Goal: Task Accomplishment & Management: Use online tool/utility

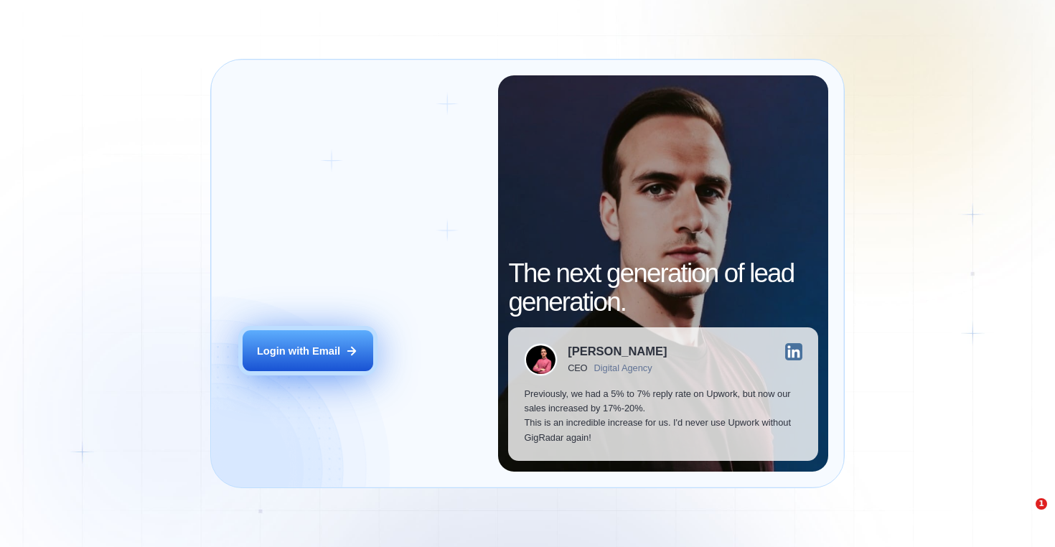
click at [321, 361] on button "Login with Email" at bounding box center [308, 350] width 131 height 41
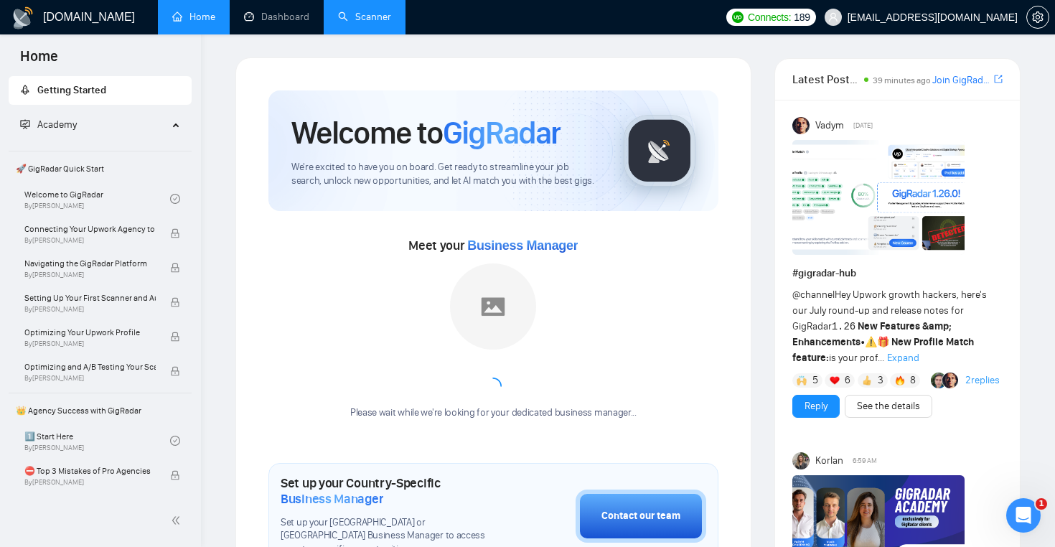
click at [370, 14] on link "Scanner" at bounding box center [364, 17] width 53 height 12
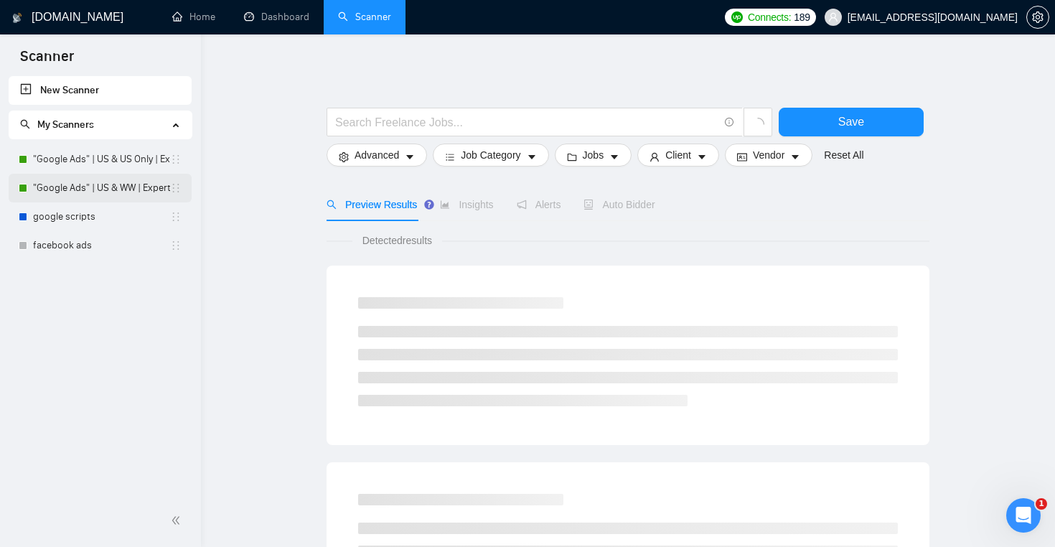
click at [116, 183] on link ""Google Ads" | US & WW | Expert" at bounding box center [101, 188] width 137 height 29
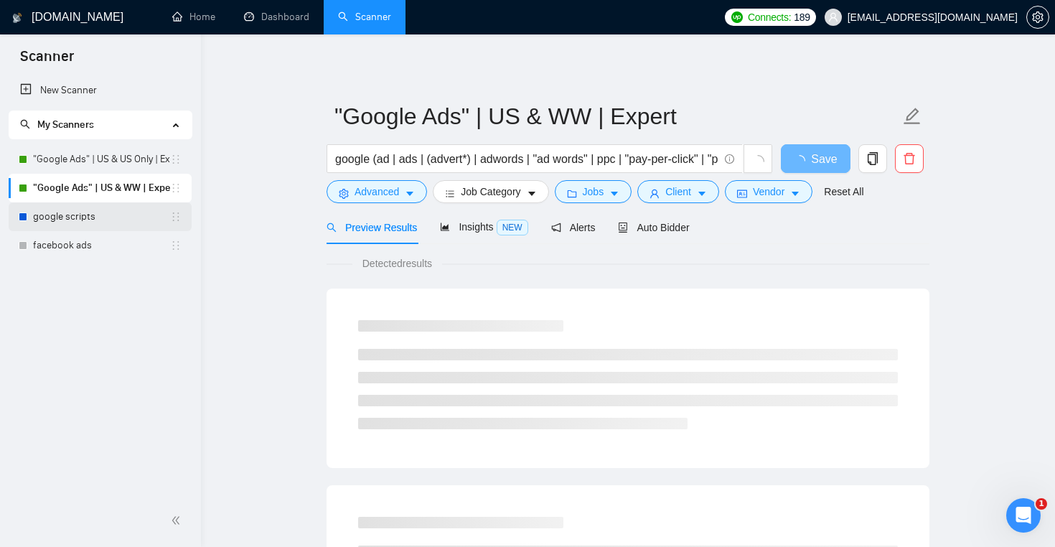
click at [75, 225] on link "google scripts" at bounding box center [101, 216] width 137 height 29
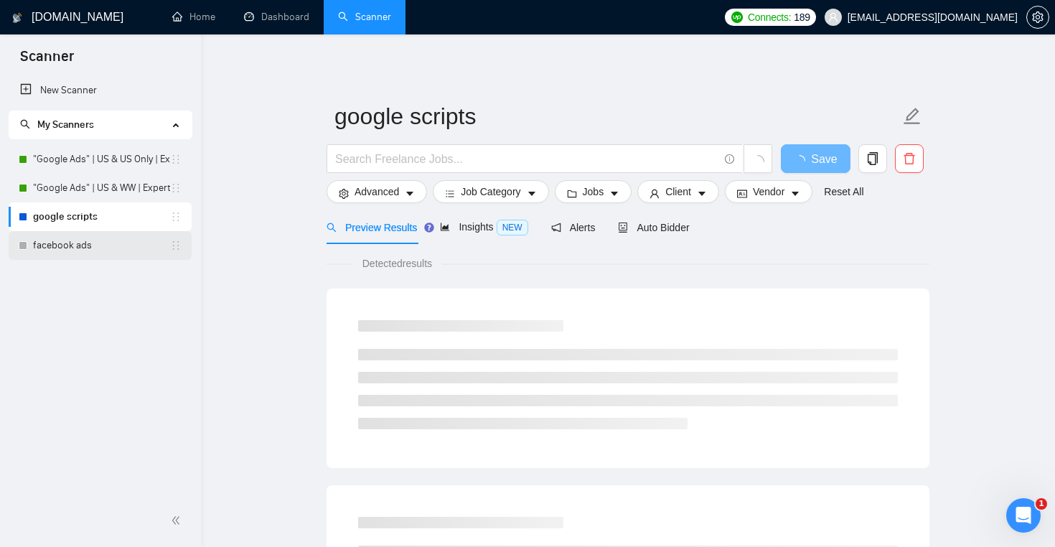
click at [74, 254] on link "facebook ads" at bounding box center [101, 245] width 137 height 29
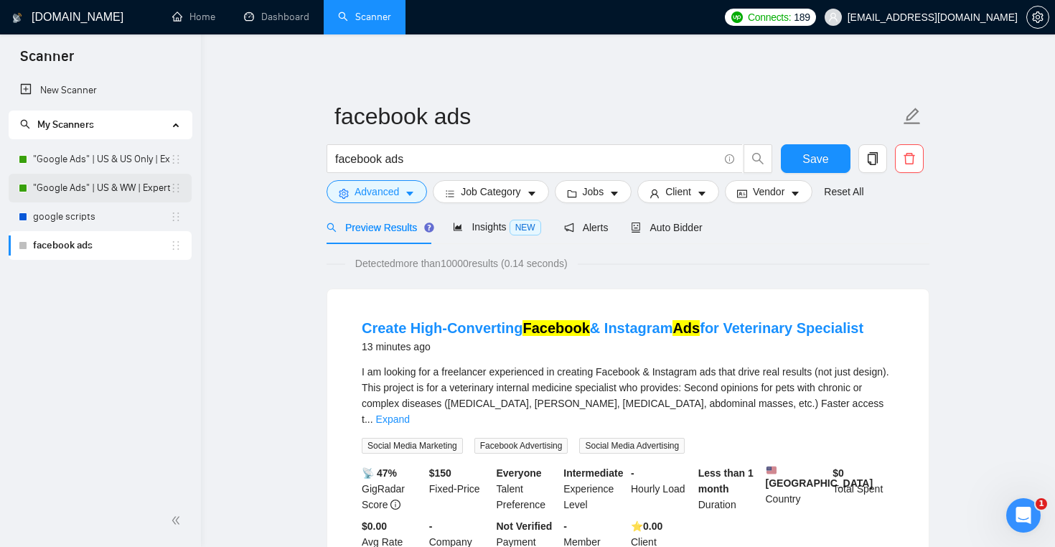
click at [99, 186] on link ""Google Ads" | US & WW | Expert" at bounding box center [101, 188] width 137 height 29
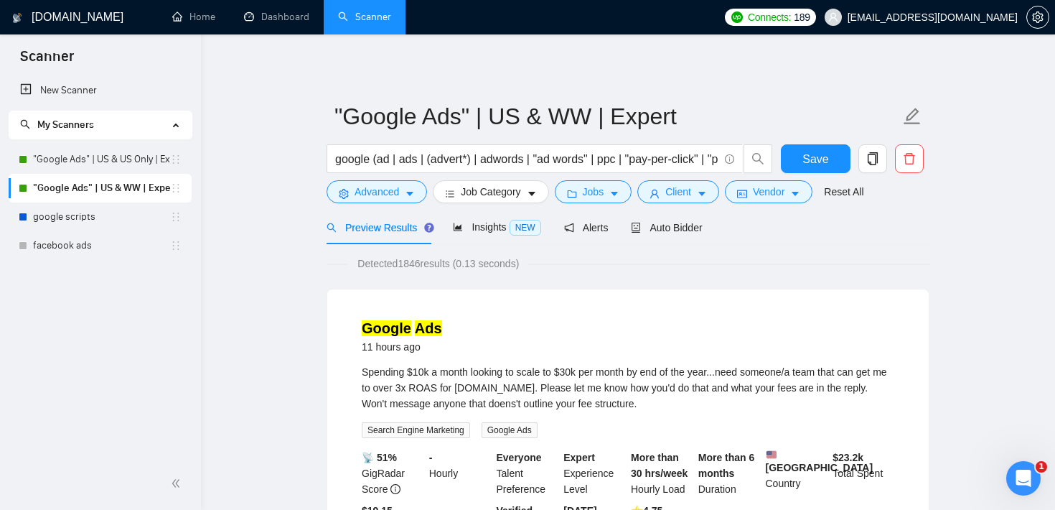
click at [143, 169] on link ""Google Ads" | US & US Only | Expert" at bounding box center [101, 159] width 137 height 29
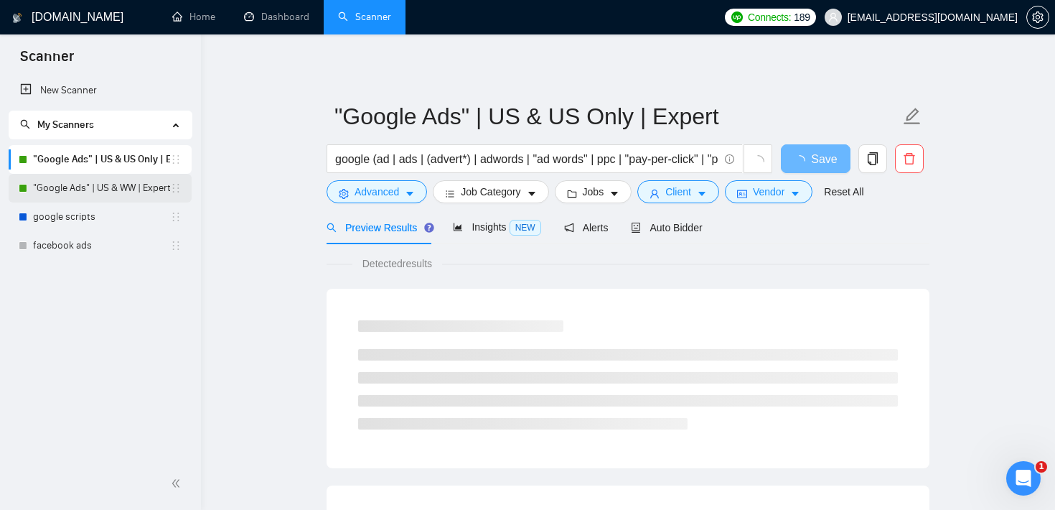
click at [106, 185] on link ""Google Ads" | US & WW | Expert" at bounding box center [101, 188] width 137 height 29
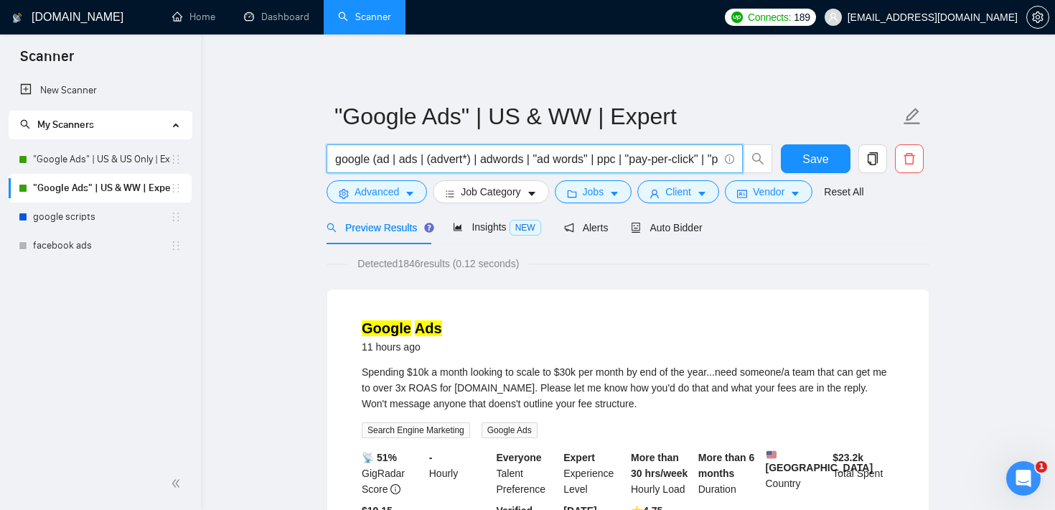
click at [441, 162] on input "google (ad | ads | (advert*) | adwords | "ad words" | ppc | "pay-per-click" | "…" at bounding box center [526, 159] width 383 height 18
click at [444, 151] on input "google (ad | ads | (advert*) | adwords | "ad words" | ppc | "pay-per-click" | "…" at bounding box center [526, 159] width 383 height 18
click at [431, 158] on input "google (ad | ads | (advert*) | adwords | "ad words" | ppc | "pay-per-click" | "…" at bounding box center [526, 159] width 383 height 18
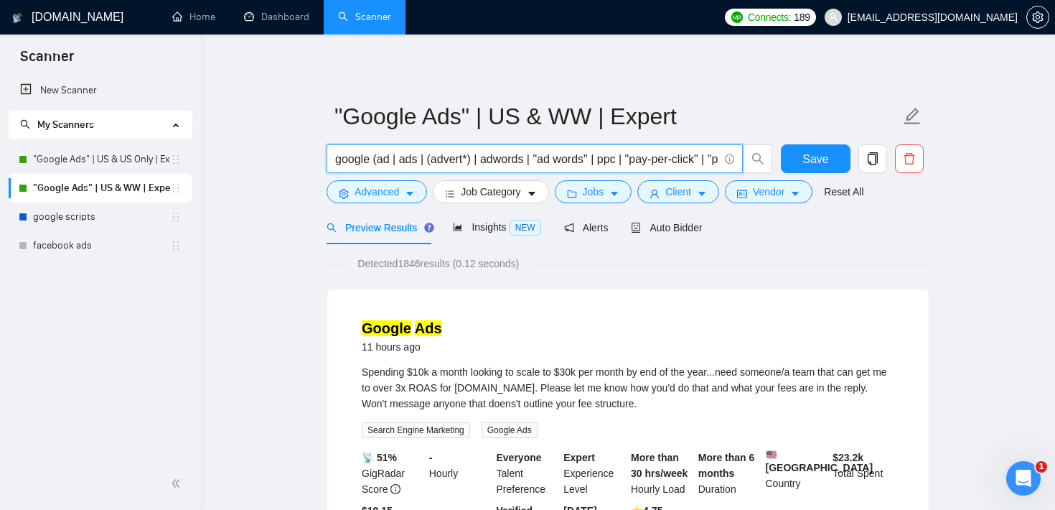
click at [431, 158] on input "google (ad | ads | (advert*) | adwords | "ad words" | ppc | "pay-per-click" | "…" at bounding box center [526, 159] width 383 height 18
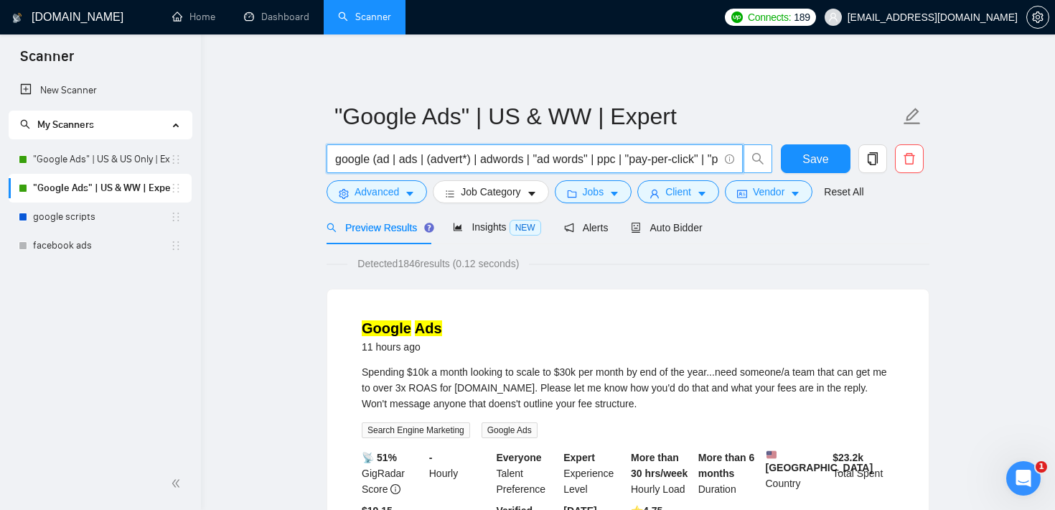
scroll to position [0, 82]
drag, startPoint x: 338, startPoint y: 162, endPoint x: 768, endPoint y: 169, distance: 430.1
click at [768, 169] on span "google (ad | ads | (advert*) | adwords | "ad words" | ppc | "pay-per-click" | "…" at bounding box center [550, 158] width 447 height 29
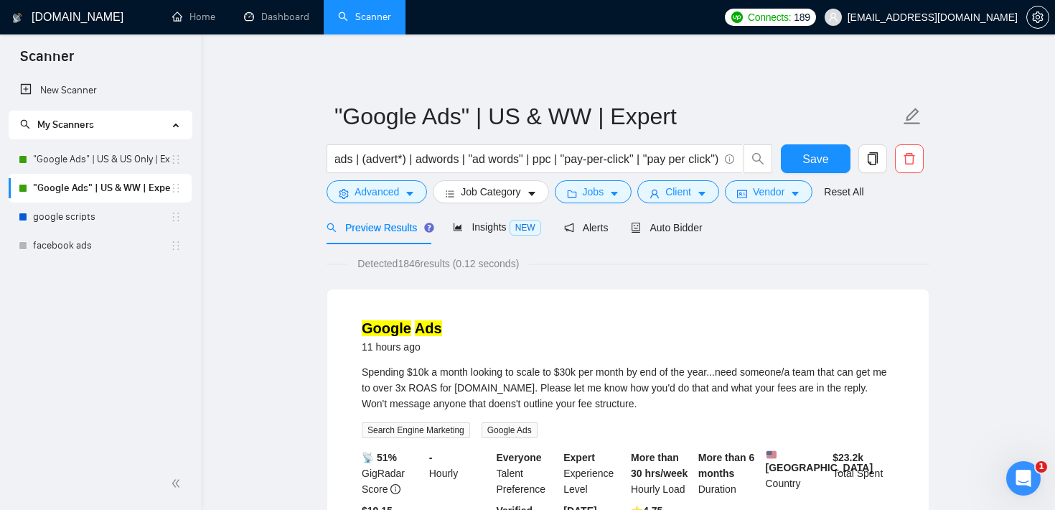
scroll to position [0, 0]
click at [611, 180] on button "Jobs" at bounding box center [594, 191] width 78 height 23
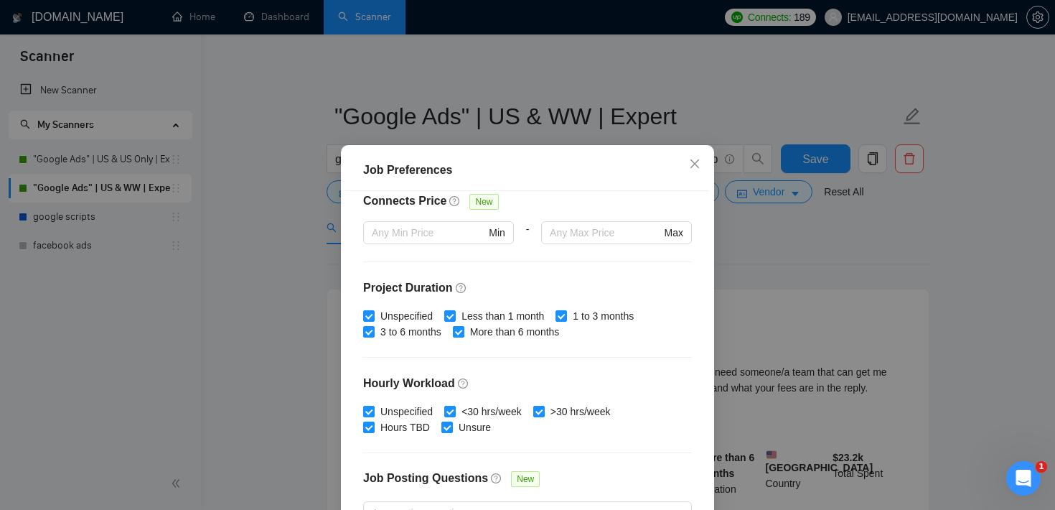
scroll to position [352, 0]
click at [867, 204] on div "Job Preferences Budget Project Type All Fixed Price Hourly Rate Fixed Price Bud…" at bounding box center [527, 255] width 1055 height 510
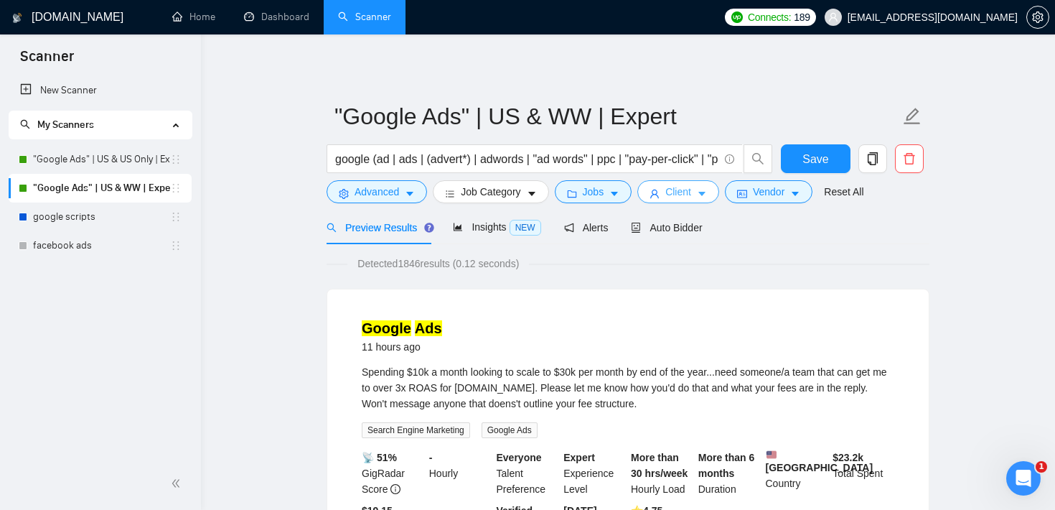
click at [707, 196] on icon "caret-down" at bounding box center [702, 194] width 10 height 10
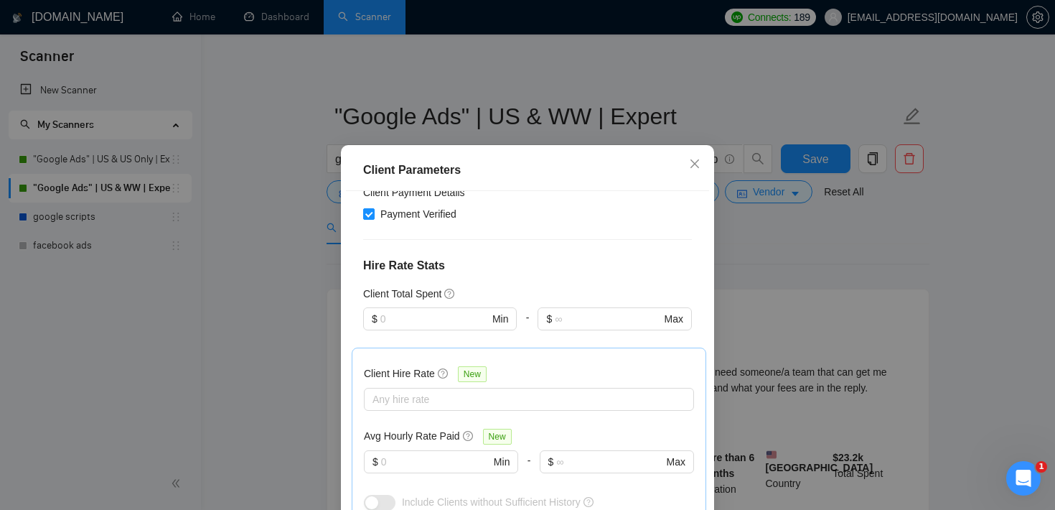
scroll to position [282, 0]
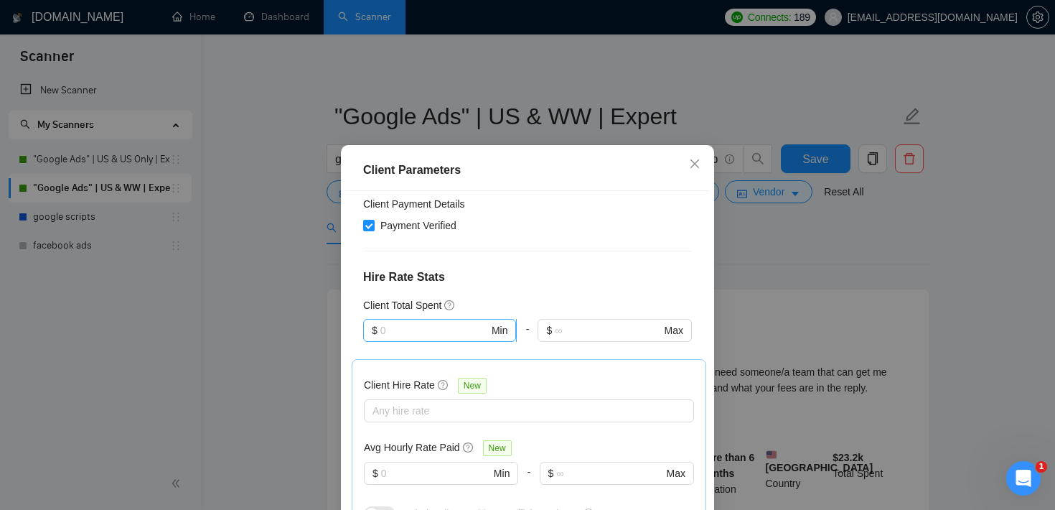
click at [424, 322] on input "text" at bounding box center [435, 330] width 108 height 16
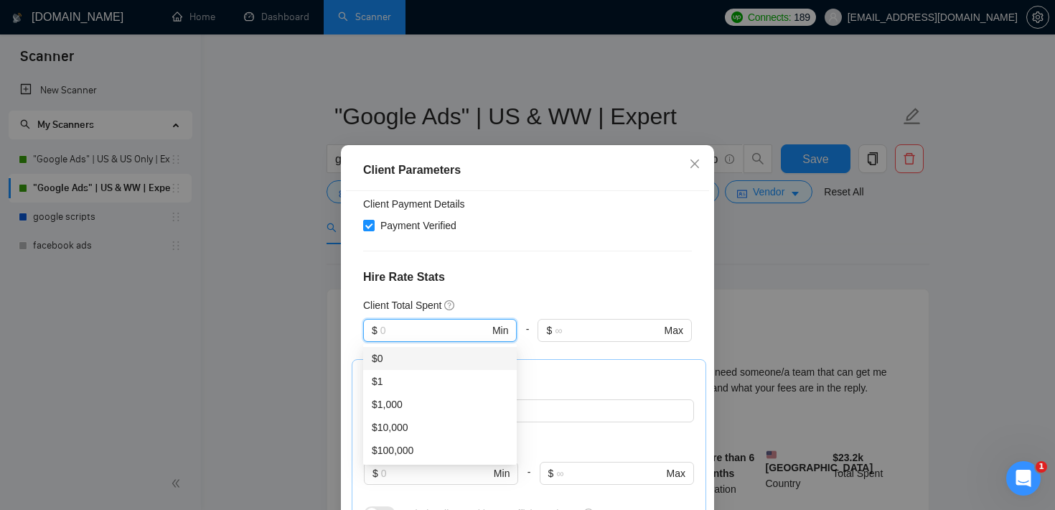
click at [526, 291] on div "Client Location Include Client Countries United States Exclude Client Countries…" at bounding box center [527, 369] width 363 height 357
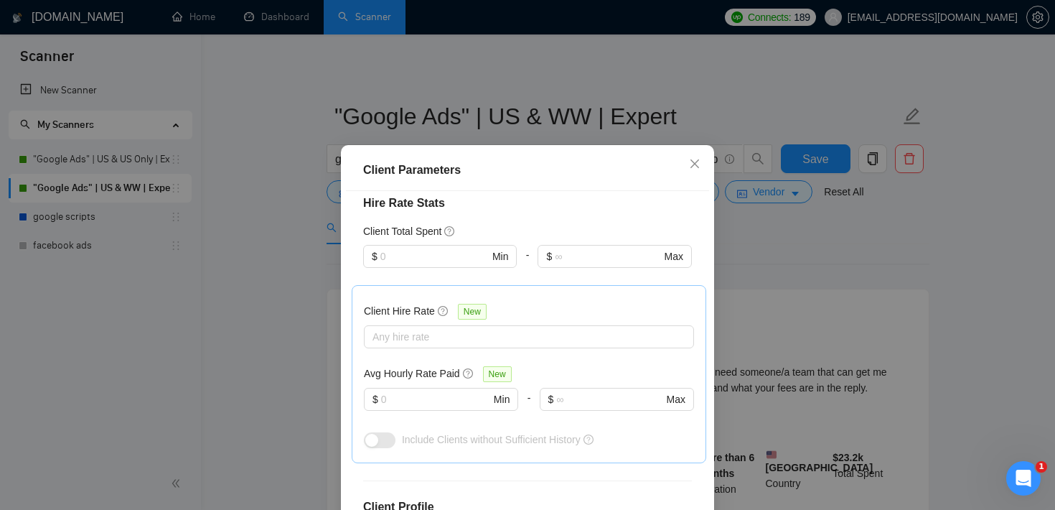
scroll to position [419, 0]
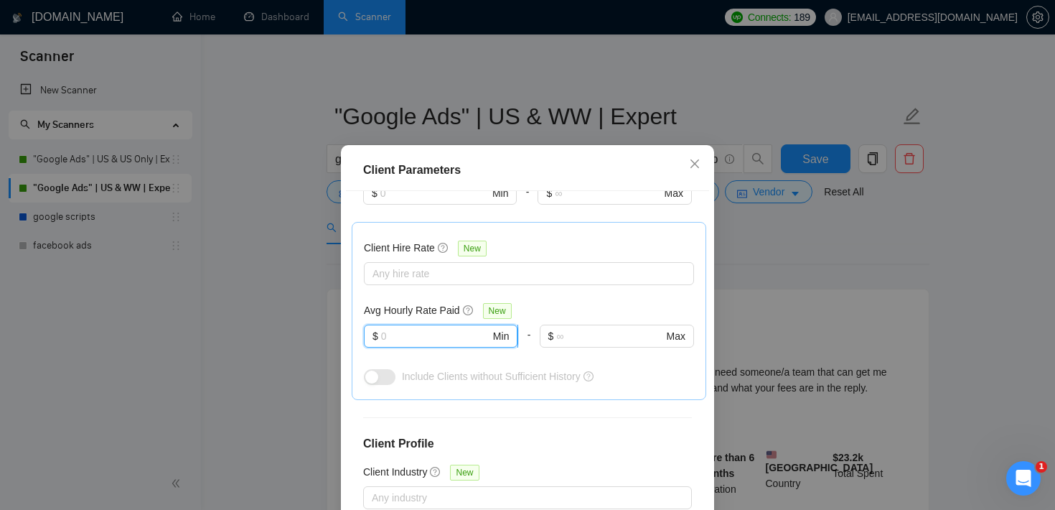
click at [411, 341] on input "text" at bounding box center [435, 336] width 109 height 16
click at [452, 271] on div at bounding box center [522, 273] width 309 height 17
click at [810, 263] on div "Client Parameters Client Location Include Client Countries United States Exclud…" at bounding box center [527, 255] width 1055 height 510
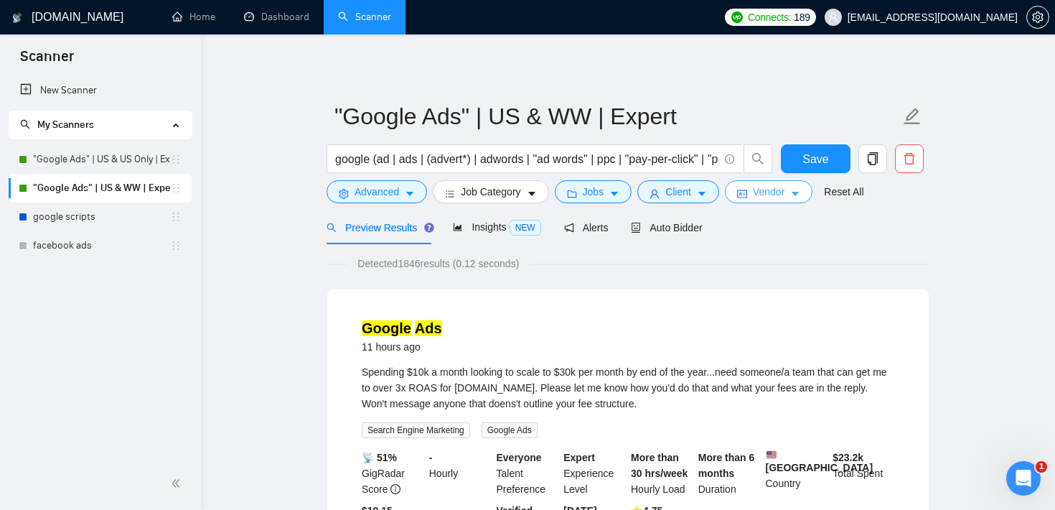
click at [785, 194] on span "Vendor" at bounding box center [769, 192] width 32 height 16
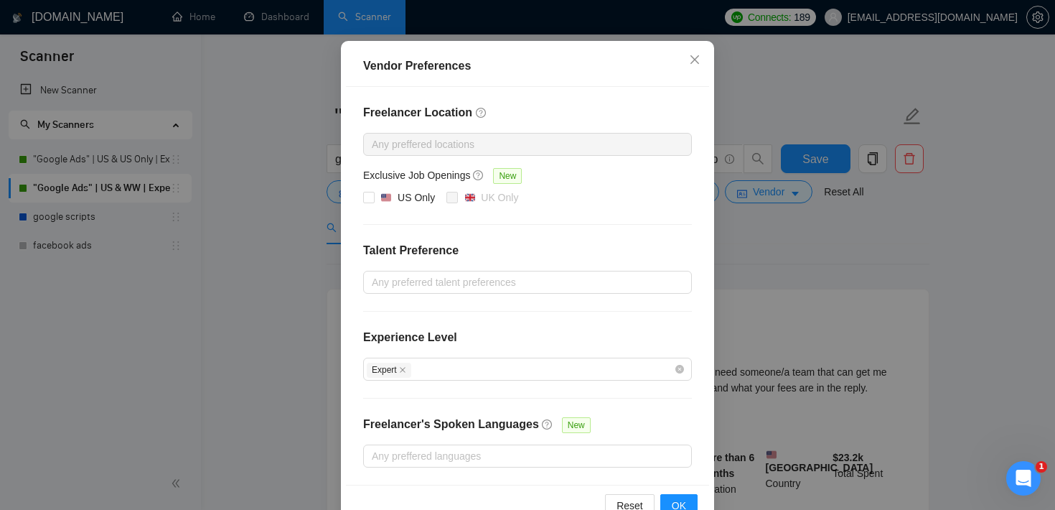
scroll to position [154, 0]
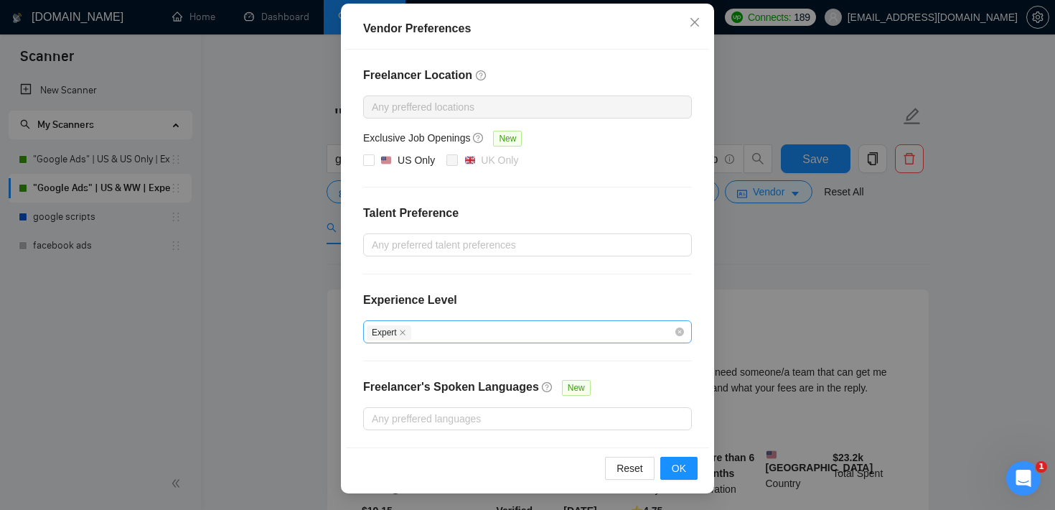
click at [482, 335] on div "Expert" at bounding box center [520, 331] width 307 height 17
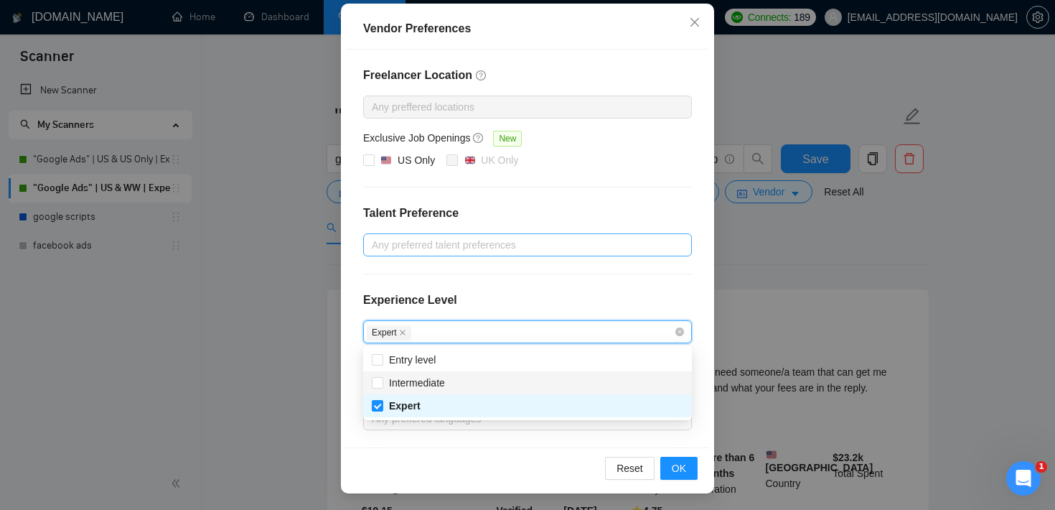
click at [515, 254] on div "Any preferred talent preferences" at bounding box center [527, 244] width 329 height 23
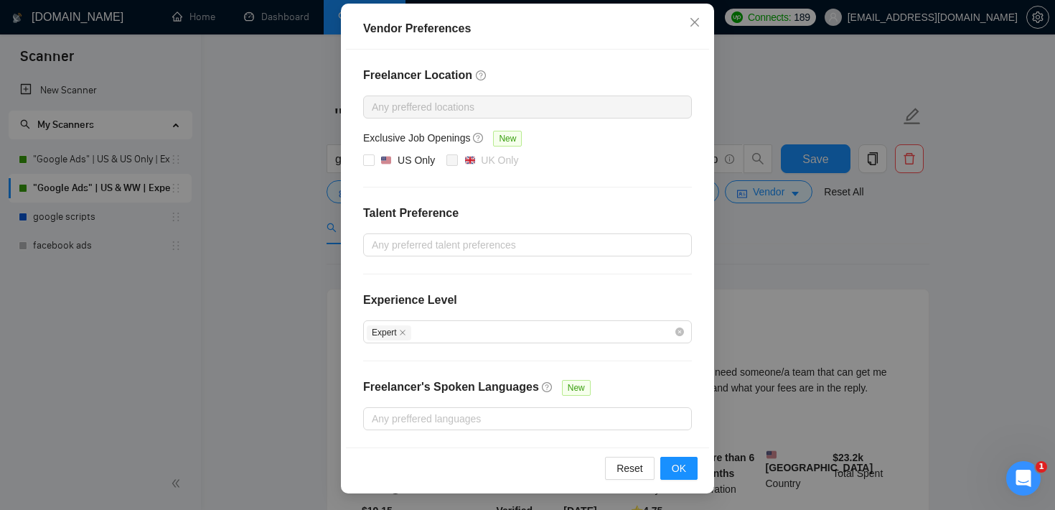
click at [829, 210] on div "Vendor Preferences Freelancer Location Any preffered locations Exclusive Job Op…" at bounding box center [527, 255] width 1055 height 510
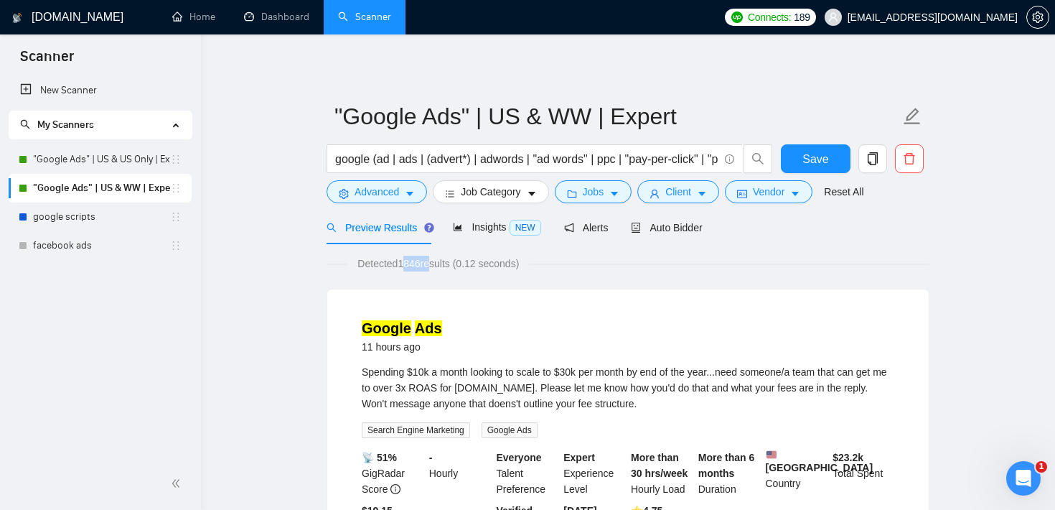
drag, startPoint x: 401, startPoint y: 263, endPoint x: 433, endPoint y: 263, distance: 31.6
click at [433, 263] on span "Detected 1846 results (0.12 seconds)" at bounding box center [438, 264] width 182 height 16
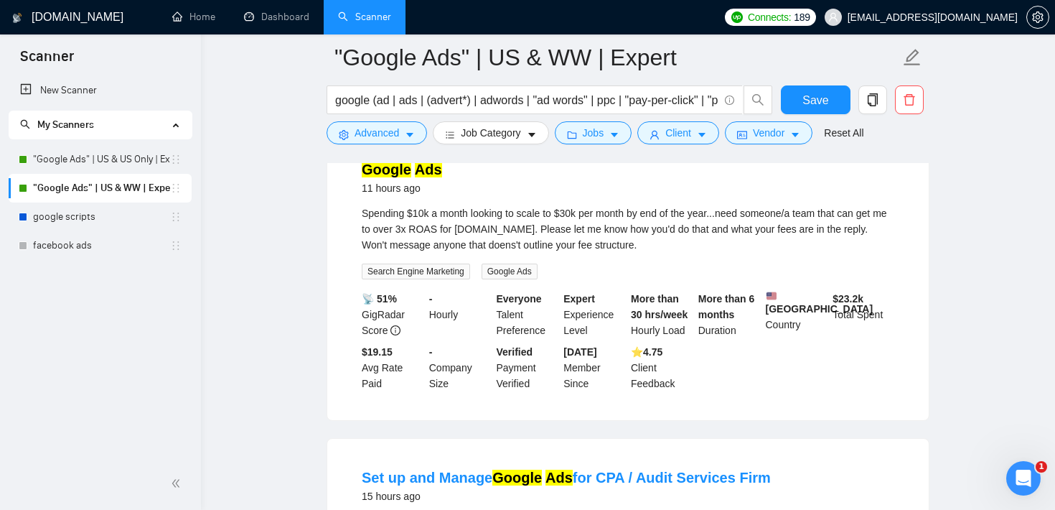
scroll to position [184, 0]
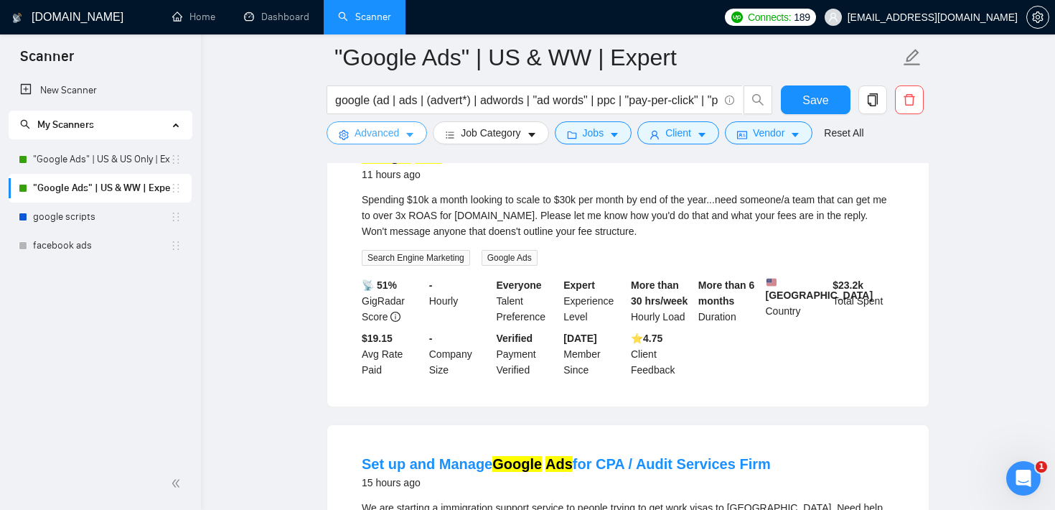
click at [393, 136] on span "Advanced" at bounding box center [377, 133] width 45 height 16
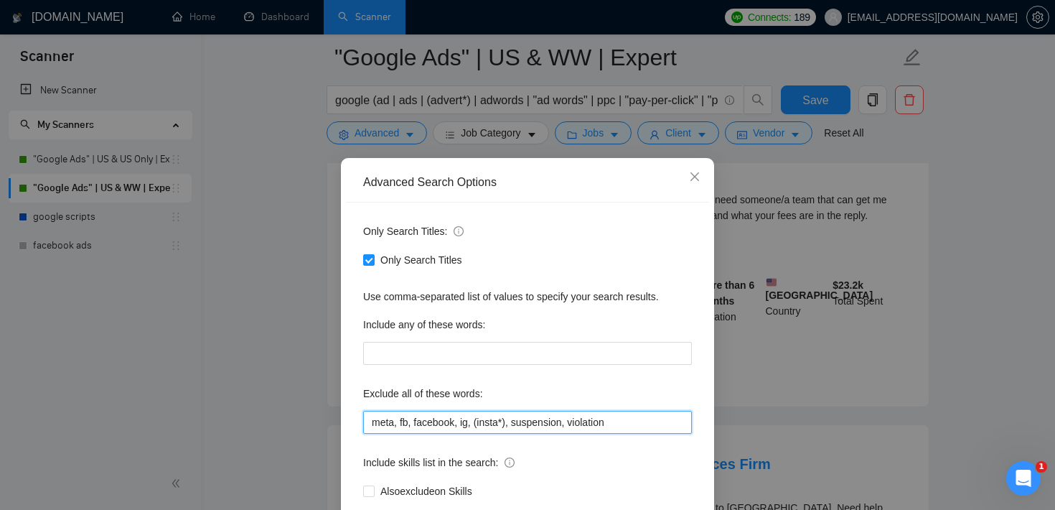
click at [477, 421] on input "meta, fb, facebook, ig, (insta*), suspension, violation" at bounding box center [527, 422] width 329 height 23
click at [687, 180] on span "Close" at bounding box center [695, 177] width 39 height 39
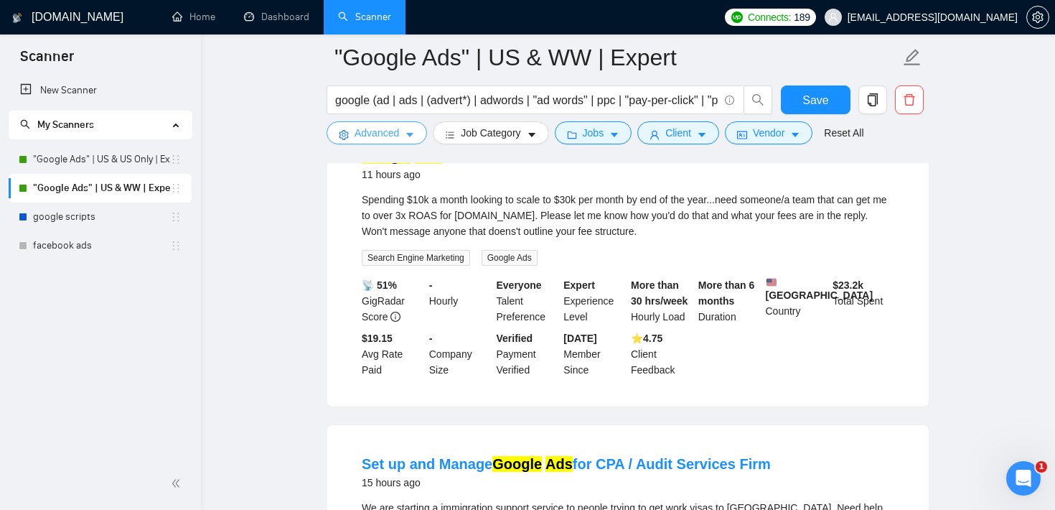
scroll to position [0, 0]
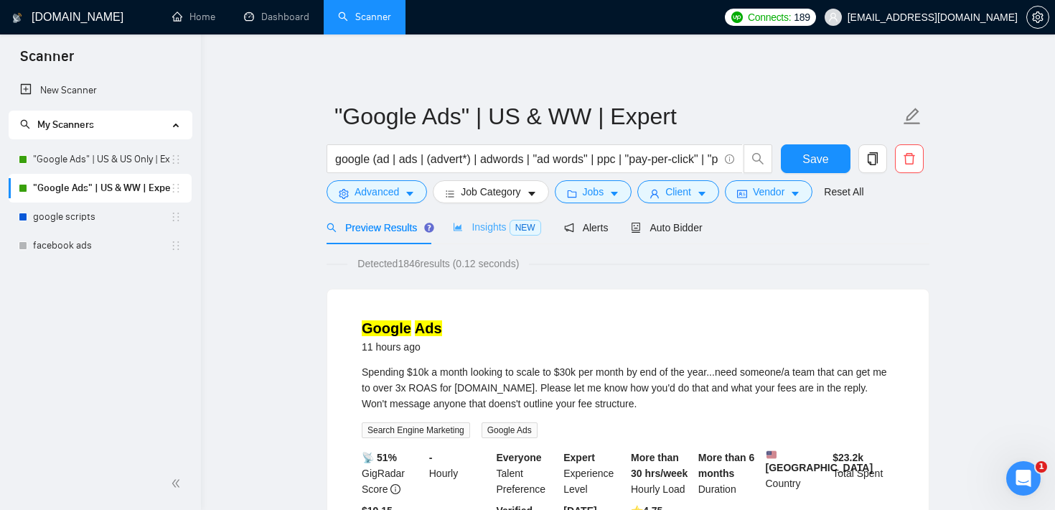
click at [494, 241] on div "Insights NEW" at bounding box center [497, 227] width 88 height 34
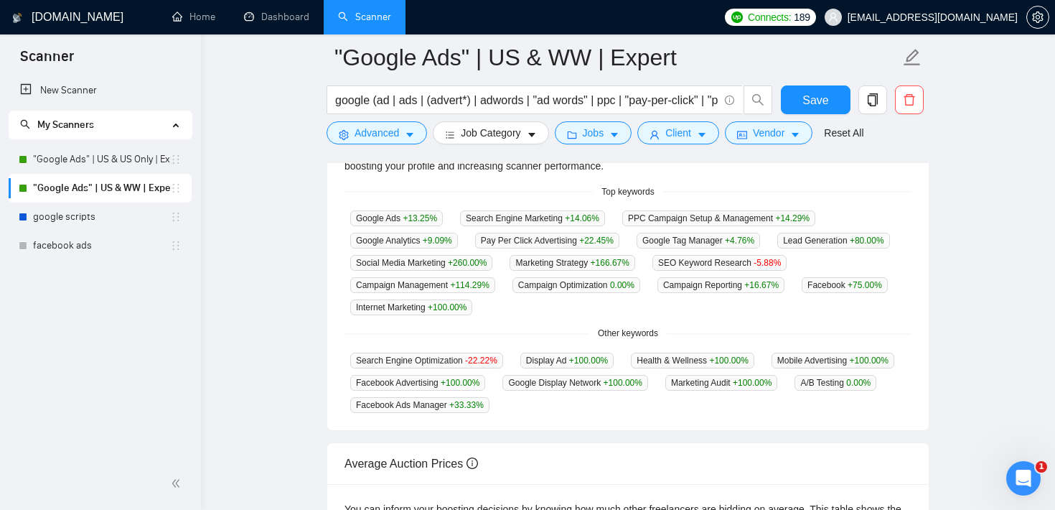
scroll to position [370, 0]
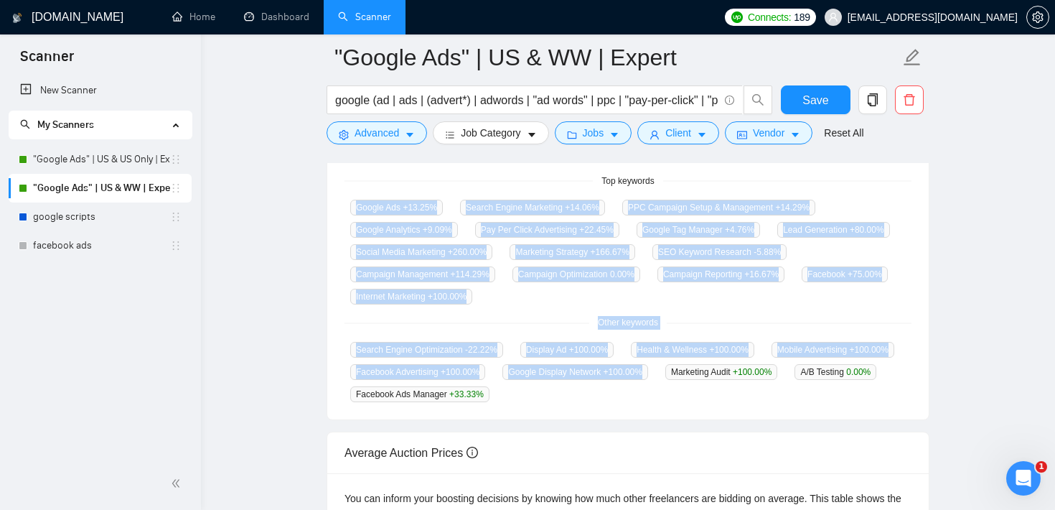
drag, startPoint x: 784, startPoint y: 396, endPoint x: 348, endPoint y: 208, distance: 474.4
click at [348, 208] on div "GigRadar analyses the keywords used in the jobs found by this scanner to help y…" at bounding box center [628, 259] width 602 height 322
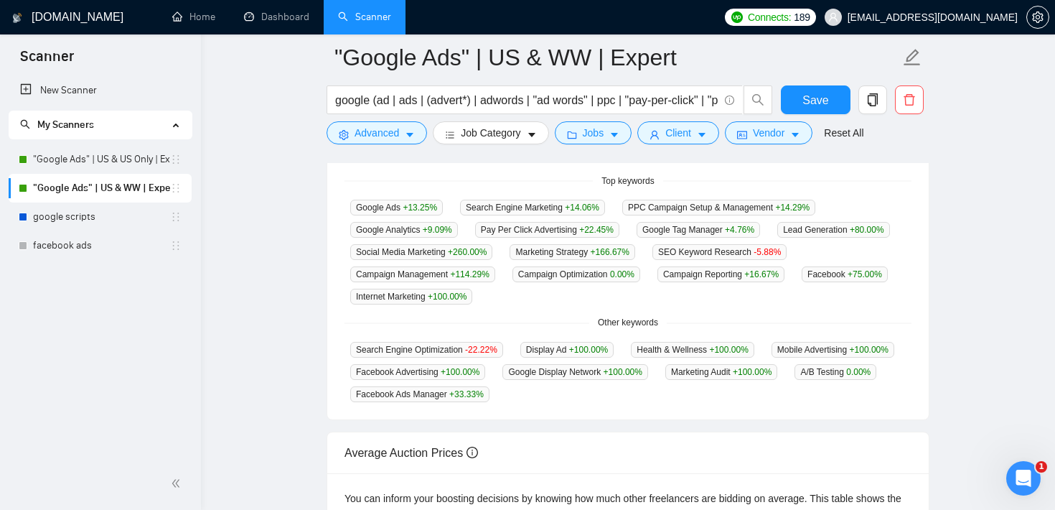
click at [318, 228] on main ""Google Ads" | US & WW | Expert google (ad | ads | (advert*) | adwords | "ad wo…" at bounding box center [628, 196] width 808 height 1019
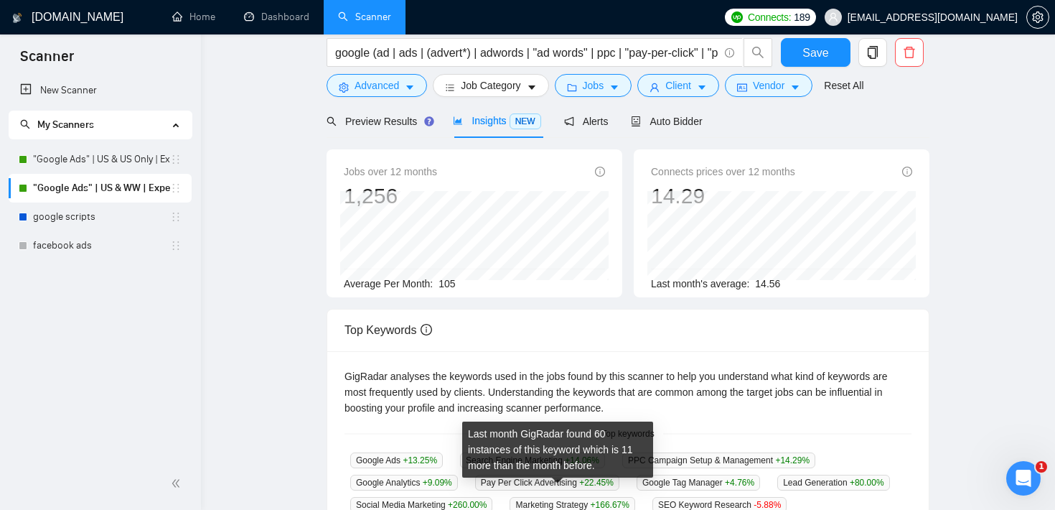
scroll to position [0, 0]
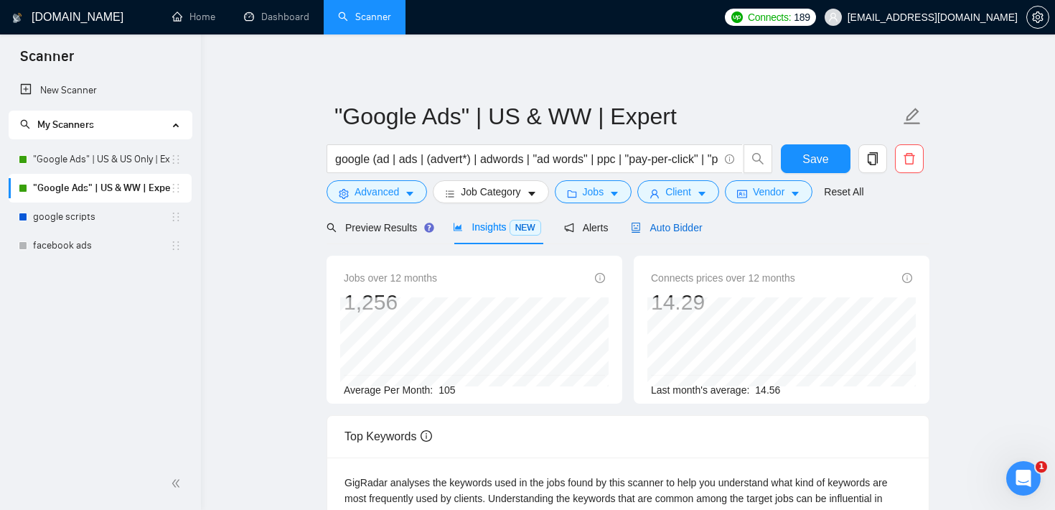
click at [702, 225] on span "Auto Bidder" at bounding box center [666, 227] width 71 height 11
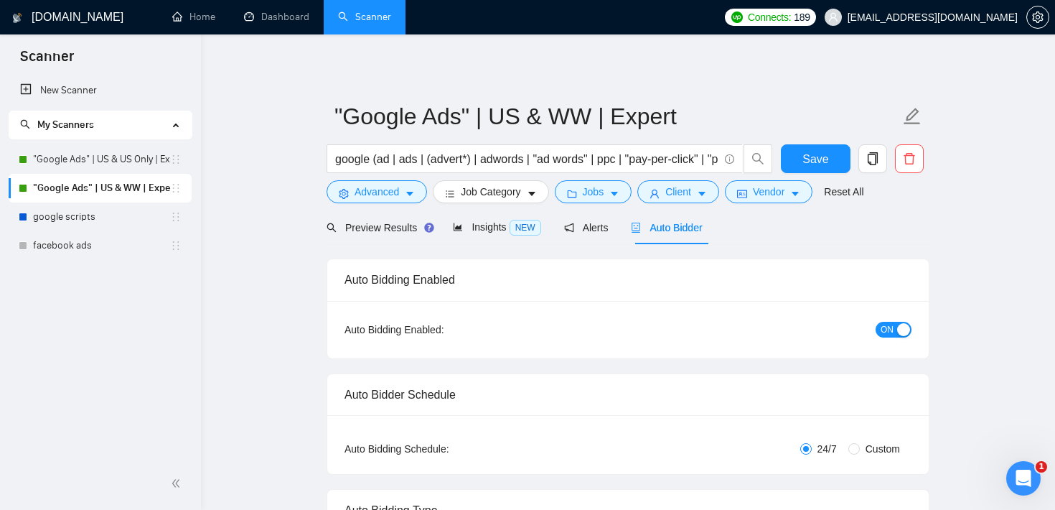
checkbox input "true"
click at [401, 202] on button "Advanced" at bounding box center [377, 191] width 101 height 23
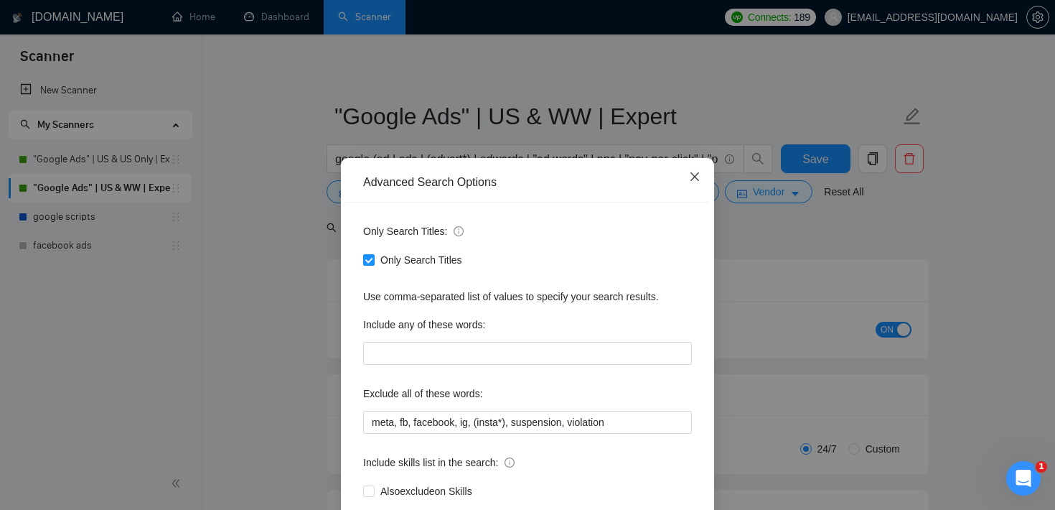
click at [692, 190] on span "Close" at bounding box center [695, 177] width 39 height 39
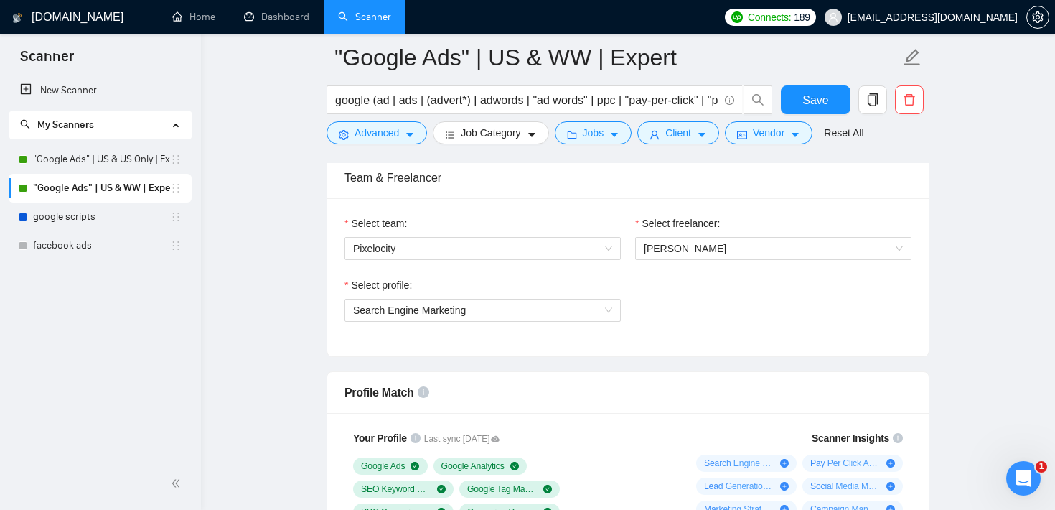
scroll to position [718, 0]
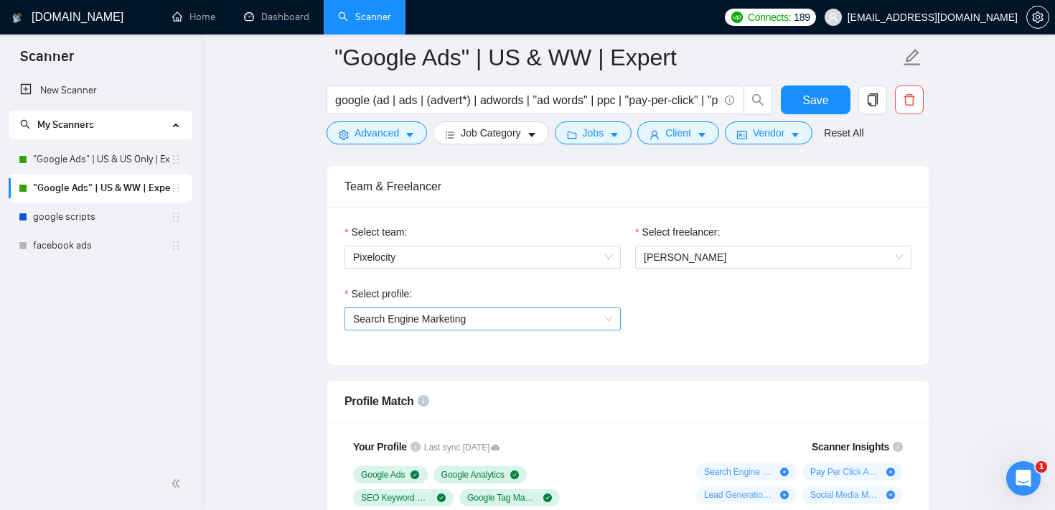
click at [573, 315] on span "Search Engine Marketing" at bounding box center [482, 319] width 259 height 22
click at [720, 340] on div "Select profile: Search Engine Marketing" at bounding box center [628, 317] width 582 height 62
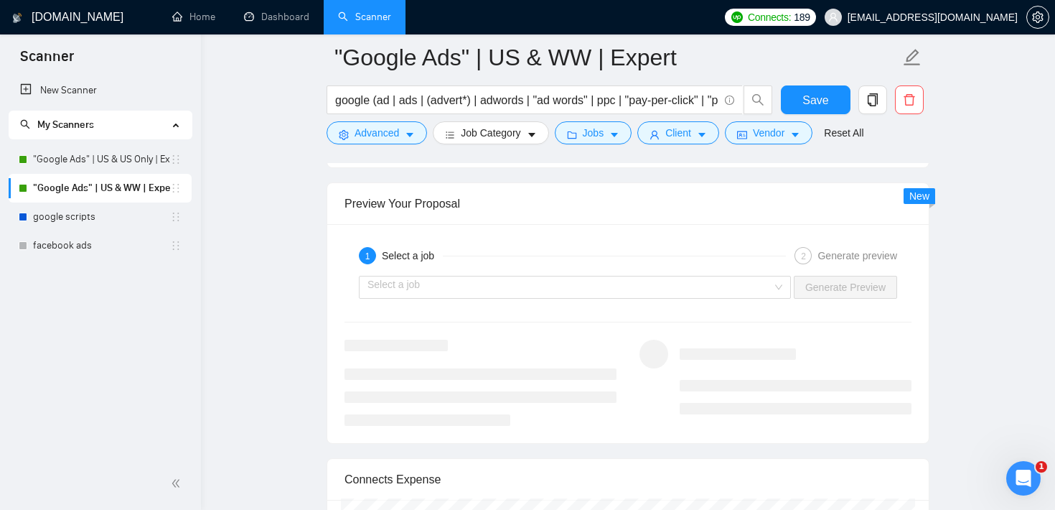
scroll to position [2753, 0]
click at [470, 295] on input "search" at bounding box center [570, 287] width 405 height 22
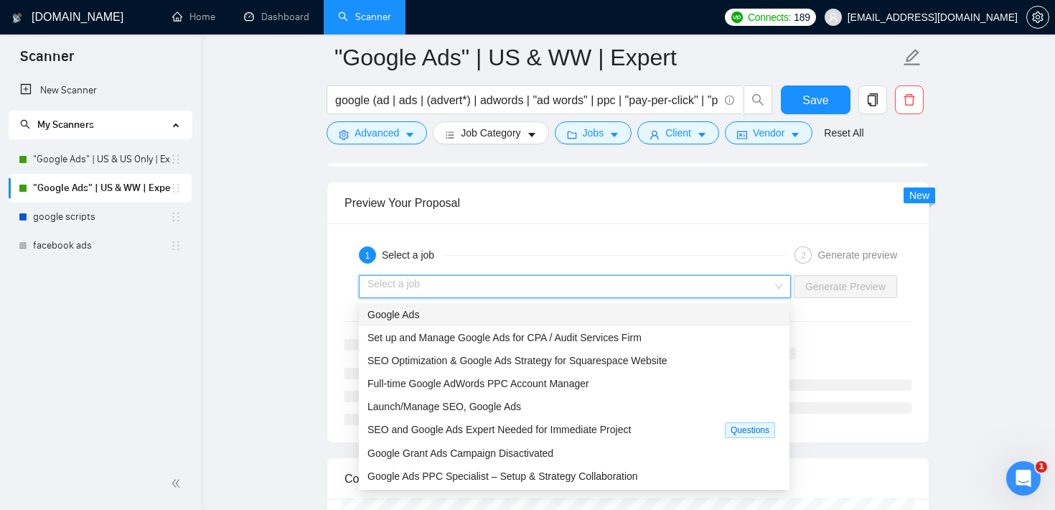
click at [550, 216] on div "Preview Your Proposal" at bounding box center [628, 202] width 567 height 41
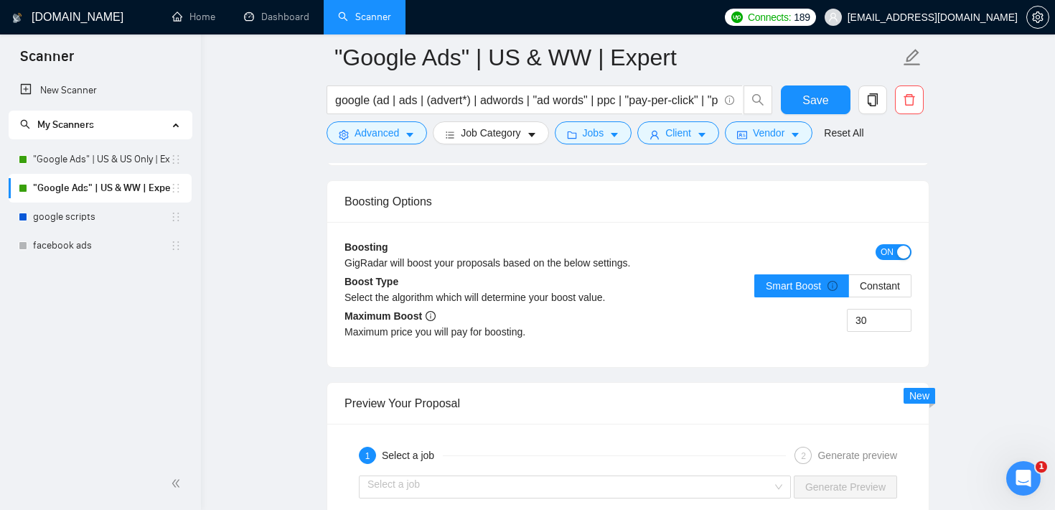
scroll to position [2552, 0]
click at [604, 135] on span "Jobs" at bounding box center [594, 133] width 22 height 16
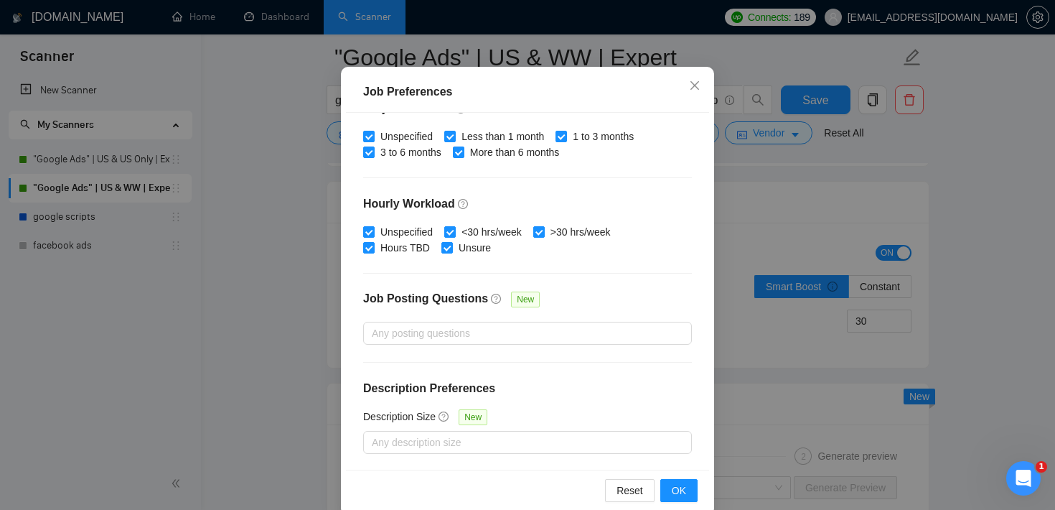
scroll to position [101, 0]
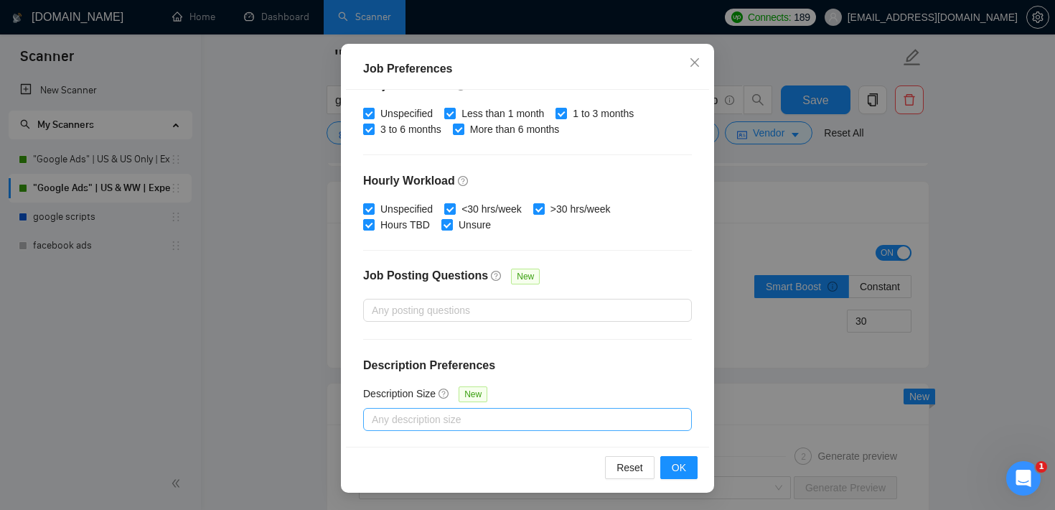
click at [478, 416] on div at bounding box center [520, 419] width 307 height 17
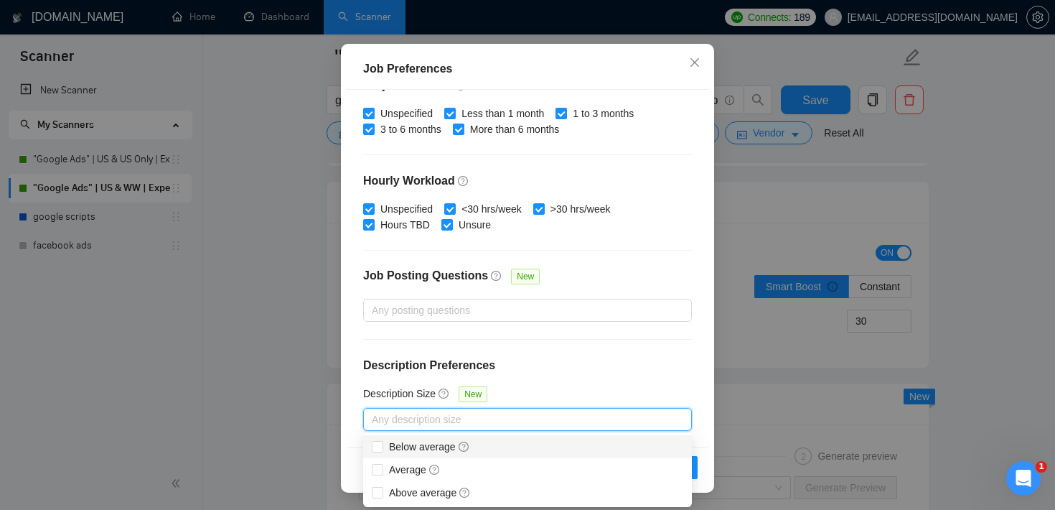
click at [877, 211] on div "Job Preferences Budget Project Type All Fixed Price Hourly Rate Fixed Price Bud…" at bounding box center [527, 255] width 1055 height 510
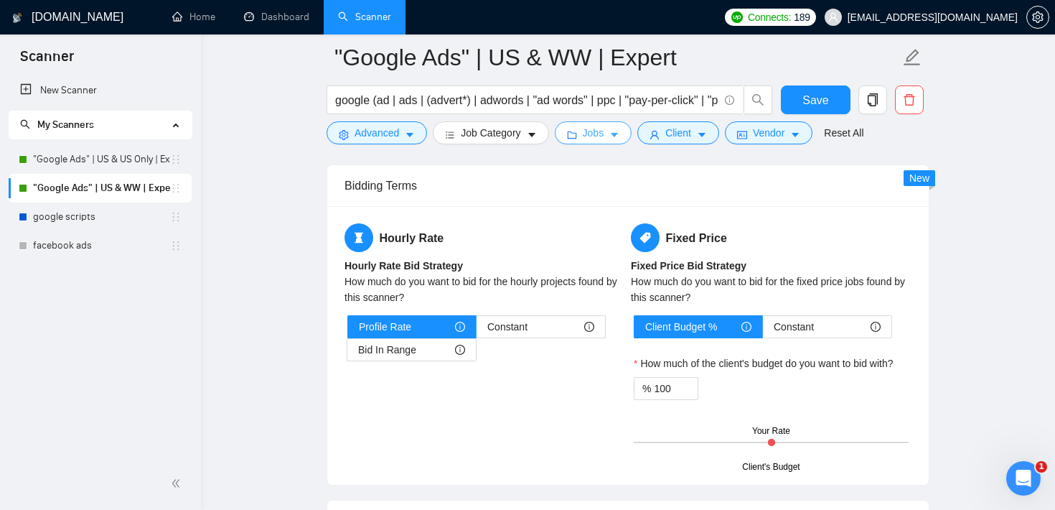
scroll to position [2226, 0]
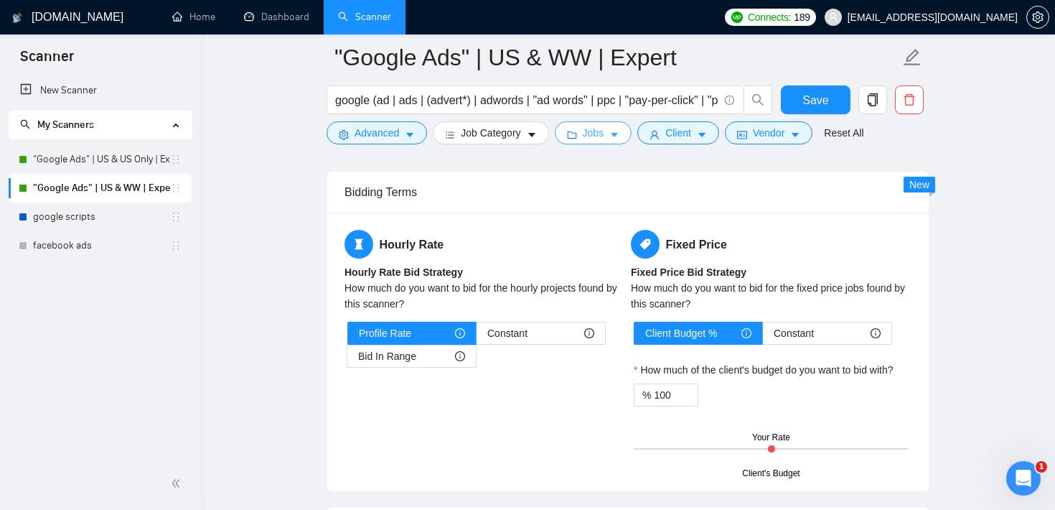
click at [589, 132] on span "Jobs" at bounding box center [594, 133] width 22 height 16
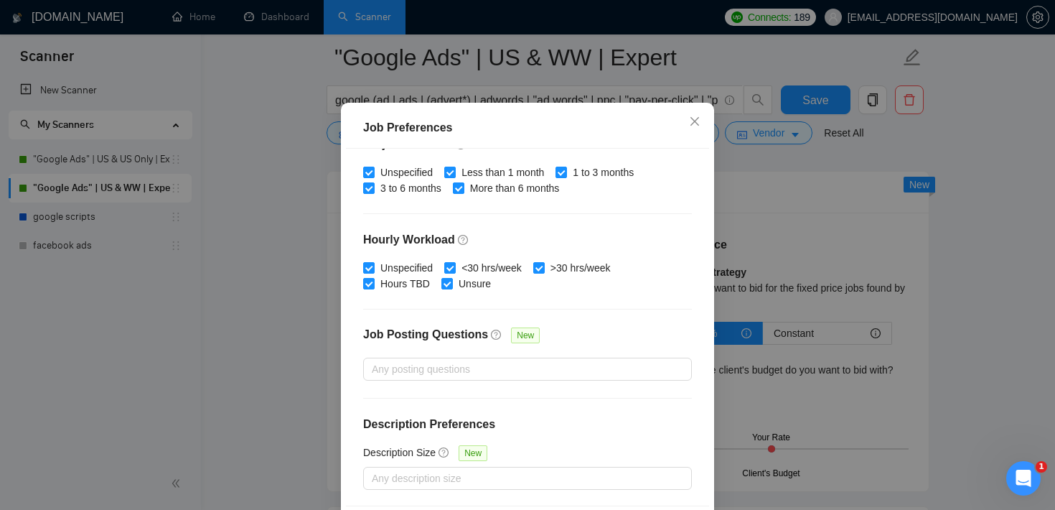
scroll to position [427, 0]
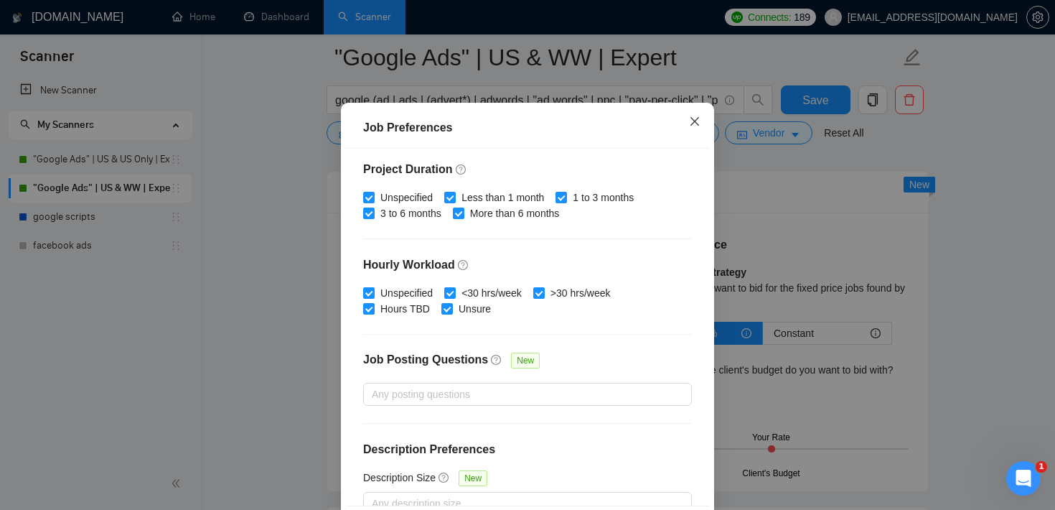
click at [693, 127] on icon "close" at bounding box center [694, 121] width 11 height 11
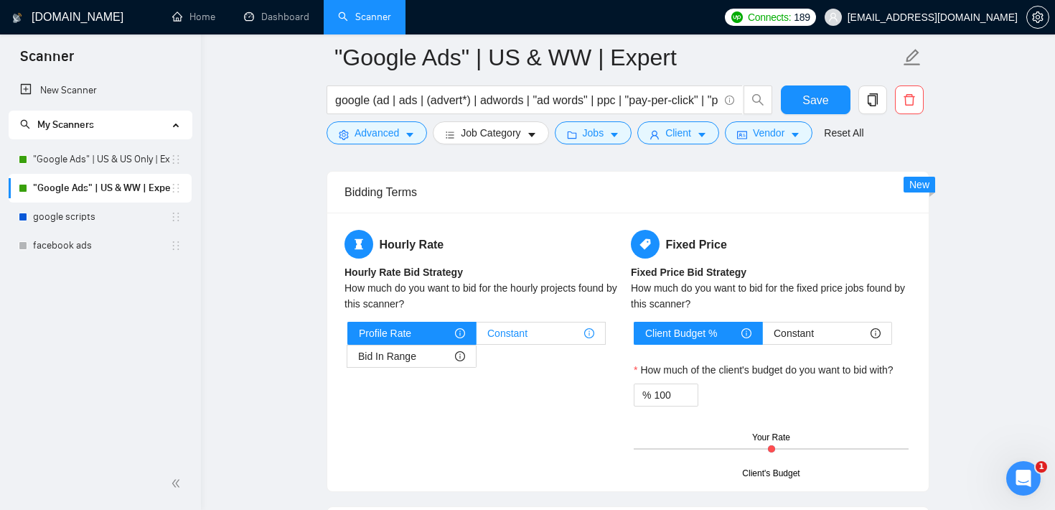
click at [526, 333] on span "Constant" at bounding box center [507, 333] width 40 height 22
click at [477, 337] on input "Constant" at bounding box center [477, 337] width 0 height 0
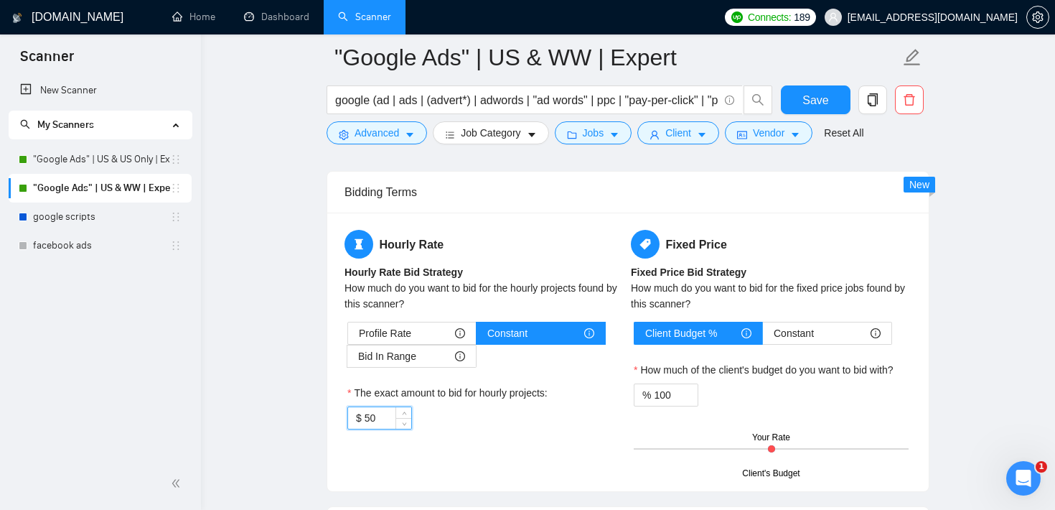
click at [369, 416] on input "50" at bounding box center [388, 418] width 47 height 22
type input "60"
click at [472, 416] on div "$ 60" at bounding box center [484, 417] width 275 height 23
click at [388, 332] on span "Profile Rate" at bounding box center [385, 333] width 52 height 22
click at [348, 337] on input "Profile Rate" at bounding box center [348, 337] width 0 height 0
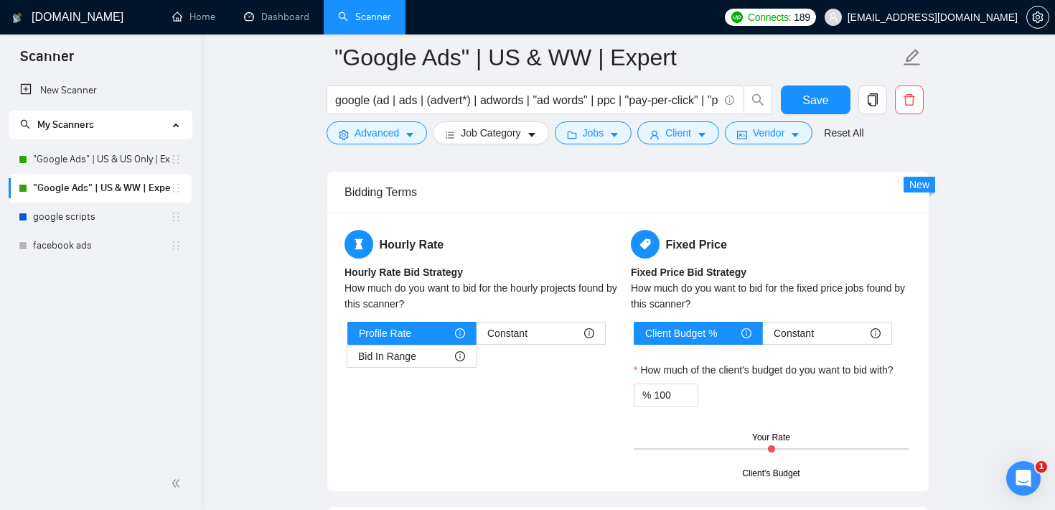
click at [535, 263] on div "Hourly Rate Hourly Rate Bid Strategy How much do you want to bid for the hourly…" at bounding box center [485, 307] width 286 height 155
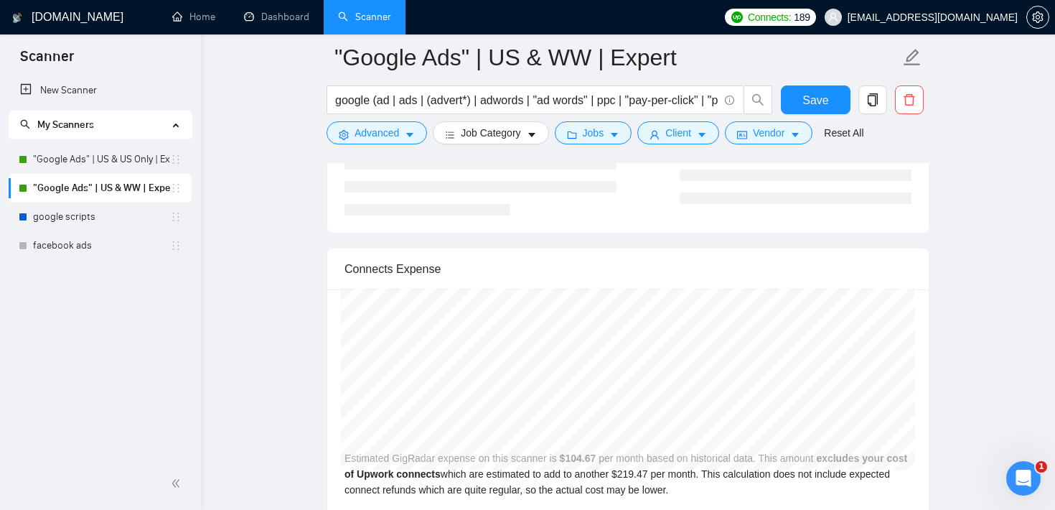
scroll to position [2972, 0]
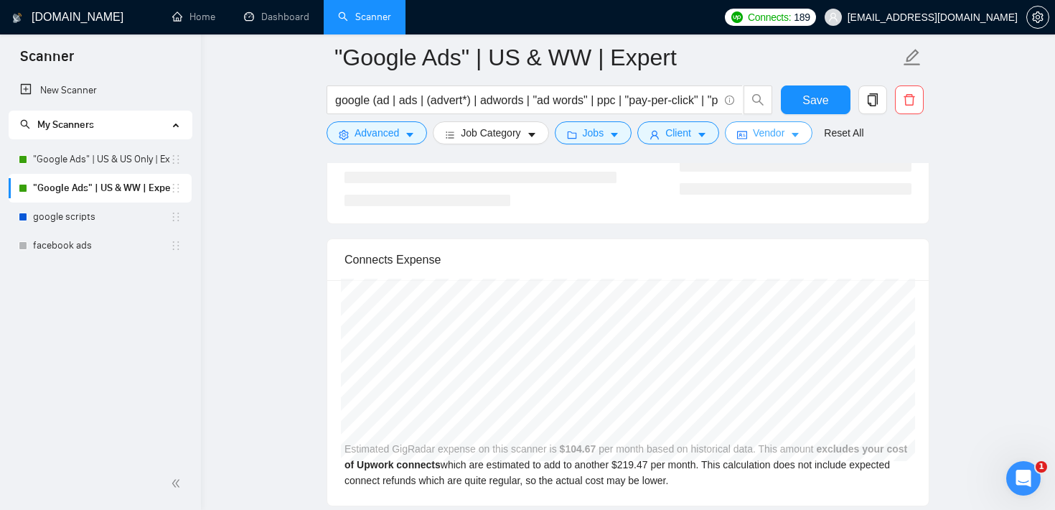
click at [770, 136] on span "Vendor" at bounding box center [769, 133] width 32 height 16
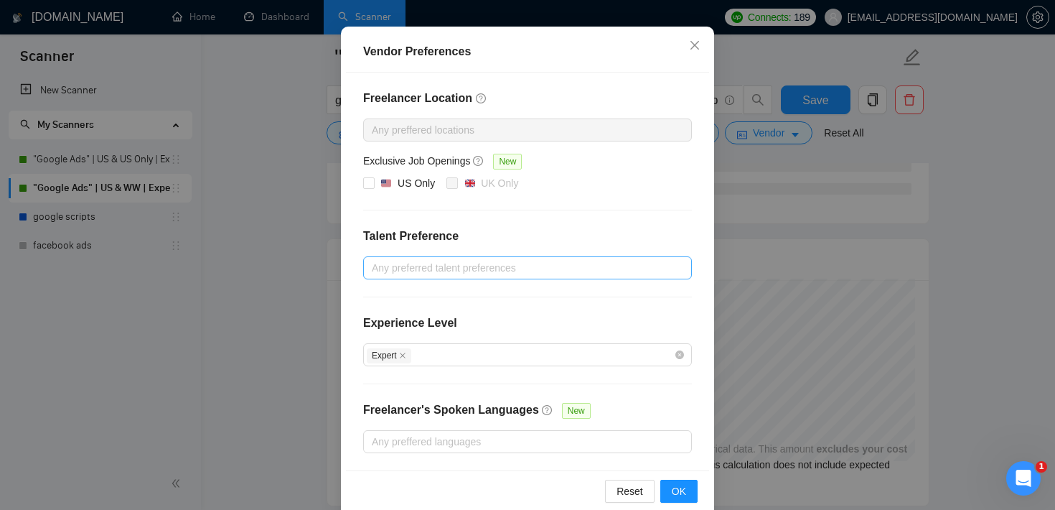
scroll to position [154, 0]
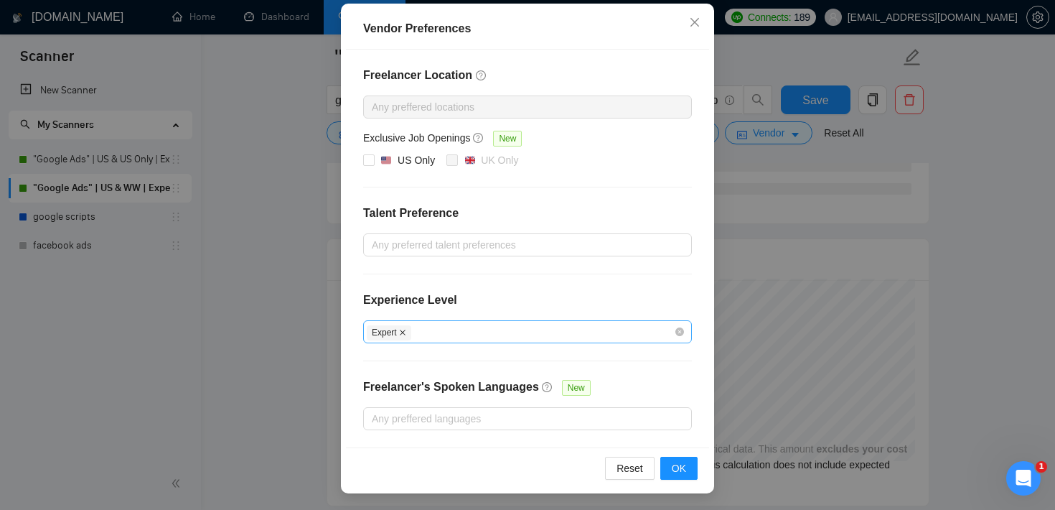
click at [404, 330] on icon "close" at bounding box center [403, 333] width 6 height 6
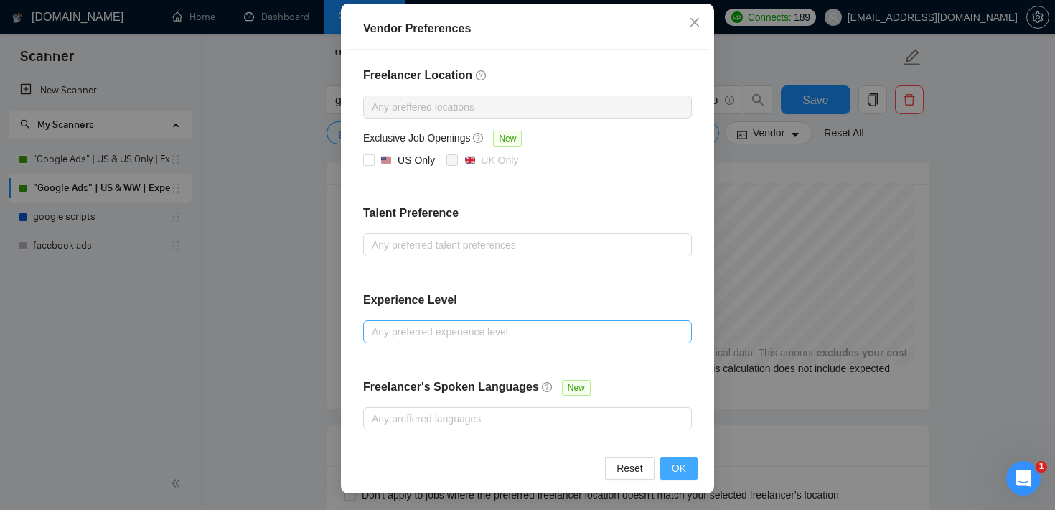
click at [684, 469] on span "OK" at bounding box center [679, 468] width 14 height 16
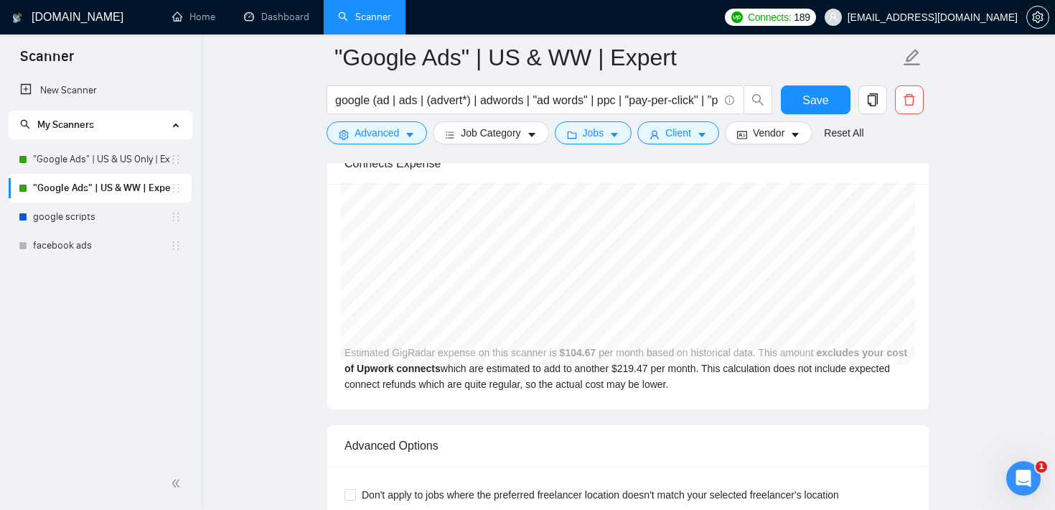
scroll to position [83, 0]
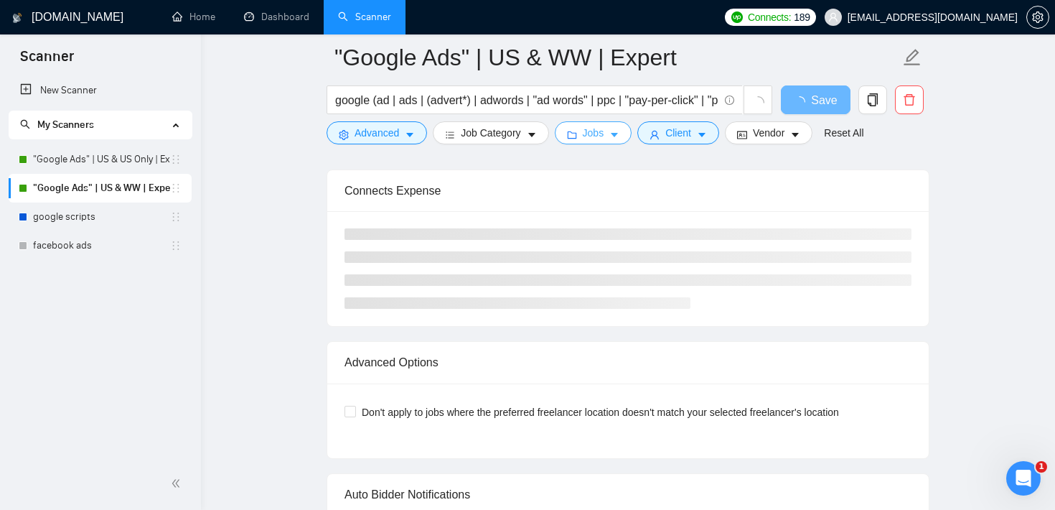
click at [585, 122] on button "Jobs" at bounding box center [594, 132] width 78 height 23
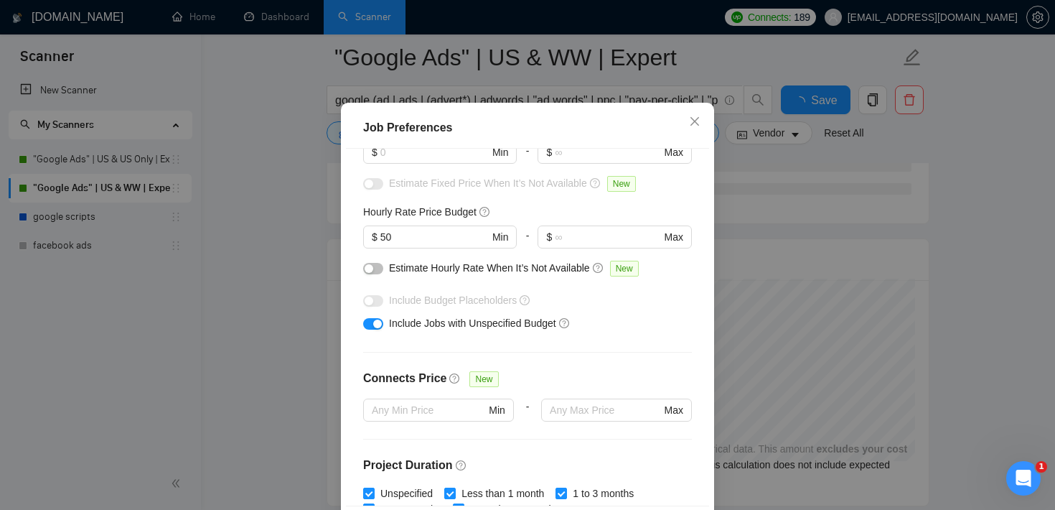
scroll to position [120, 0]
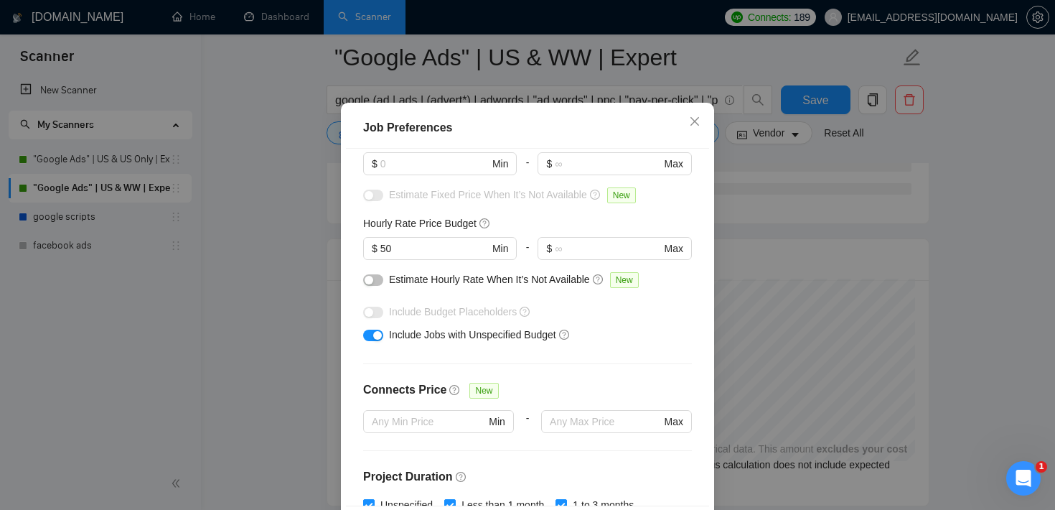
click at [375, 286] on button "button" at bounding box center [373, 279] width 20 height 11
click at [389, 172] on input "text" at bounding box center [435, 164] width 108 height 16
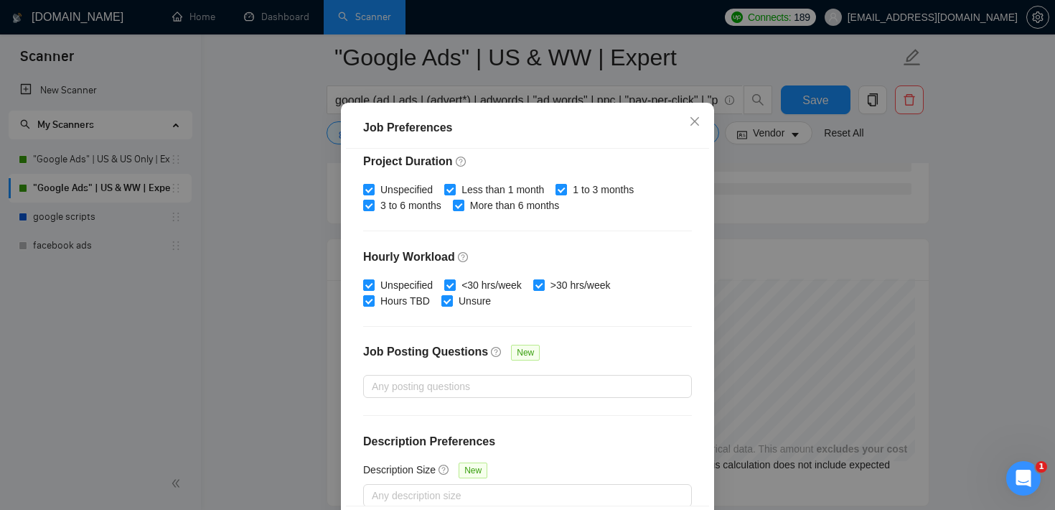
scroll to position [452, 0]
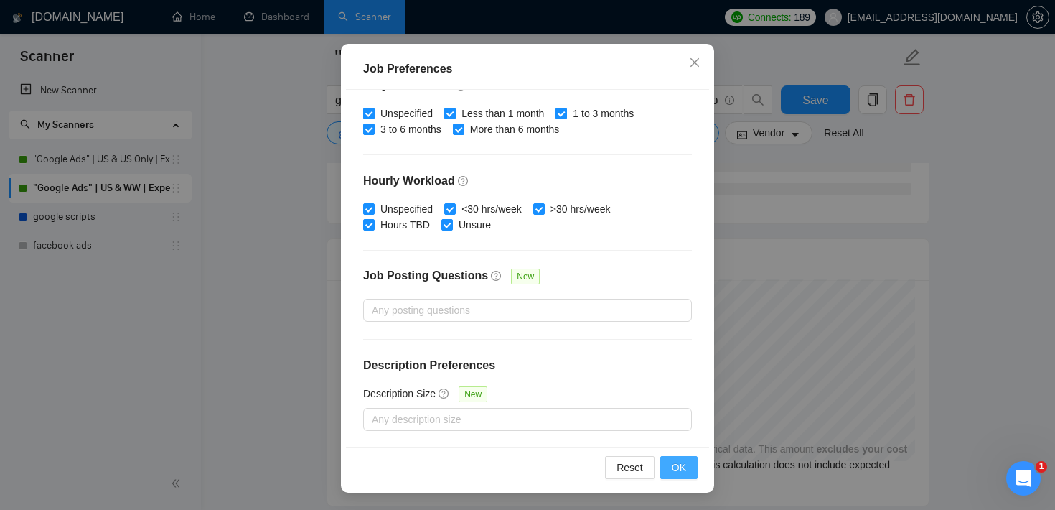
click at [686, 465] on span "OK" at bounding box center [679, 467] width 14 height 16
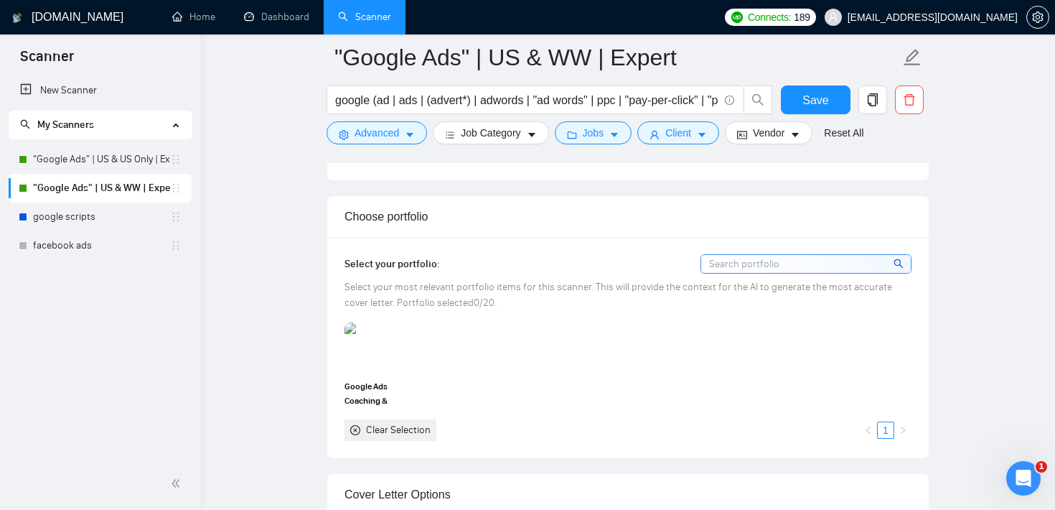
scroll to position [1252, 0]
drag, startPoint x: 442, startPoint y: 220, endPoint x: 340, endPoint y: 219, distance: 101.2
click at [340, 219] on div "Choose portfolio" at bounding box center [628, 218] width 602 height 42
drag, startPoint x: 468, startPoint y: 261, endPoint x: 356, endPoint y: 256, distance: 112.1
click at [356, 256] on div "Select your portfolio:" at bounding box center [628, 265] width 567 height 19
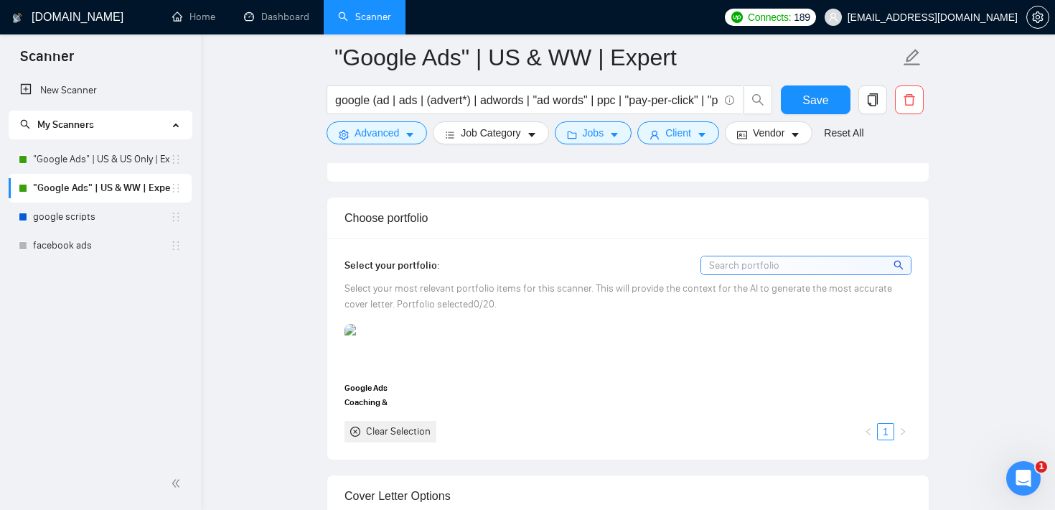
click at [495, 294] on div "Select your most relevant portfolio items for this scanner. This will provide t…" at bounding box center [628, 297] width 567 height 32
drag, startPoint x: 447, startPoint y: 263, endPoint x: 336, endPoint y: 258, distance: 110.7
click at [336, 258] on div "Select your portfolio: Select your most relevant portfolio items for this scann…" at bounding box center [628, 348] width 602 height 220
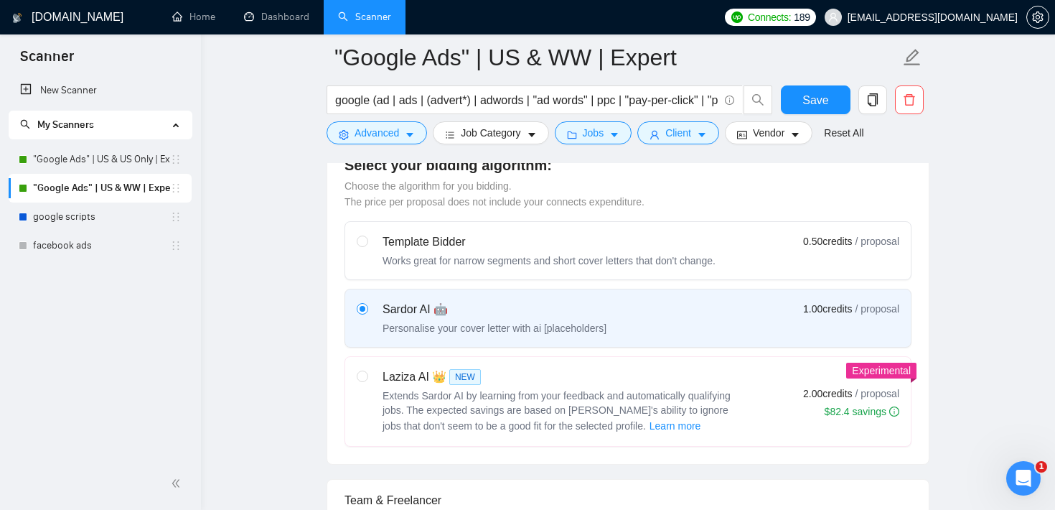
scroll to position [399, 0]
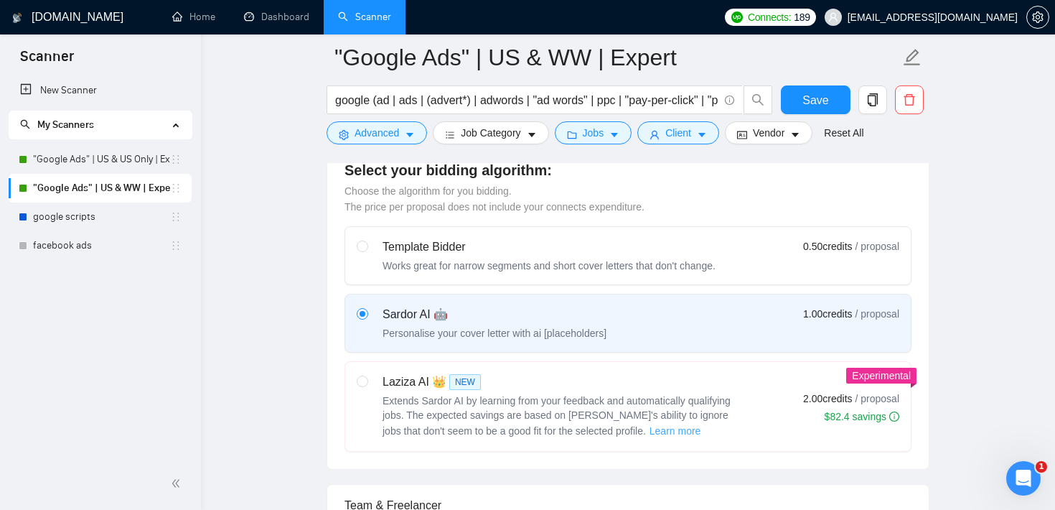
click at [658, 429] on span "Learn more" at bounding box center [676, 431] width 52 height 16
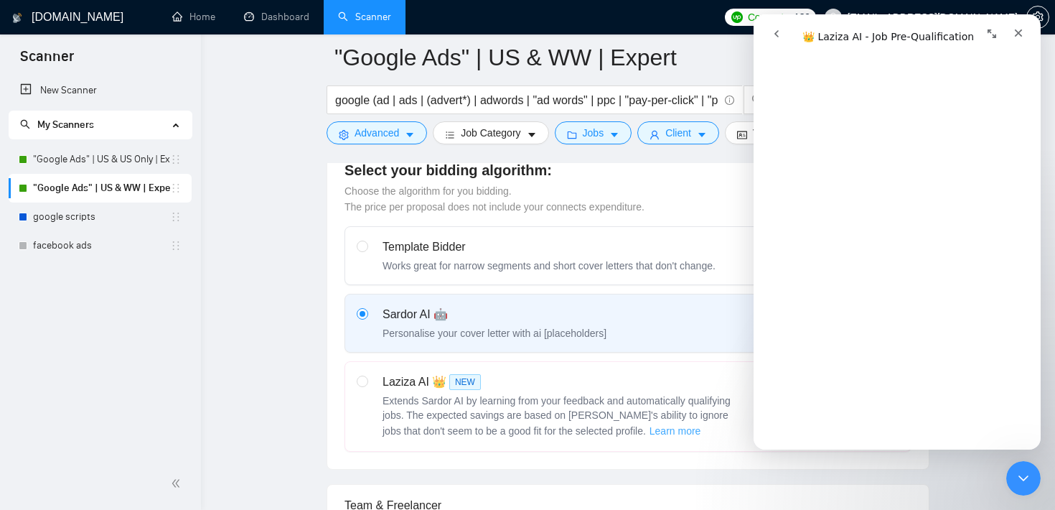
scroll to position [462, 0]
click at [1020, 461] on div "Close Intercom Messenger" at bounding box center [1021, 476] width 34 height 34
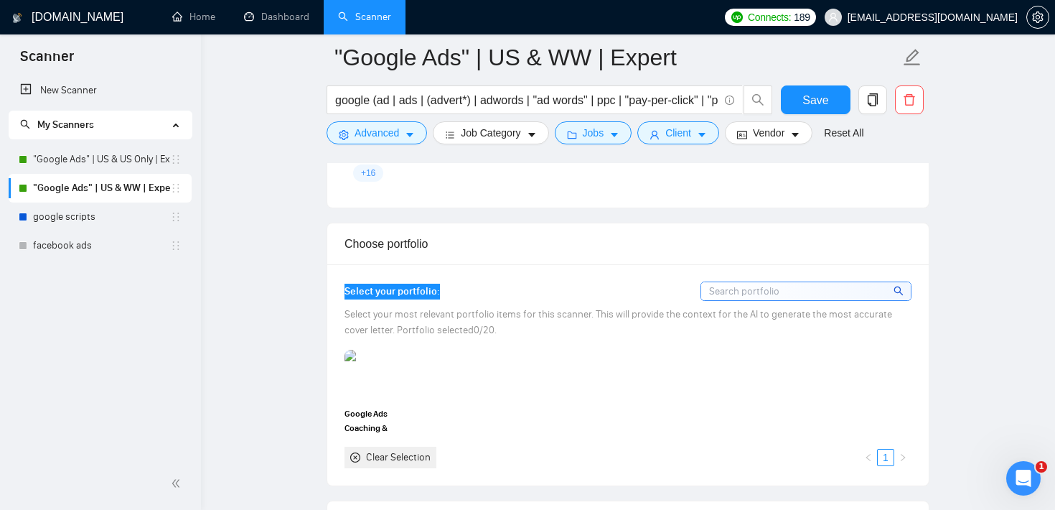
scroll to position [1232, 0]
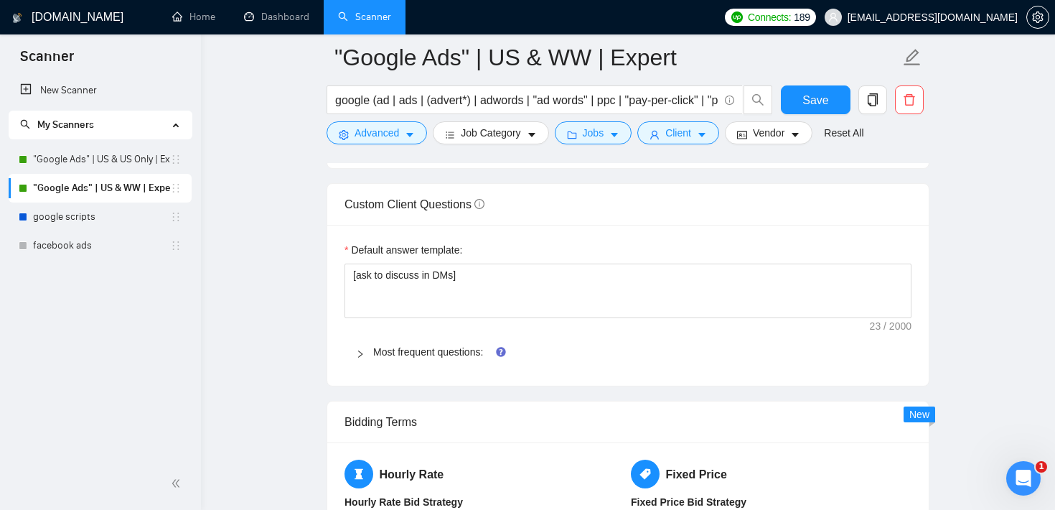
scroll to position [2000, 0]
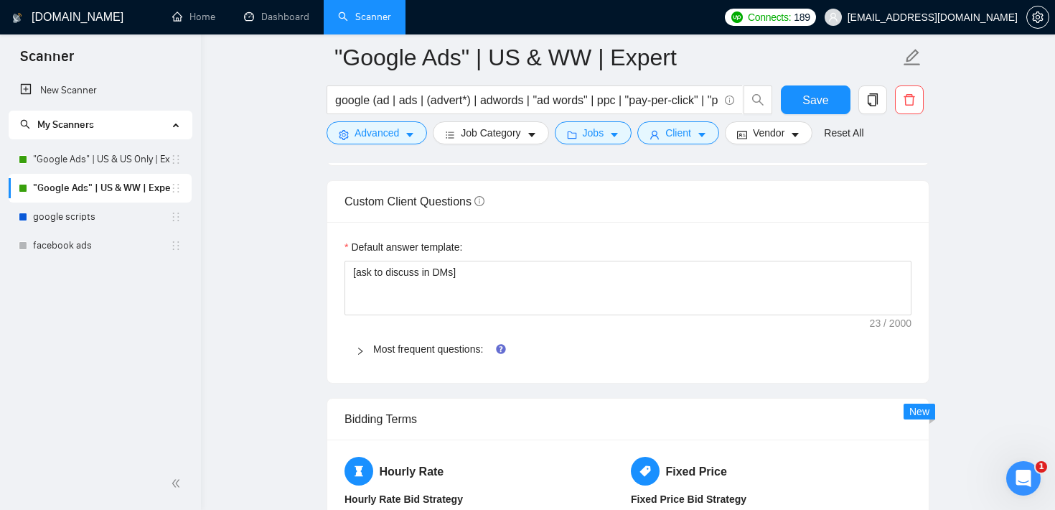
click at [360, 353] on icon "right" at bounding box center [360, 350] width 4 height 7
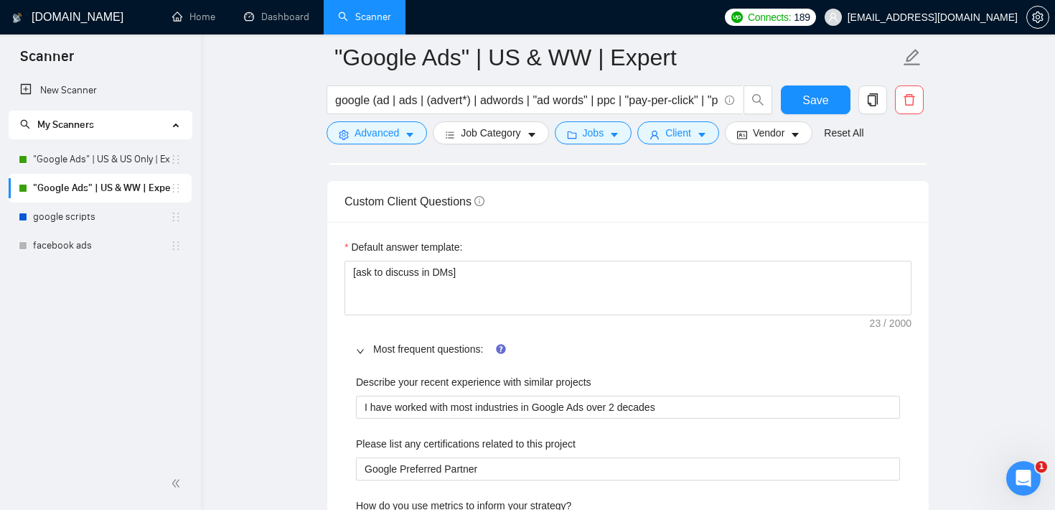
drag, startPoint x: 345, startPoint y: 195, endPoint x: 477, endPoint y: 198, distance: 132.9
click at [477, 198] on span "Custom Client Questions" at bounding box center [415, 201] width 140 height 12
drag, startPoint x: 605, startPoint y: 386, endPoint x: 334, endPoint y: 381, distance: 270.7
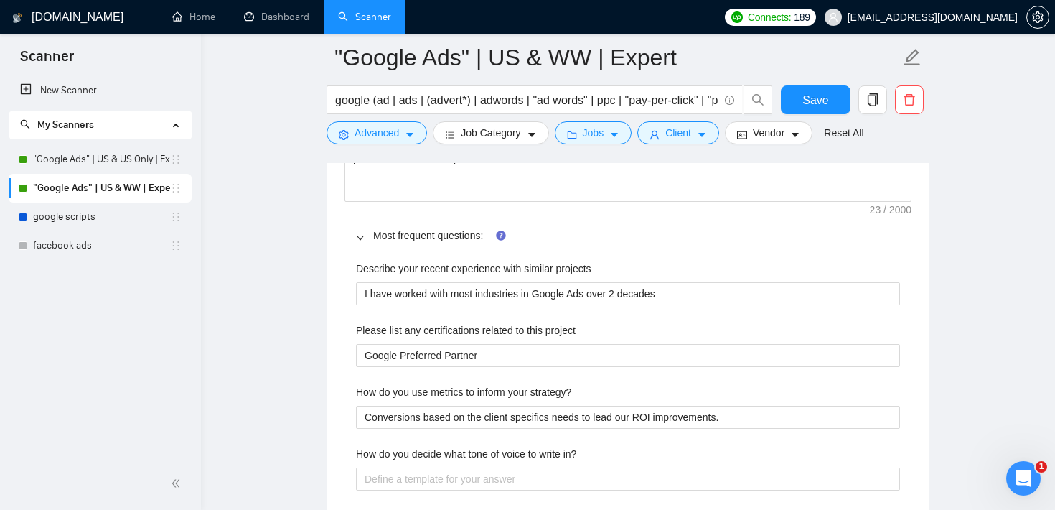
scroll to position [2124, 0]
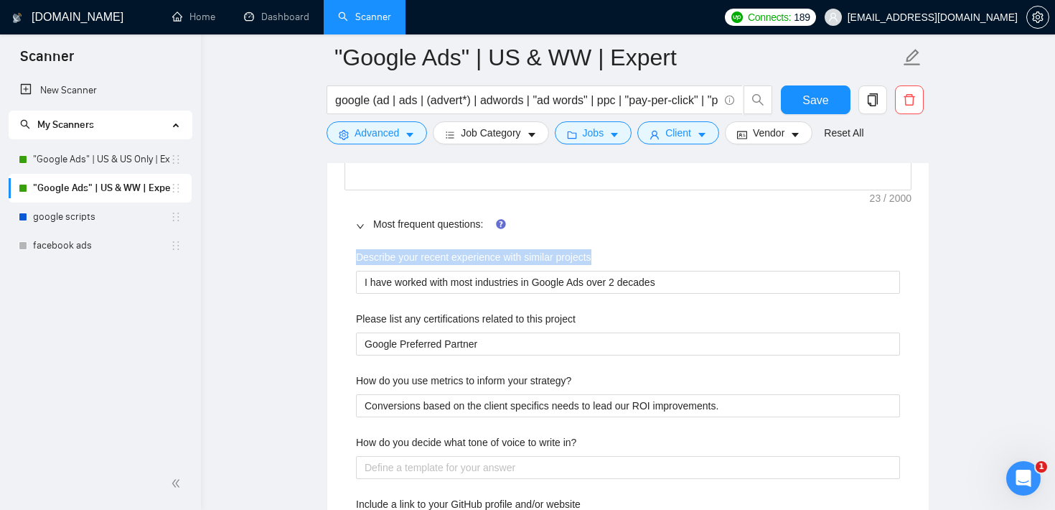
drag, startPoint x: 353, startPoint y: 255, endPoint x: 611, endPoint y: 266, distance: 258.0
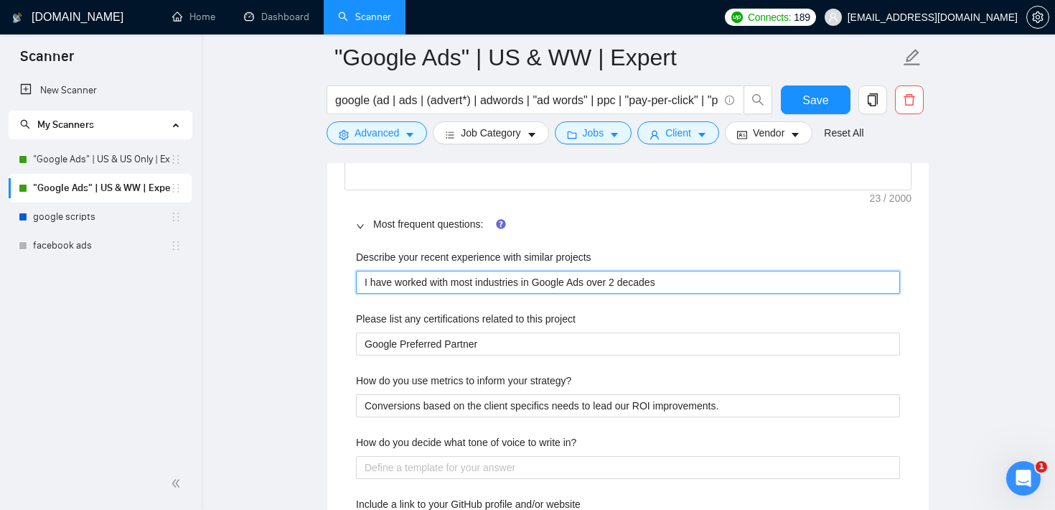
click at [508, 281] on projects "I have worked with most industries in Google Ads over 2 decades" at bounding box center [628, 282] width 544 height 23
type projects "h"
type projects "hfkds"
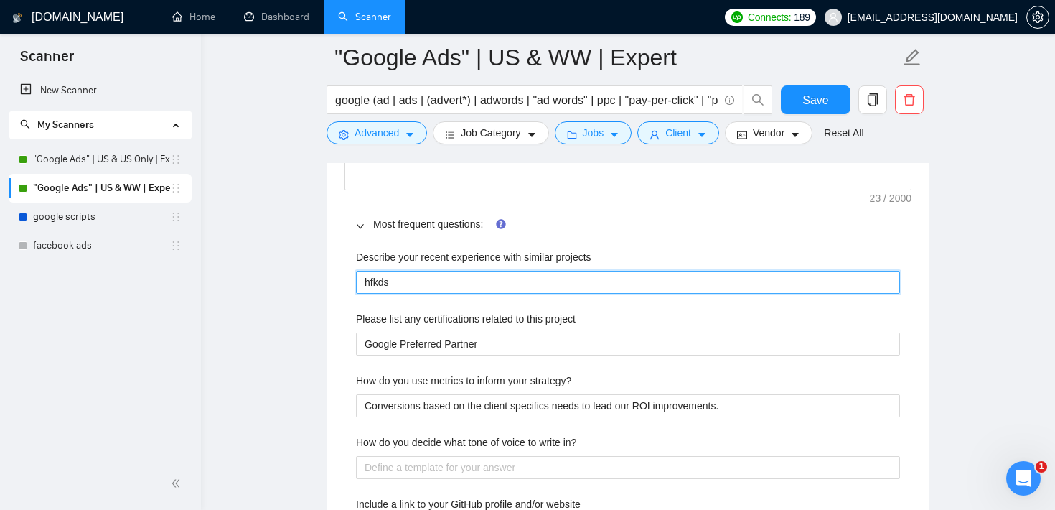
type projects "hfkdsj"
type projects "hfkdsjlhf"
type projects "hfkdsjlhfj"
type projects "hfkdsjlhfjls"
type projects "hfkdsjlhfjlsdjf"
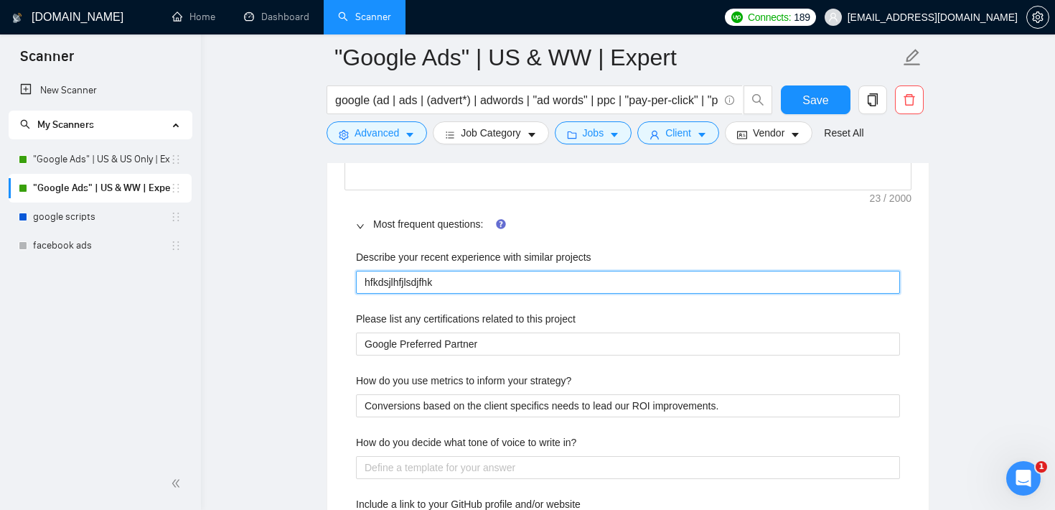
type projects "hfkdsjlhfjlsdjfhkl"
type projects "hfkdsjlhfjlsdjfhkls"
type projects "hfkdsjlhfjlsdjfhklsdj"
type projects "hfkdsjlhfjlsdjfhklsdjfk"
type projects "hfkdsjlhfjlsdjfhklsdjfkls"
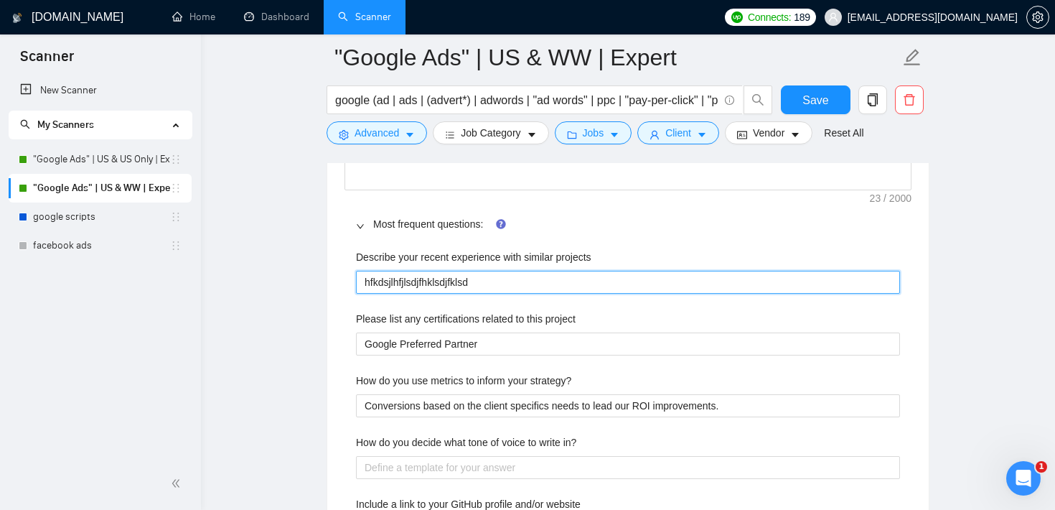
type projects "hfkdsjlhfjlsdjfhklsdjfklsdj"
type projects "hfkdsjlhfjlsdjfhklsdjfklsdjfkl"
type projects "hfkdsjlhfjlsdjfhklsdjfklsdjfklsj"
type projects "hfkdsjlhfjlsdjfhklsdjfklsdjfklsjfkl"
type projects "hfkdsjlhfjlsdjfhklsdjfklsdjfklsjfkls"
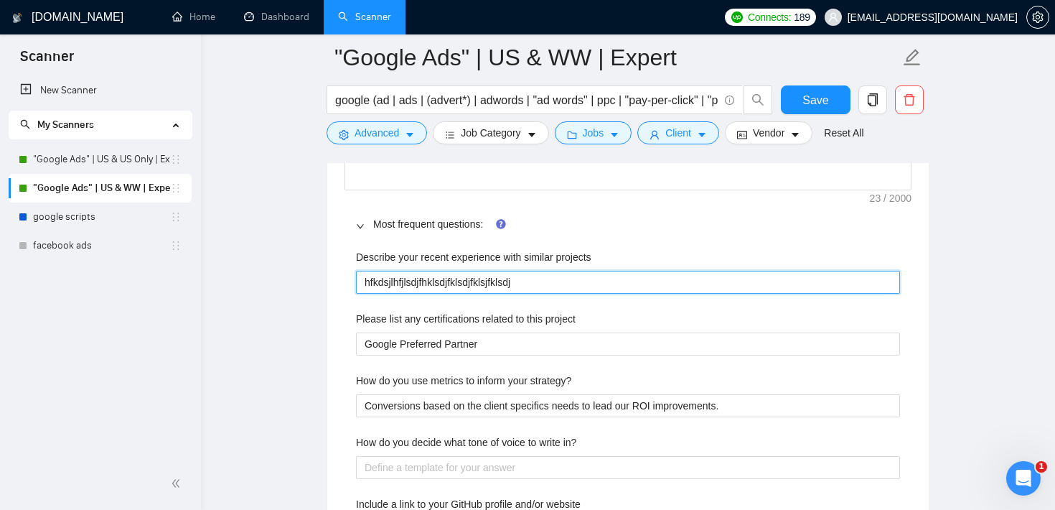
type projects "hfkdsjlhfjlsdjfhklsdjfklsdjfklsjfklsdjf"
type projects "hfkdsjlhfjlsdjfhklsdjfklsdjfklsjfklsdjfs"
type projects "hfkdsjlhfjlsdjfhklsdjfklsdjfklsjfklsdjfsd"
type projects "hfkdsjlhfjlsdjfhklsdjfklsdjfklsjfklsdjfs"
type projects "hfkdsjlhfjlsdjfhklsdjfklsdjfklsjfklsdjf"
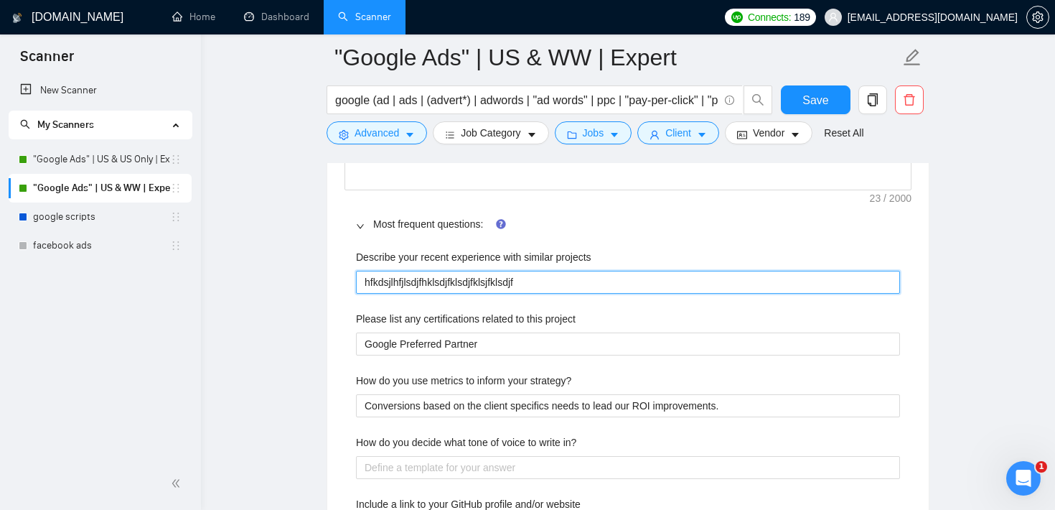
type projects "hfkdsjlhfjlsdjfhklsdjfklsdjfklsjfklsdj"
type projects "hfkdsjlhfjlsdjfhklsdjfklsdjfklsjfklsd"
type projects "hfkdsjlhfjlsdjfhklsdjfklsdjfklsjfkls"
type projects "hfkdsjlhfjlsdjfhklsdjfklsdjfklsjfkl"
type projects "hfkdsjlhfjlsdjfhklsdjfklsdjfklsjfk"
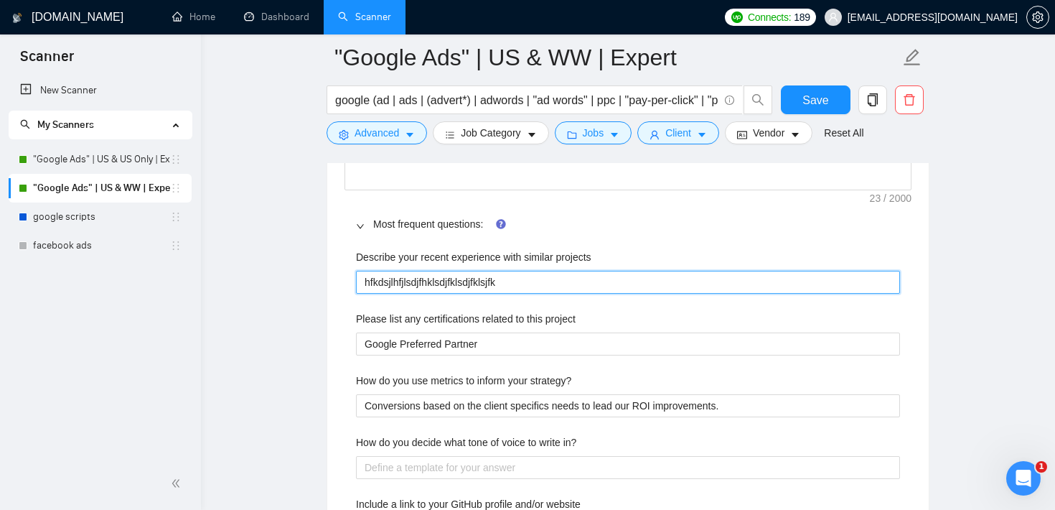
type projects "hfkdsjlhfjlsdjfhklsdjfklsdjfklsjf"
type projects "hfkdsjlhfjlsdjfhklsdjfklsdjfklsj"
type projects "hfkdsjlhfjlsdjfhklsdjfklsdjfkls"
type projects "hfkdsjlhfjlsdjfhklsdjfklsdjfkl"
type projects "hfkdsjlhfjlsdjfhklsdjfklsdjfk"
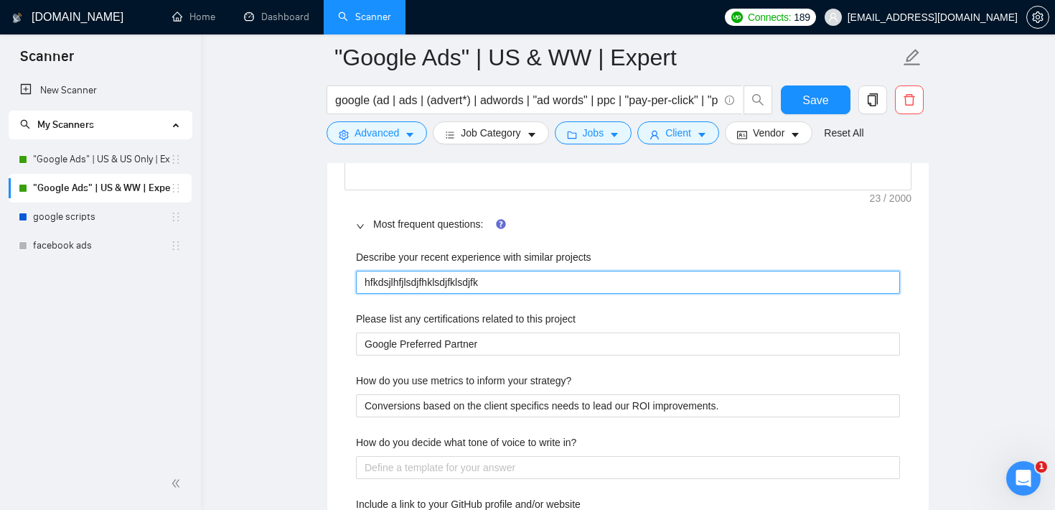
type projects "hfkdsjlhfjlsdjfhklsdjfklsdjf"
type projects "hfkdsjlhfjlsdjfhklsdjfklsdj"
type projects "hfkdsjlhfjlsdjfhklsdjfklsd"
type projects "hfkdsjlhfjlsdjfhklsdjfkls"
type projects "hfkdsjlhfjlsdjfhklsdjfkl"
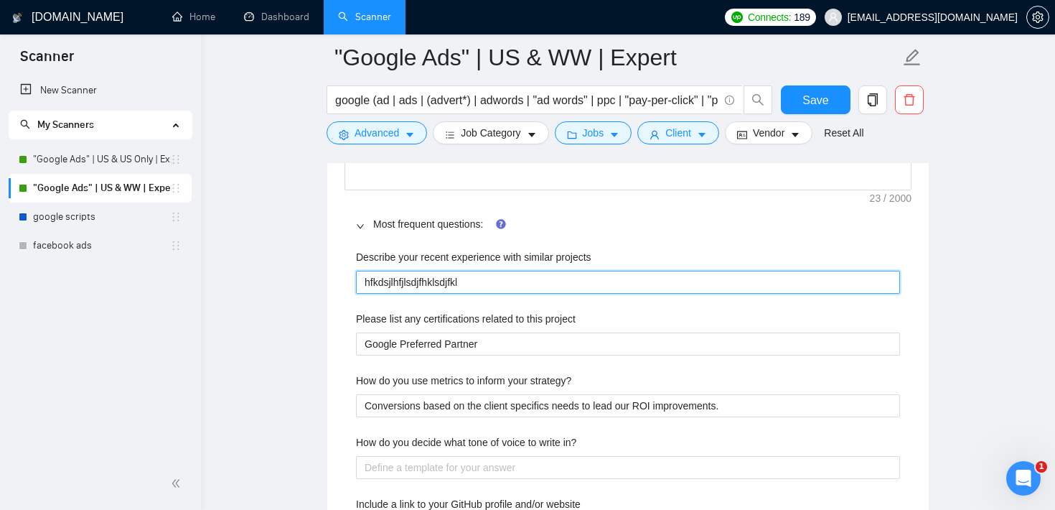
type projects "hfkdsjlhfjlsdjfhklsdjfk"
type projects "hfkdsjlhfjlsdjfhklsdjf"
type projects "hfkdsjlhfjlsdjfhklsdj"
type projects "hfkdsjlhfjlsdjfhklsd"
type projects "hfkdsjlhfjlsdjfhkls"
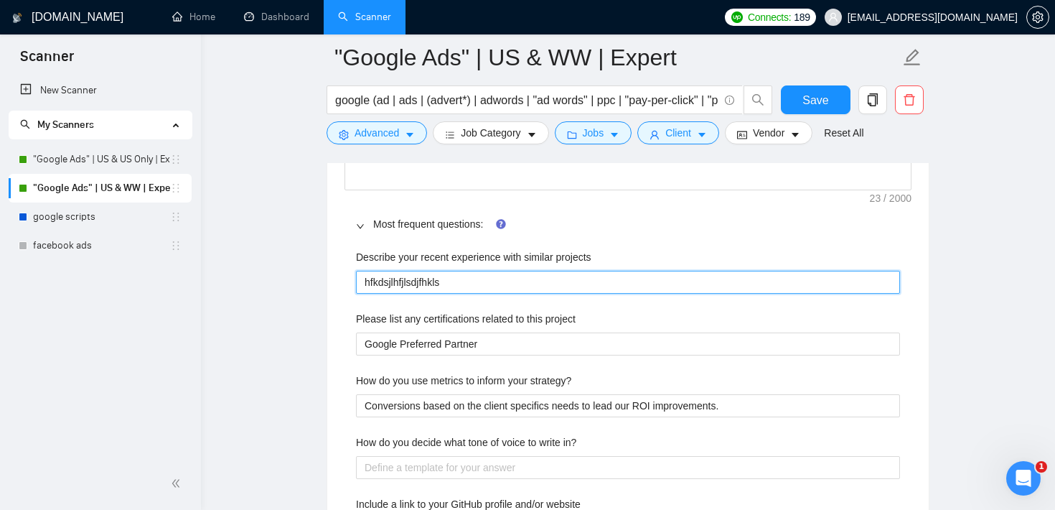
type projects "hfkdsjlhfjlsdjfhkl"
type projects "hfkdsjlhfjlsdjfhk"
type projects "hfkdsjlhfjlsdjfh"
type projects "hfkdsjlhfjlsdjf"
type projects "hfkdsjlhfjlsdj"
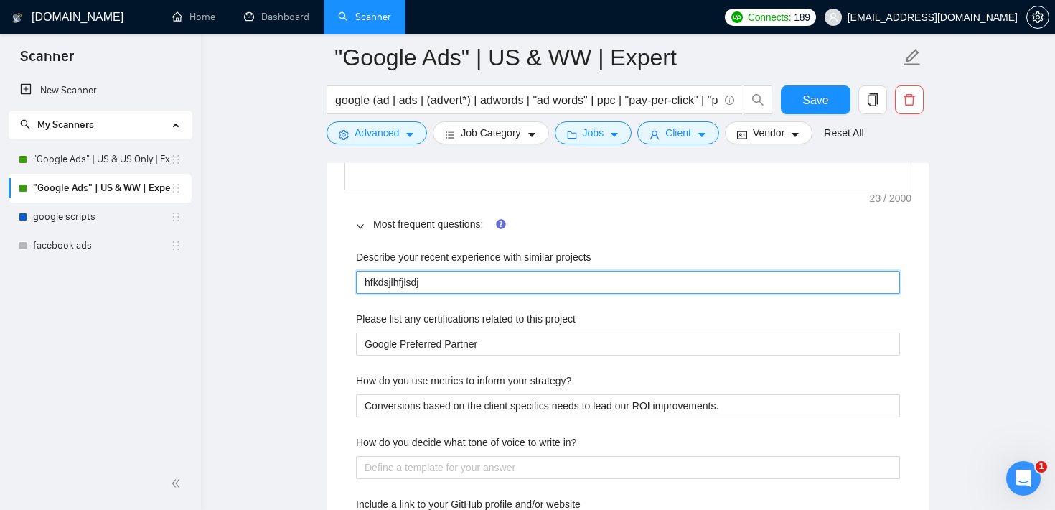
type projects "hfkdsjlhfjlsd"
type projects "hfkdsjlhfjls"
type projects "hfkdsjlhfjl"
type projects "hfkdsjlhfj"
type projects "hfkdsjlhf"
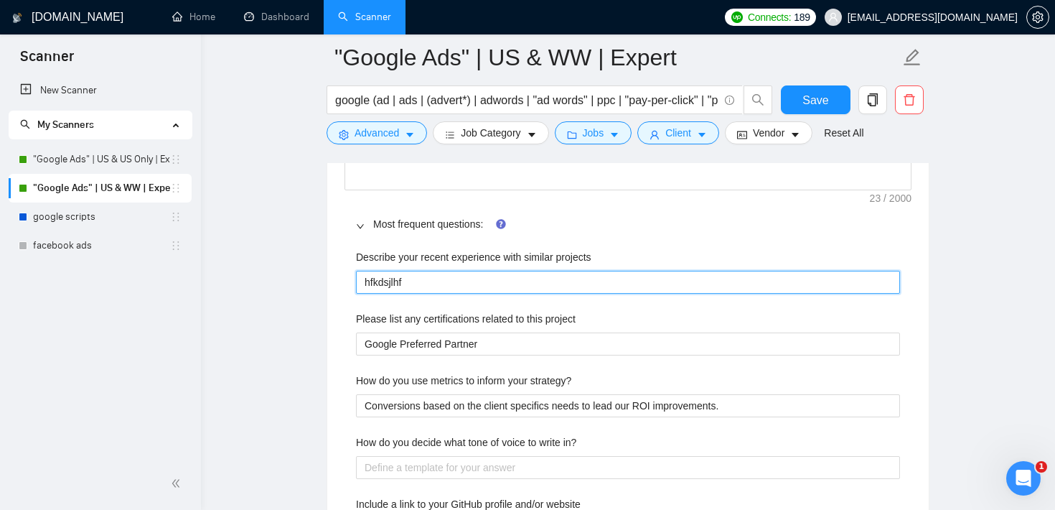
type projects "hfkdsjlh"
type projects "hfkdsjl"
type projects "hfkdsj"
type projects "hfkds"
type projects "hfkd"
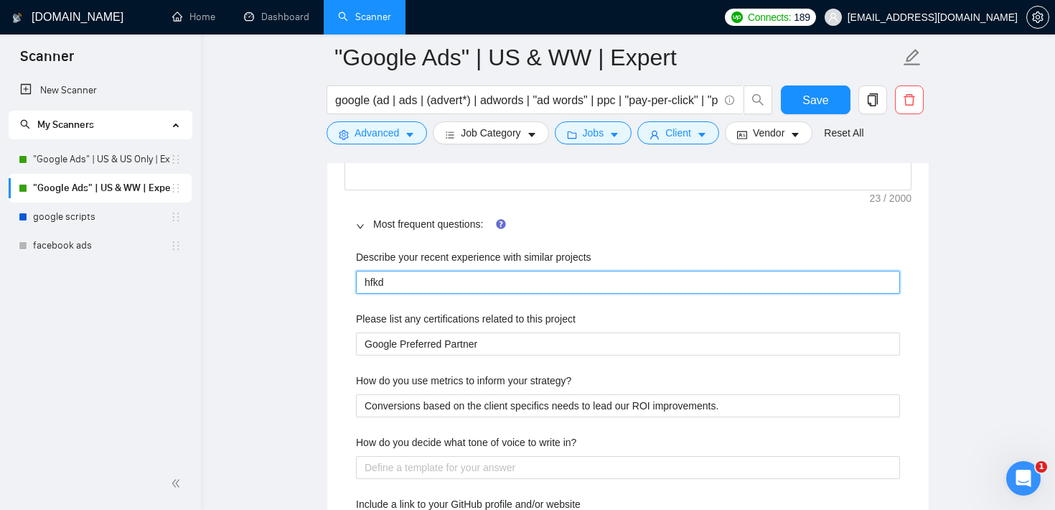
type projects "hfk"
type projects "hf"
type projects "h"
type projects "I have worked with most industries in Google Ads over 2 decades"
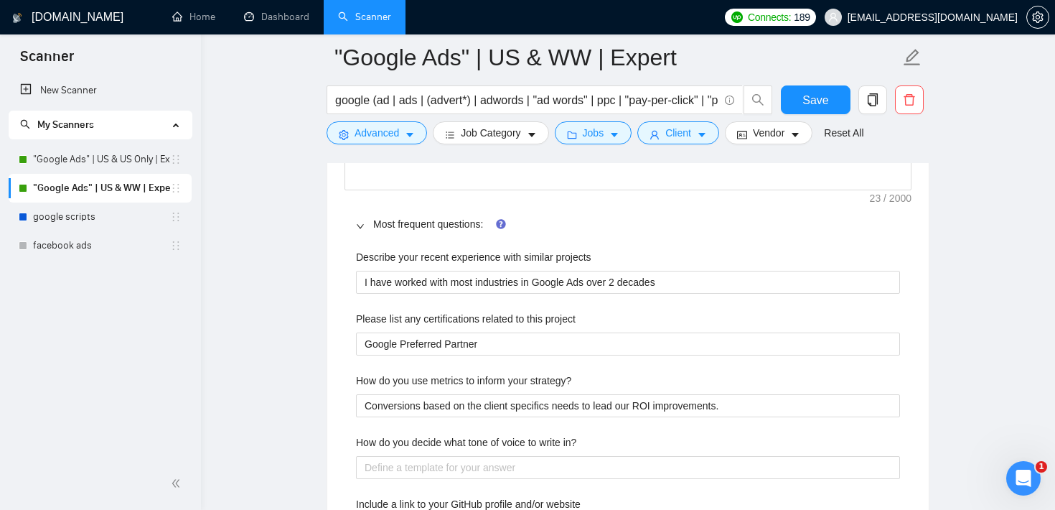
click at [307, 264] on main ""Google Ads" | US & WW | Expert google (ad | ads | (advert*) | adwords | "ad wo…" at bounding box center [628, 449] width 808 height 5033
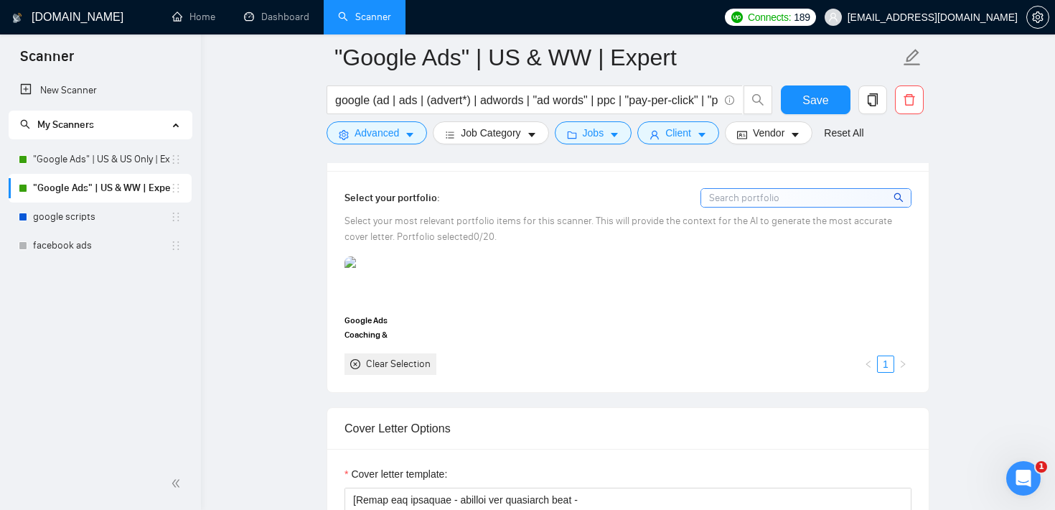
scroll to position [1294, 0]
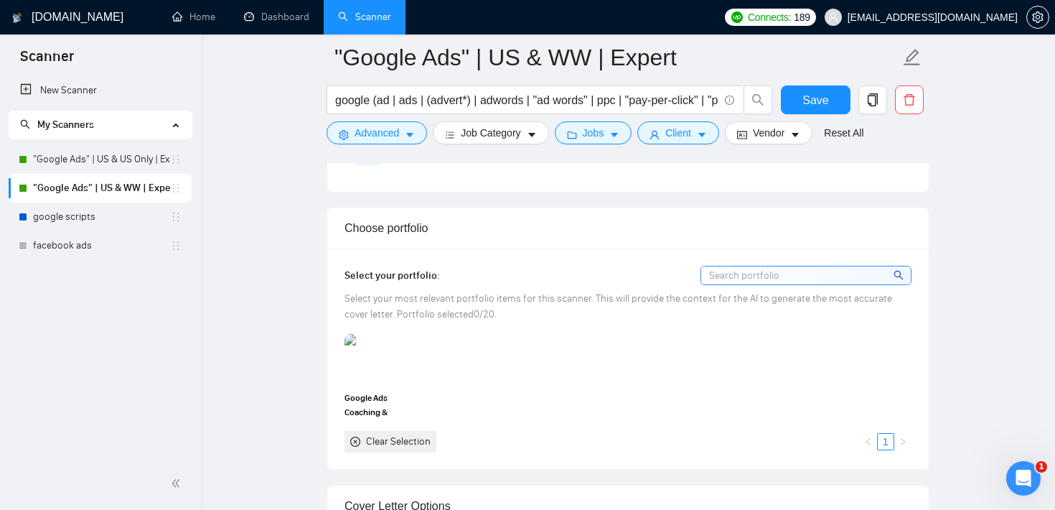
scroll to position [1239, 0]
click at [439, 108] on input "google (ad | ads | (advert*) | adwords | "ad words" | ppc | "pay-per-click" | "…" at bounding box center [526, 100] width 383 height 18
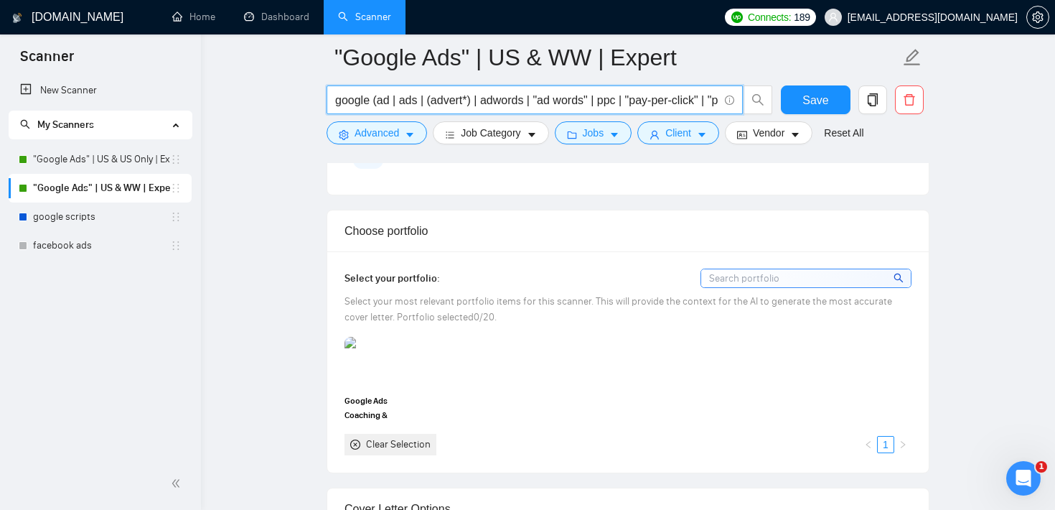
click at [439, 108] on input "google (ad | ads | (advert*) | adwords | "ad words" | ppc | "pay-per-click" | "…" at bounding box center [526, 100] width 383 height 18
click at [470, 280] on div "Select your portfolio:" at bounding box center [628, 278] width 567 height 19
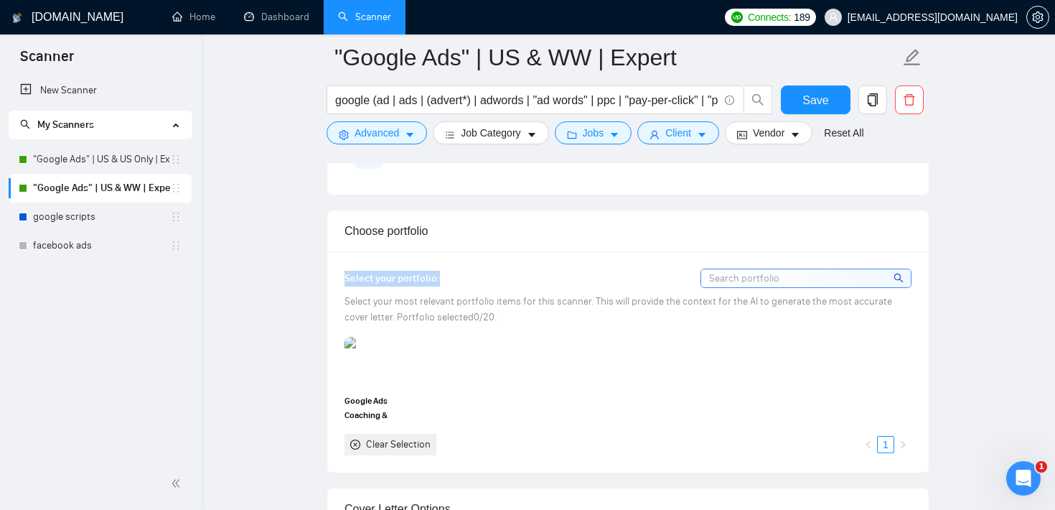
drag, startPoint x: 454, startPoint y: 279, endPoint x: 343, endPoint y: 274, distance: 110.7
click at [343, 273] on div "Select your portfolio: Select your most relevant portfolio items for this scann…" at bounding box center [628, 361] width 602 height 220
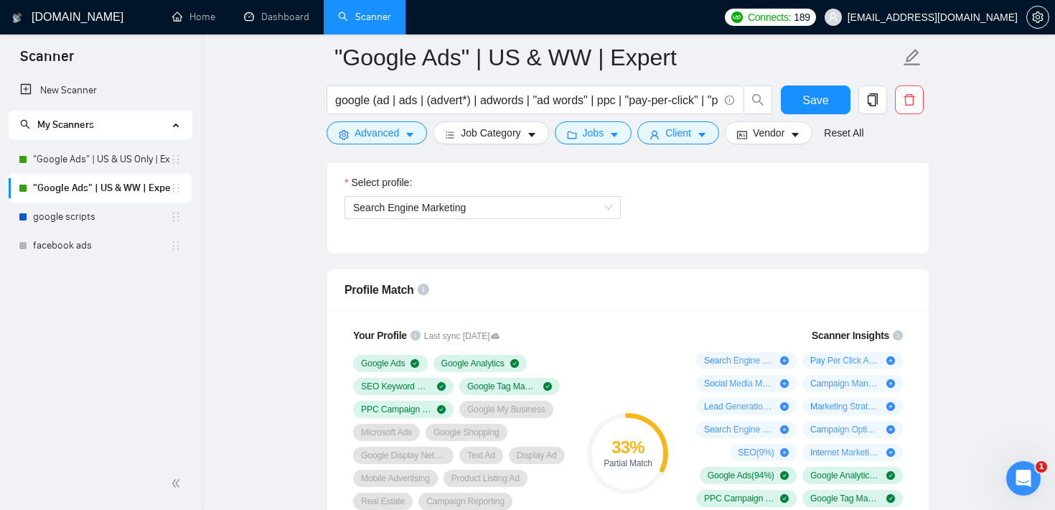
scroll to position [378, 0]
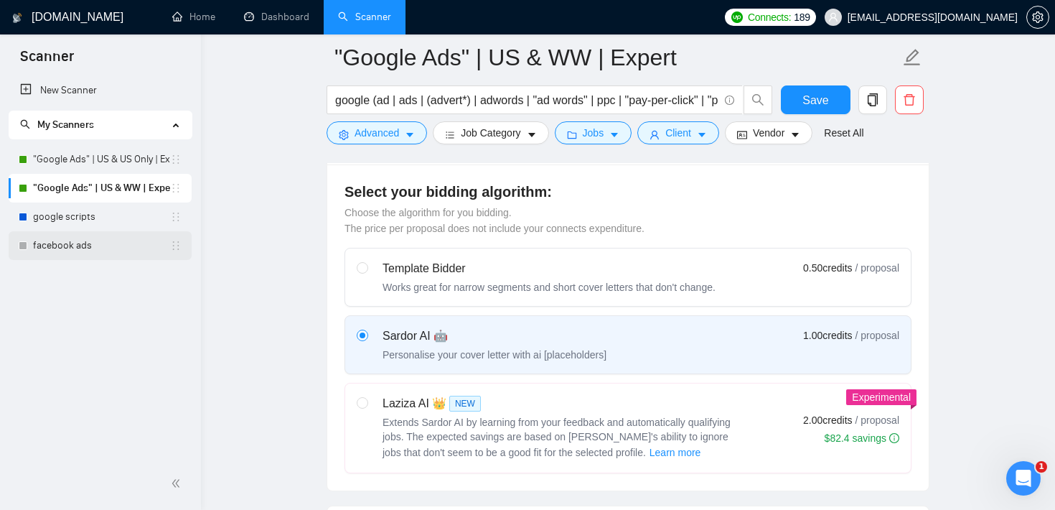
click at [68, 247] on link "facebook ads" at bounding box center [101, 245] width 137 height 29
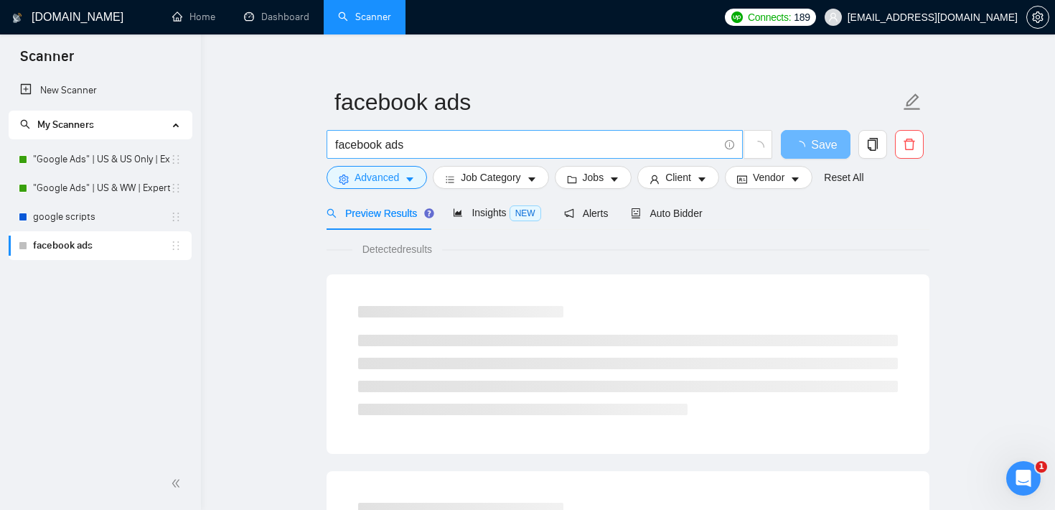
click at [447, 143] on input "facebook ads" at bounding box center [526, 145] width 383 height 18
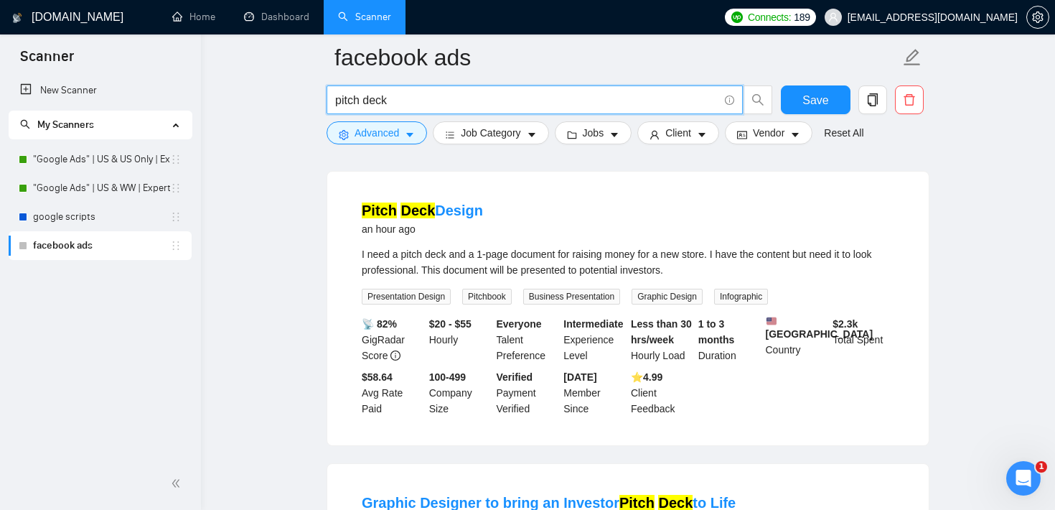
scroll to position [402, 0]
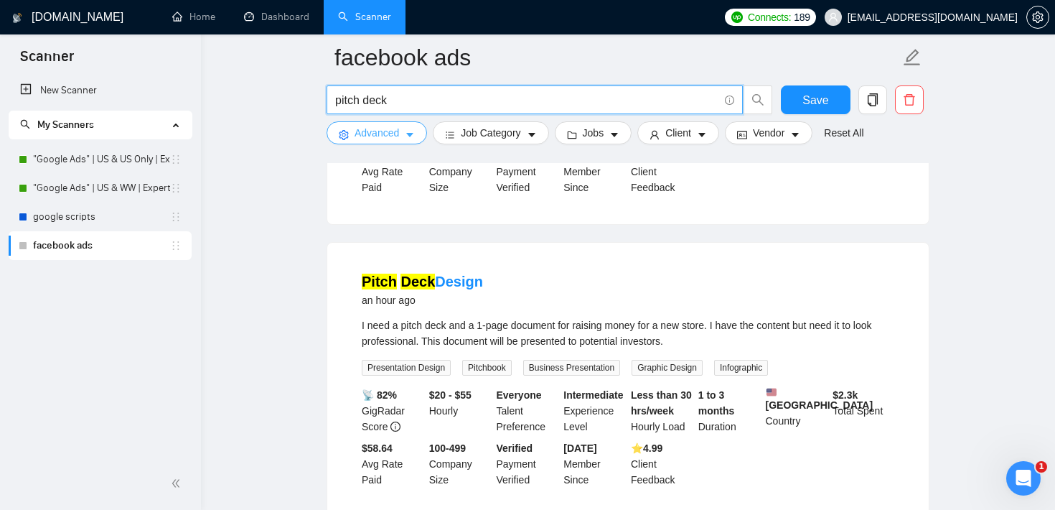
type input "pitch deck"
click at [393, 132] on span "Advanced" at bounding box center [377, 133] width 45 height 16
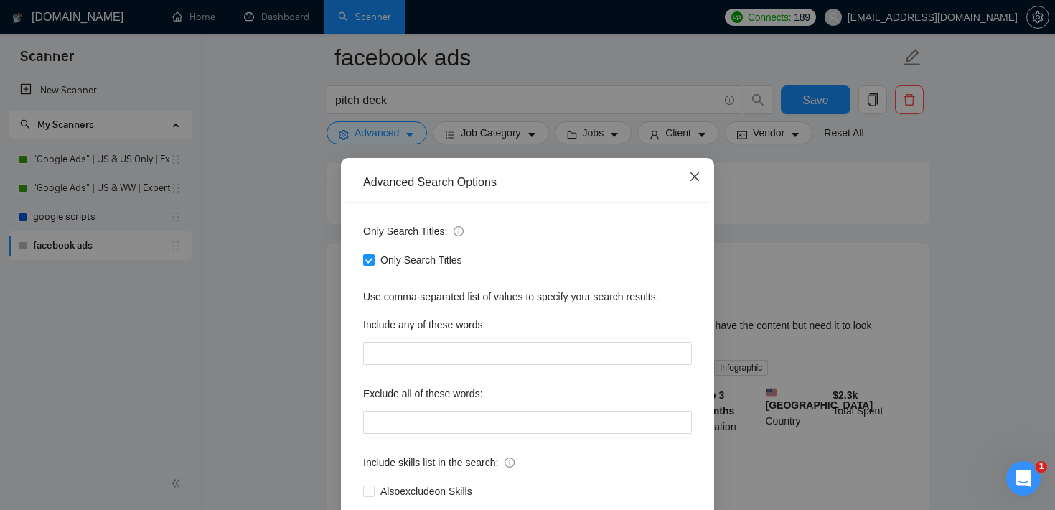
click at [699, 174] on icon "close" at bounding box center [694, 176] width 11 height 11
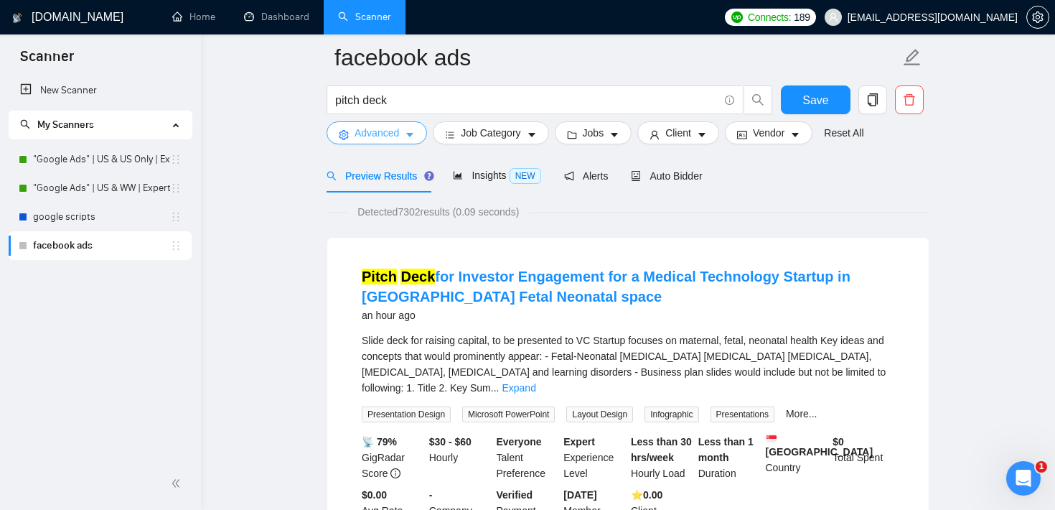
scroll to position [0, 0]
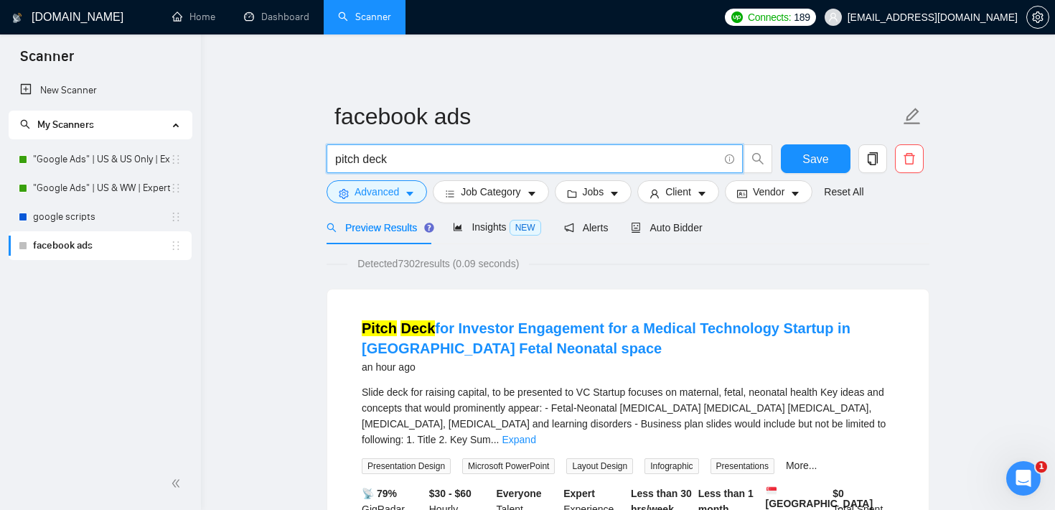
drag, startPoint x: 391, startPoint y: 156, endPoint x: 321, endPoint y: 154, distance: 70.4
click at [370, 192] on span "Advanced" at bounding box center [377, 192] width 45 height 16
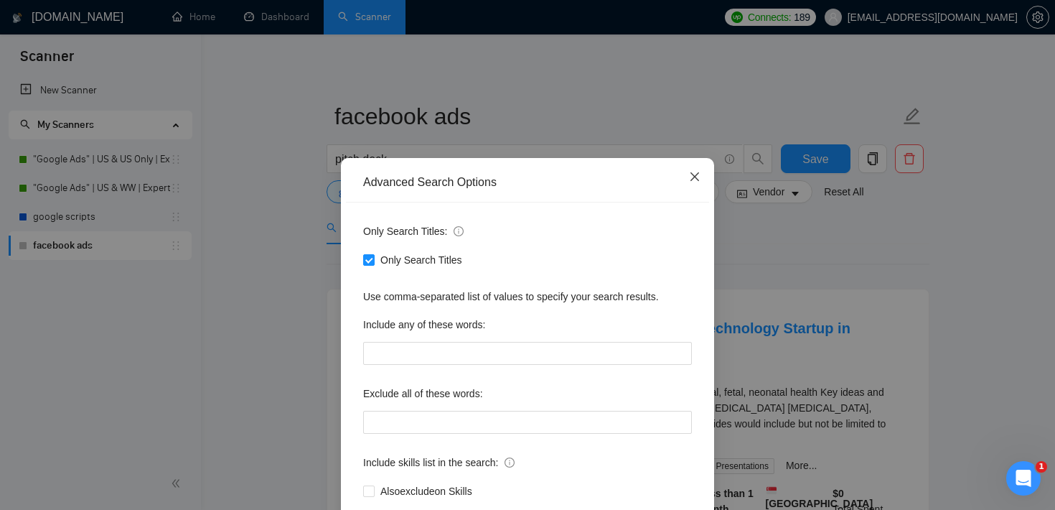
click at [696, 174] on icon "close" at bounding box center [694, 176] width 11 height 11
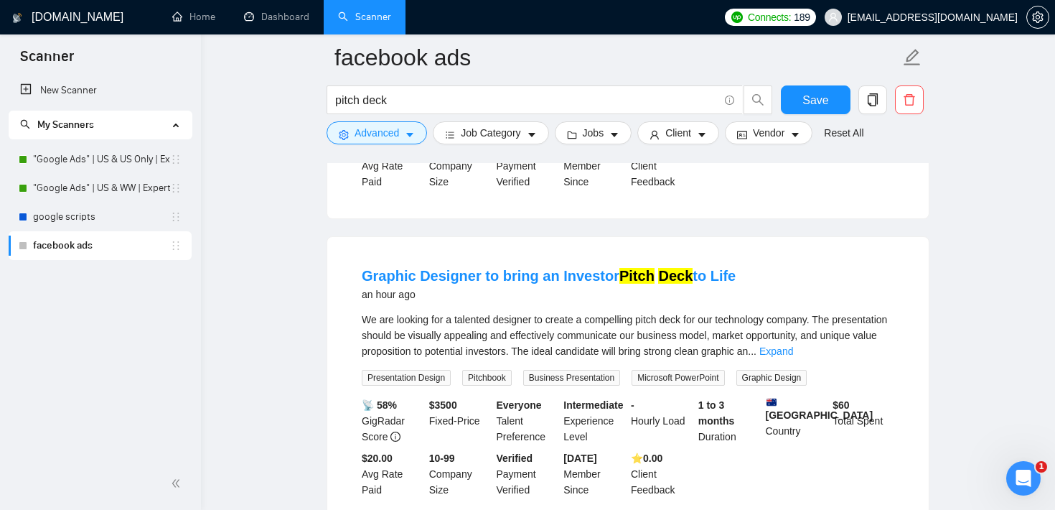
scroll to position [701, 0]
drag, startPoint x: 473, startPoint y: 389, endPoint x: 396, endPoint y: 387, distance: 77.6
click at [396, 396] on div "📡 58% GigRadar Score $ 3500 Fixed-Price Everyone Talent Preference Intermediate…" at bounding box center [628, 446] width 538 height 101
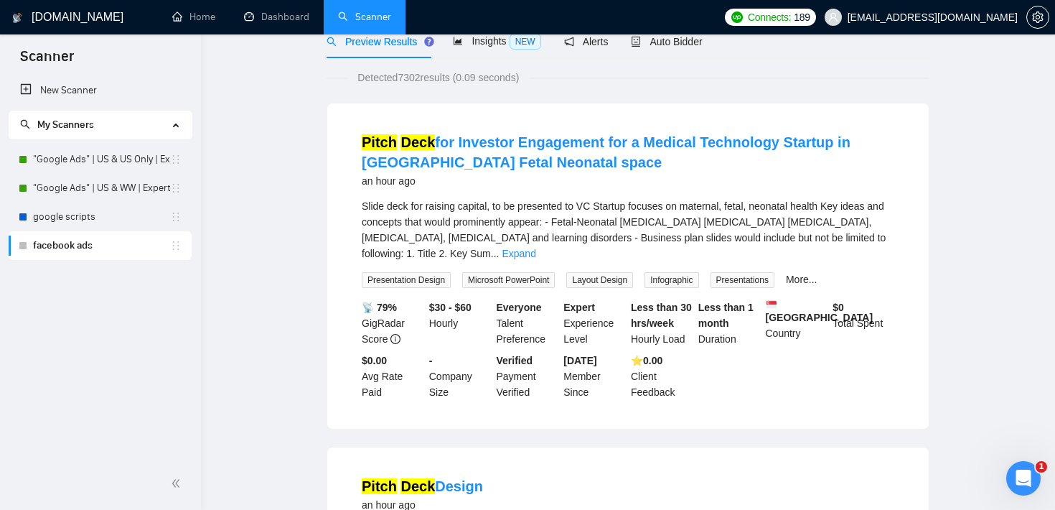
scroll to position [0, 0]
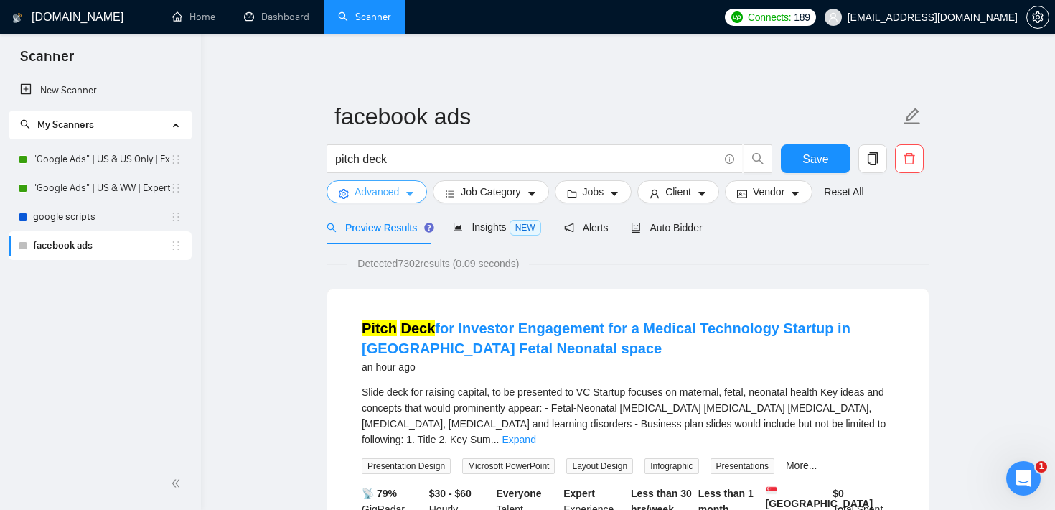
click at [404, 197] on button "Advanced" at bounding box center [377, 191] width 101 height 23
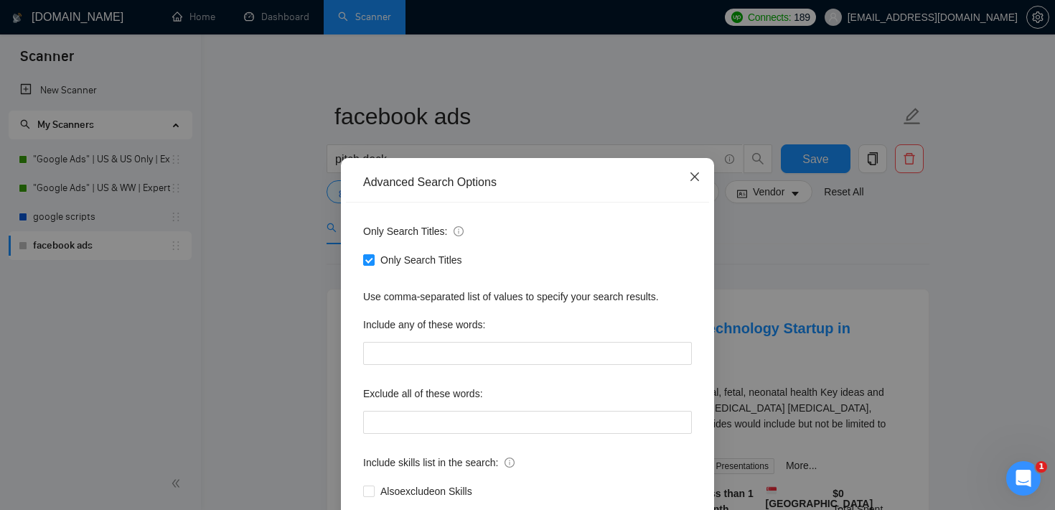
click at [686, 170] on span "Close" at bounding box center [695, 177] width 39 height 39
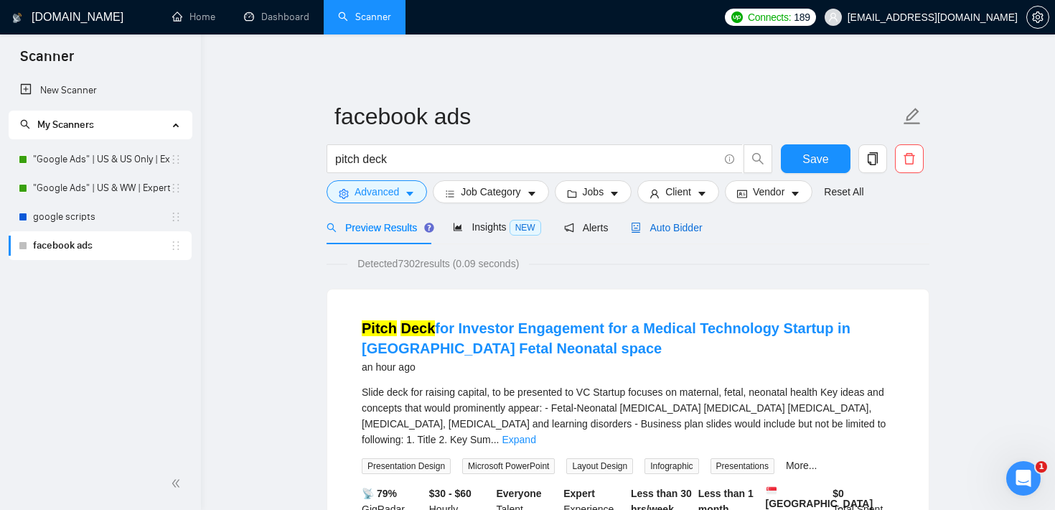
click at [693, 234] on div "Auto Bidder" at bounding box center [666, 228] width 71 height 16
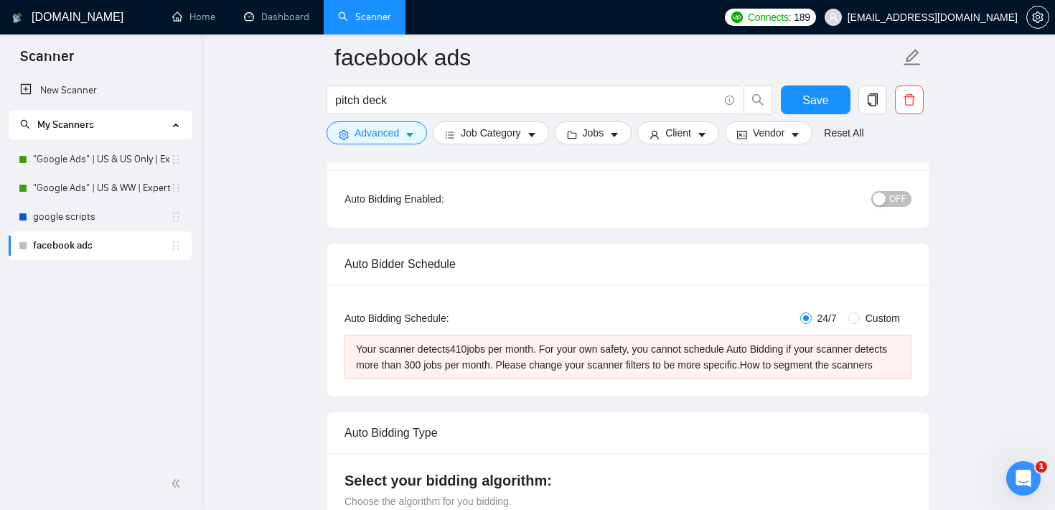
scroll to position [144, 0]
drag, startPoint x: 459, startPoint y: 349, endPoint x: 477, endPoint y: 347, distance: 18.0
click at [477, 347] on div "Your scanner detects 410 jobs per month. For your own safety, you cannot schedu…" at bounding box center [628, 356] width 544 height 32
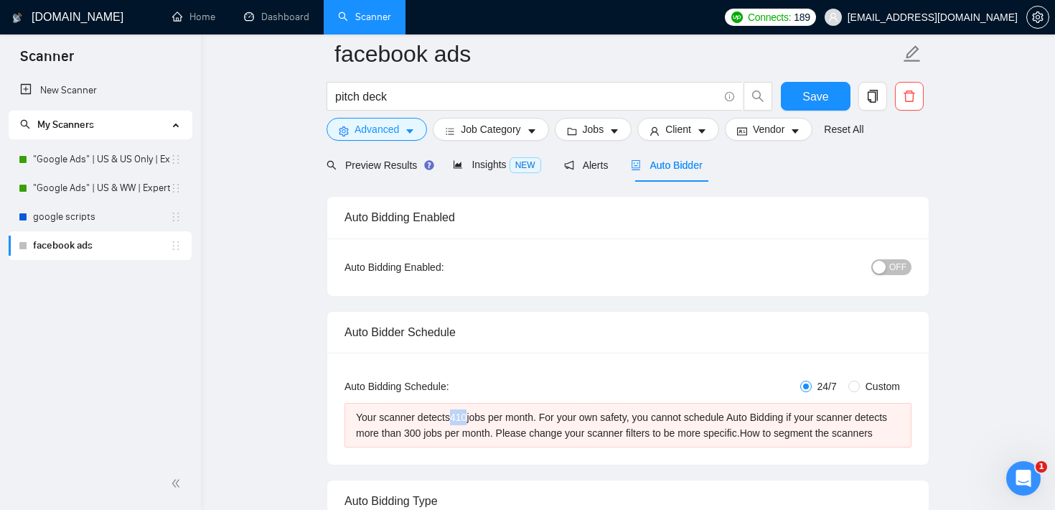
scroll to position [0, 0]
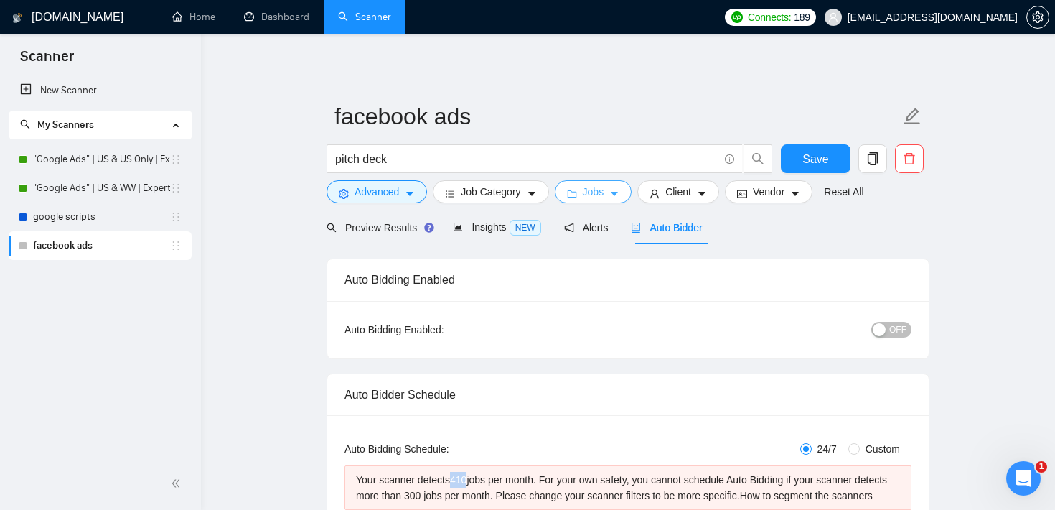
click at [601, 190] on span "Jobs" at bounding box center [594, 192] width 22 height 16
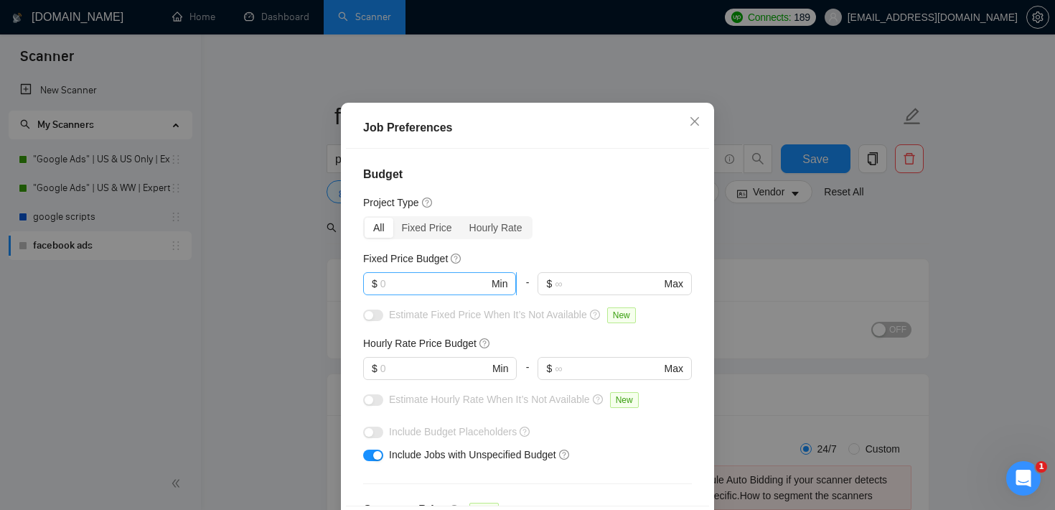
click at [421, 291] on input "text" at bounding box center [435, 284] width 108 height 16
type input "1000"
click at [373, 321] on button "button" at bounding box center [373, 314] width 20 height 11
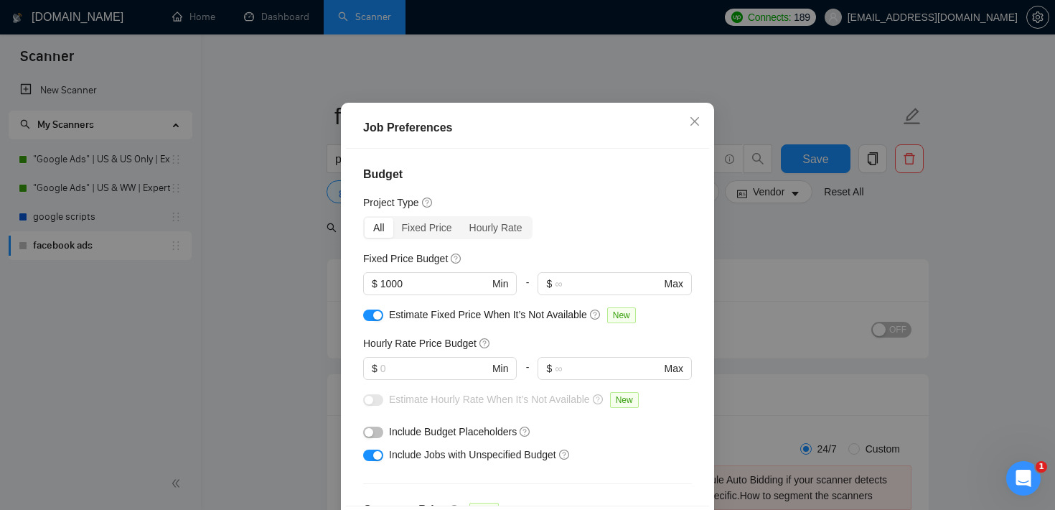
click at [569, 289] on div "Budget Project Type All Fixed Price Hourly Rate Fixed Price Budget $ 1000 Min -…" at bounding box center [527, 327] width 363 height 357
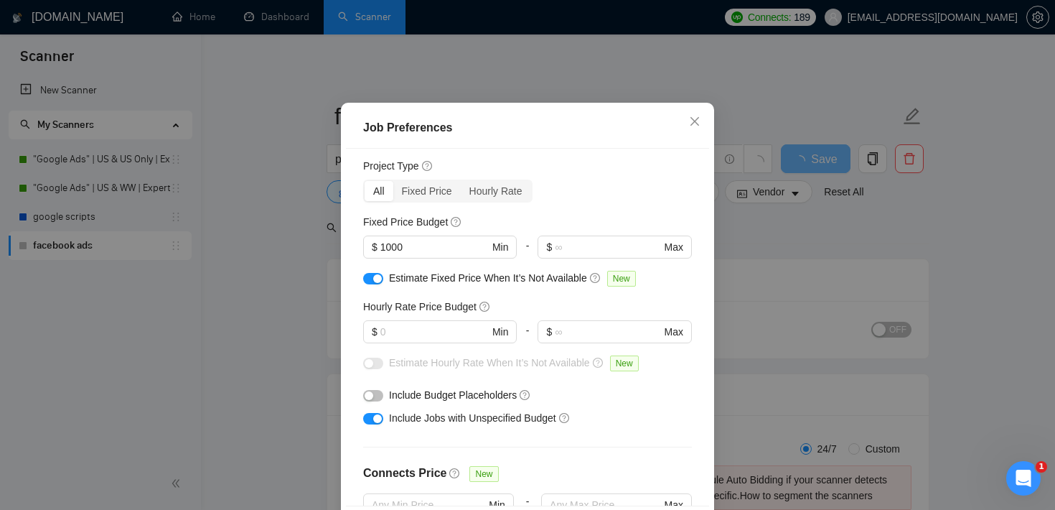
scroll to position [73, 0]
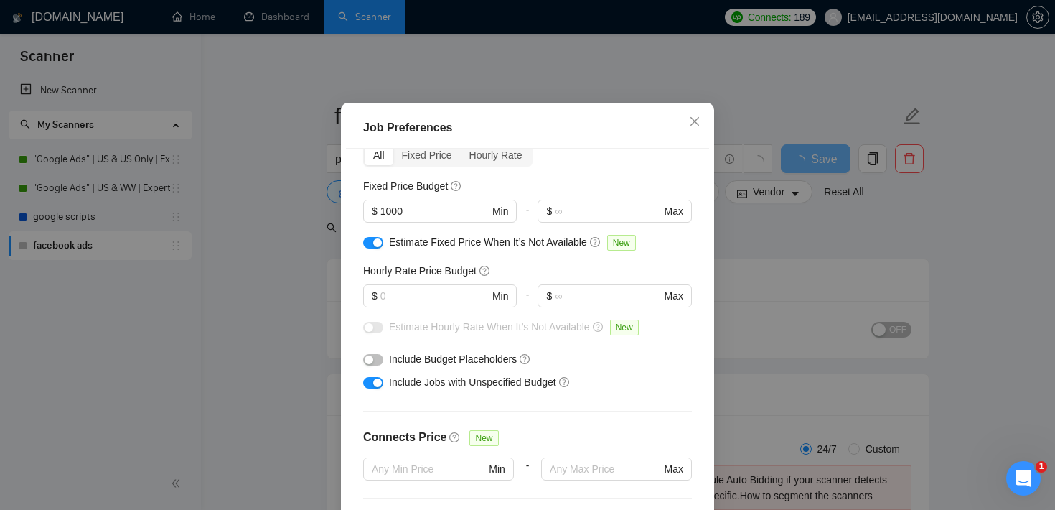
click at [373, 387] on div "button" at bounding box center [377, 382] width 9 height 9
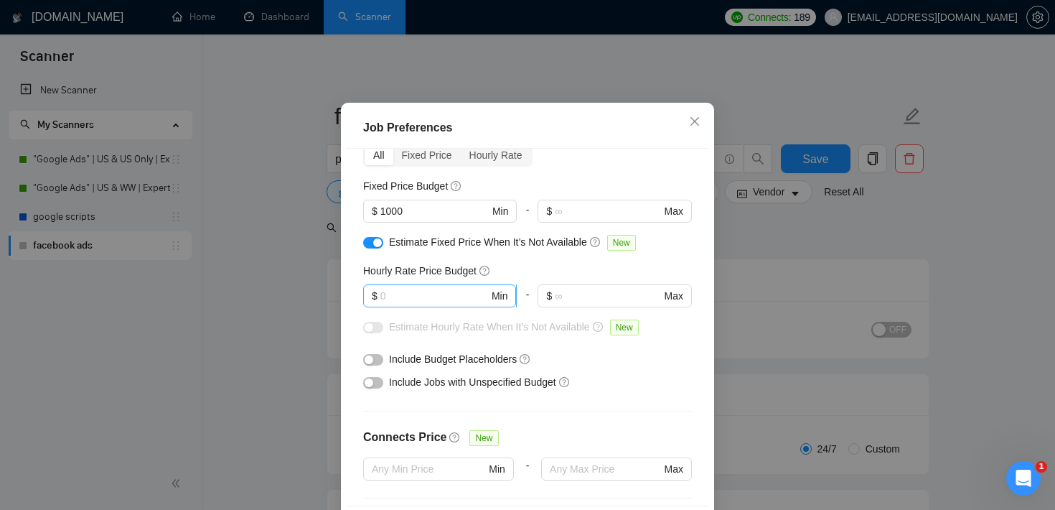
click at [412, 304] on input "text" at bounding box center [435, 296] width 108 height 16
type input "40"
click at [375, 333] on button "button" at bounding box center [373, 327] width 20 height 11
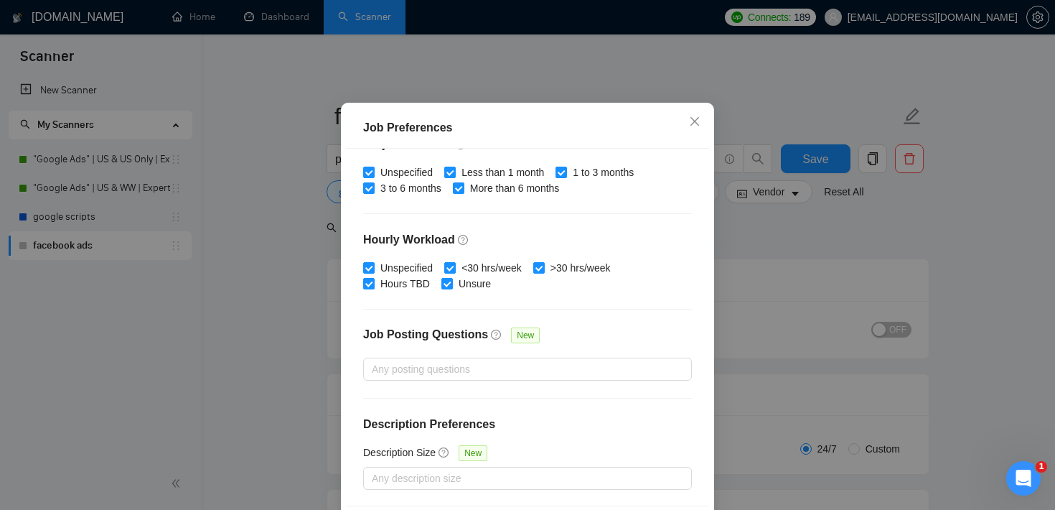
scroll to position [101, 0]
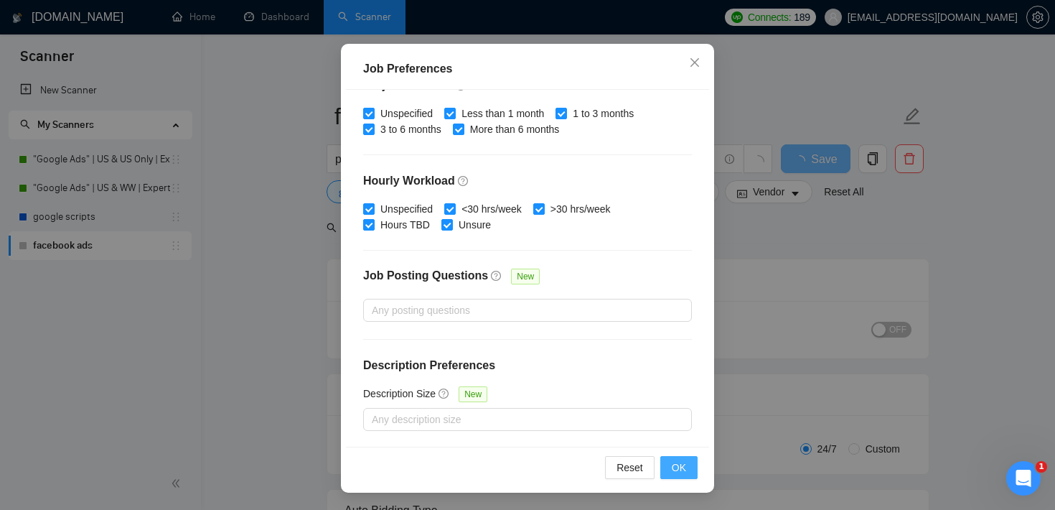
click at [673, 466] on span "OK" at bounding box center [679, 467] width 14 height 16
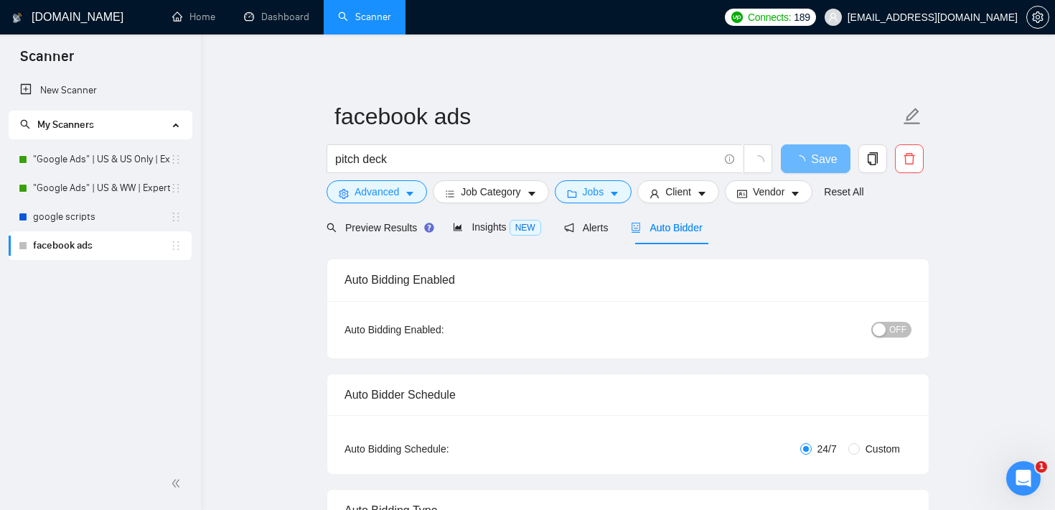
scroll to position [42, 0]
click at [402, 231] on span "Preview Results" at bounding box center [378, 227] width 103 height 11
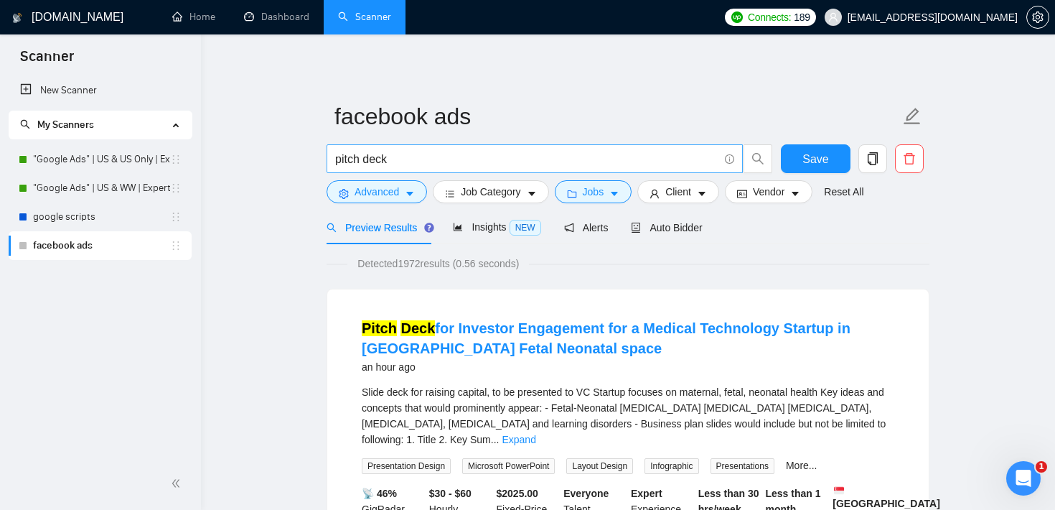
click at [386, 151] on input "pitch deck" at bounding box center [526, 159] width 383 height 18
drag, startPoint x: 396, startPoint y: 159, endPoint x: 326, endPoint y: 160, distance: 69.6
click at [326, 159] on div "pitch deck" at bounding box center [550, 162] width 452 height 36
click at [391, 182] on button "Advanced" at bounding box center [377, 191] width 101 height 23
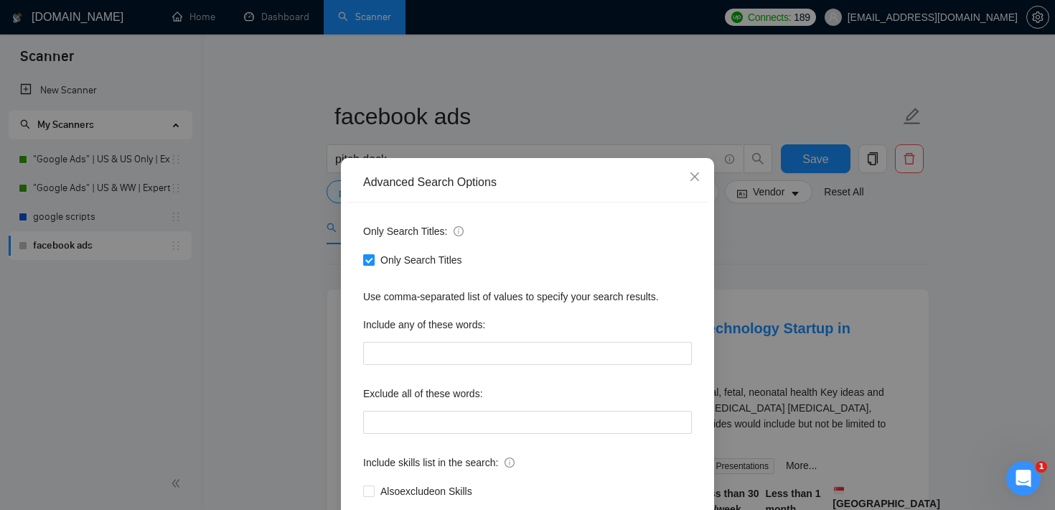
click at [366, 258] on input "Only Search Titles" at bounding box center [368, 259] width 10 height 10
checkbox input "false"
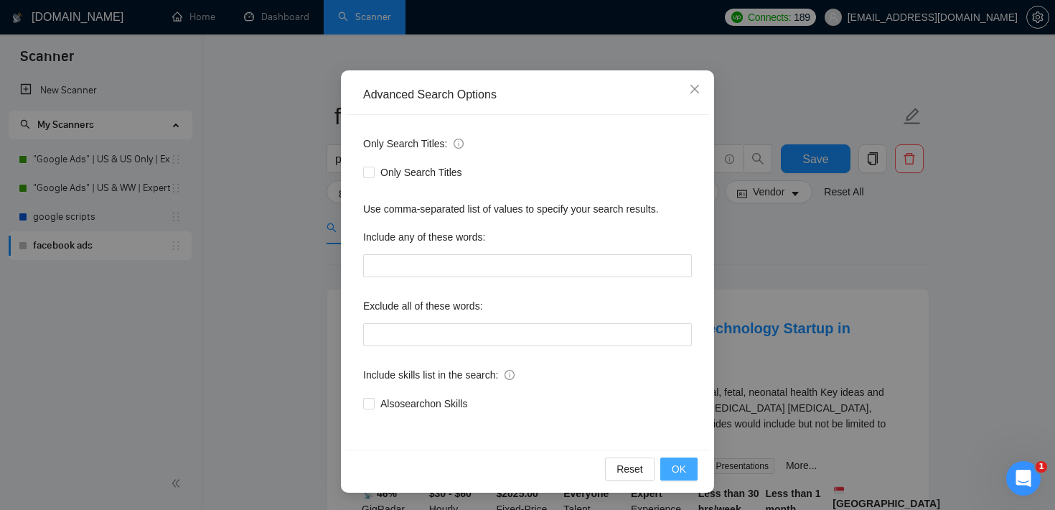
click at [676, 467] on span "OK" at bounding box center [679, 469] width 14 height 16
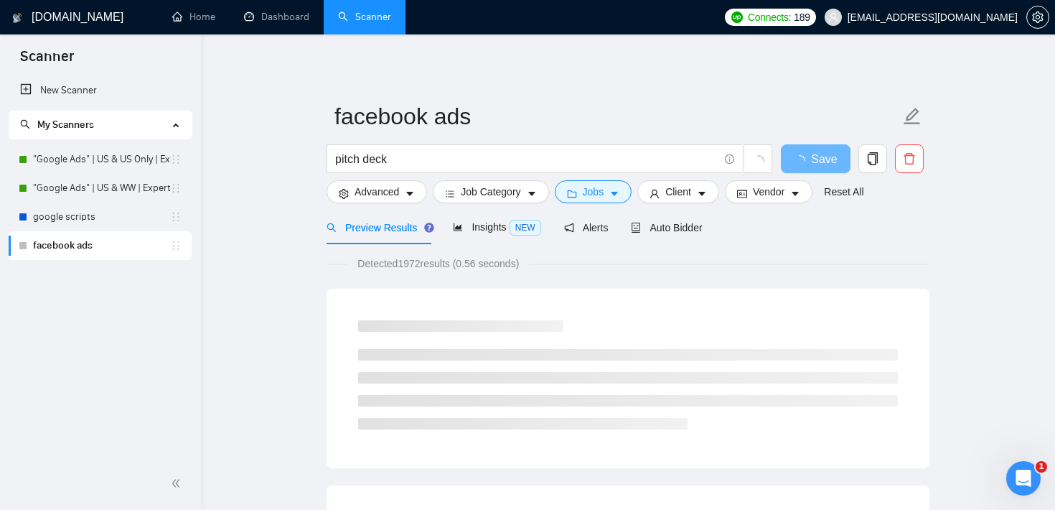
scroll to position [16, 0]
drag, startPoint x: 403, startPoint y: 265, endPoint x: 430, endPoint y: 263, distance: 27.3
click at [430, 263] on span "Detected 1972 results (0.56 seconds)" at bounding box center [438, 264] width 182 height 16
click at [409, 169] on span "pitch deck" at bounding box center [535, 158] width 416 height 29
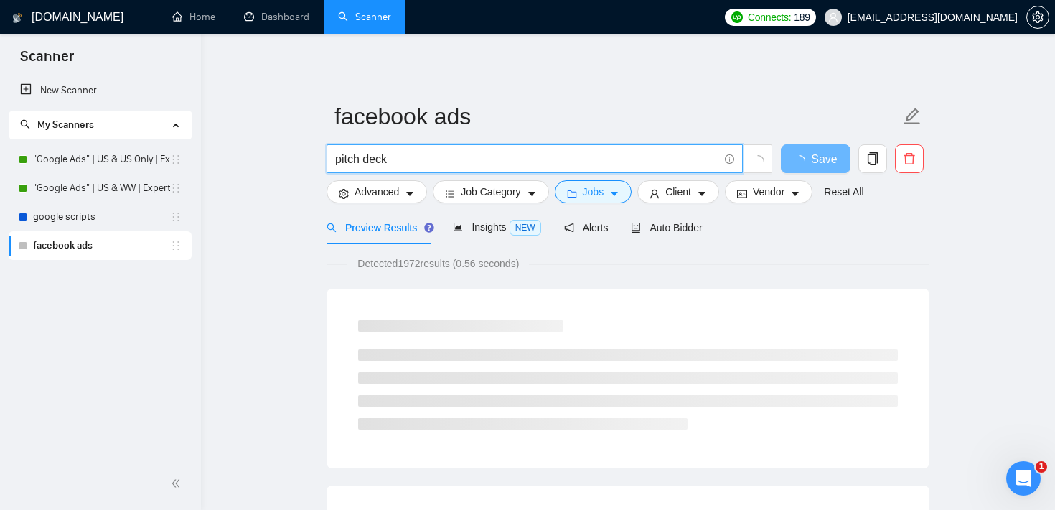
click at [419, 153] on input "pitch deck" at bounding box center [526, 159] width 383 height 18
type input "pitch deck"
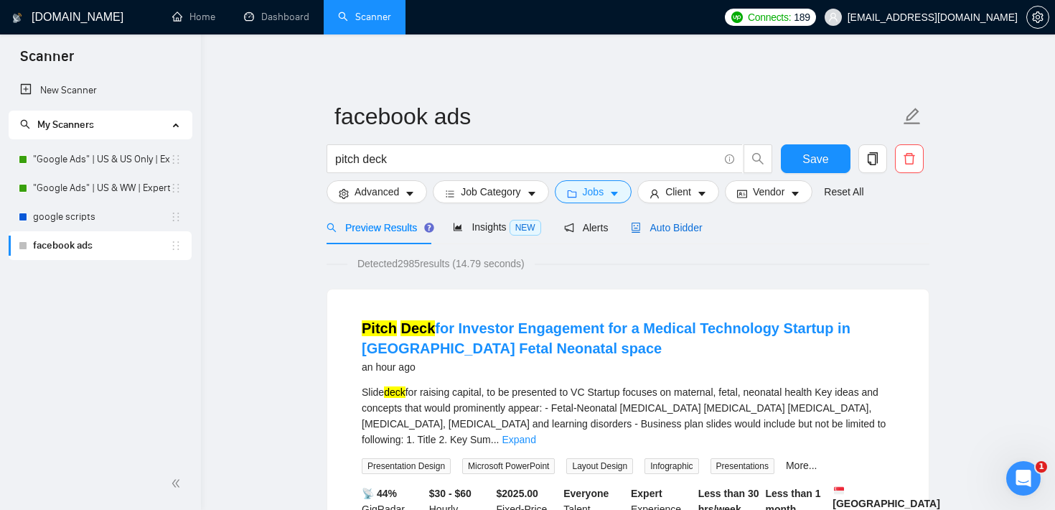
click at [694, 228] on span "Auto Bidder" at bounding box center [666, 227] width 71 height 11
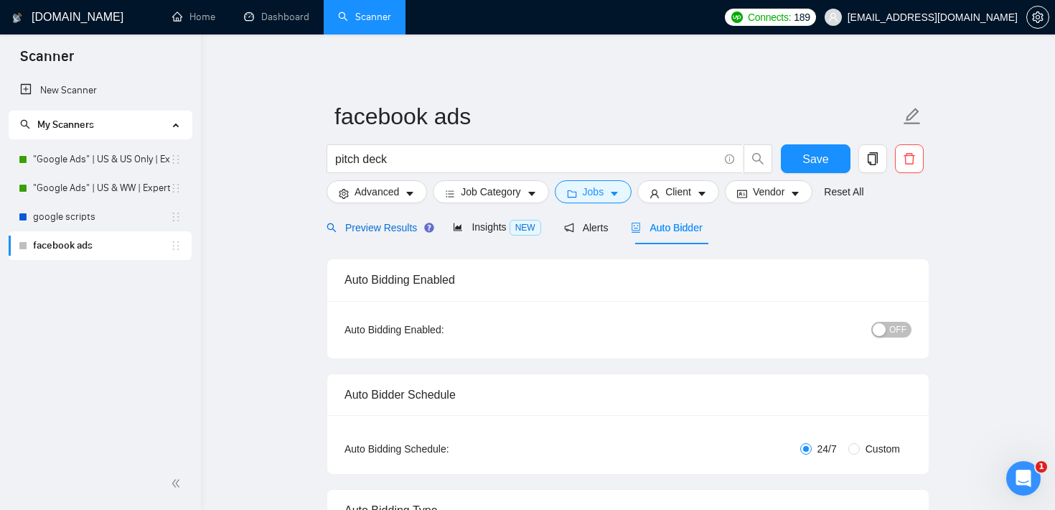
click at [382, 220] on div "Preview Results" at bounding box center [378, 228] width 103 height 16
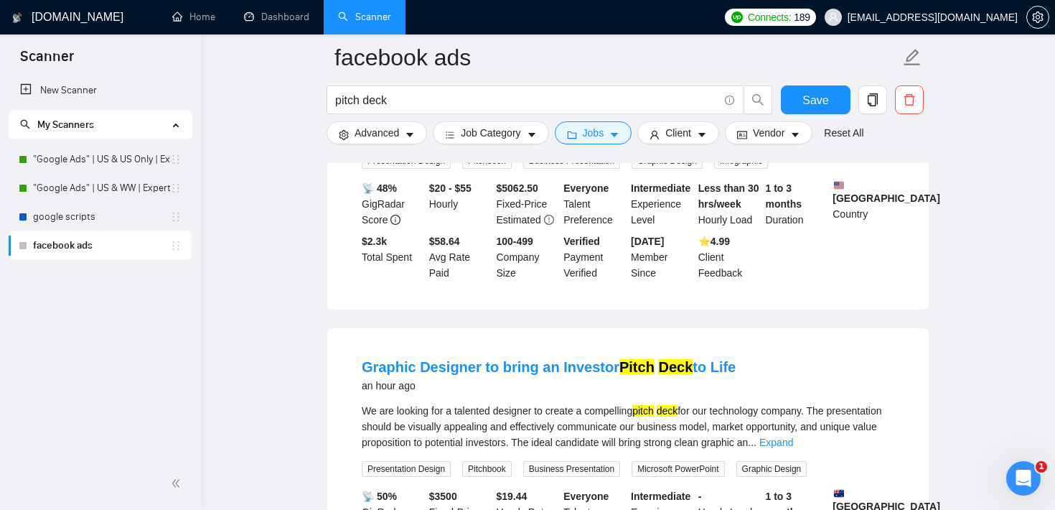
scroll to position [671, 0]
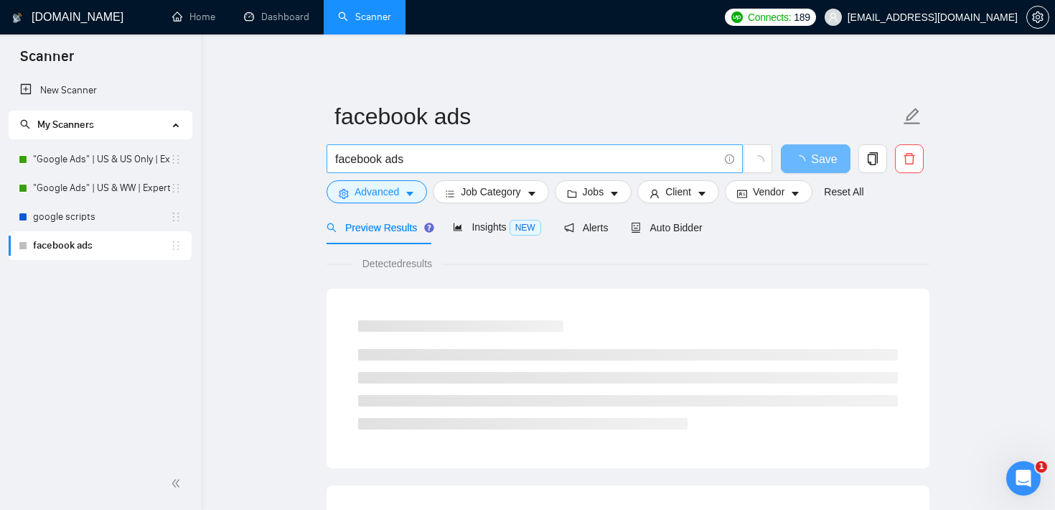
click at [423, 162] on input "facebook ads" at bounding box center [526, 159] width 383 height 18
